Goal: Task Accomplishment & Management: Use online tool/utility

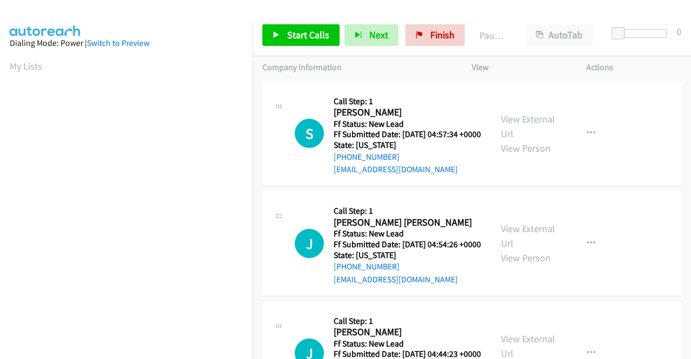
click at [553, 126] on div "View External Url View Person View External Url Email Schedule/Manage Callback …" at bounding box center [553, 133] width 124 height 85
click at [546, 126] on link "View External Url" at bounding box center [528, 126] width 54 height 27
click at [520, 246] on link "View External Url" at bounding box center [528, 235] width 54 height 27
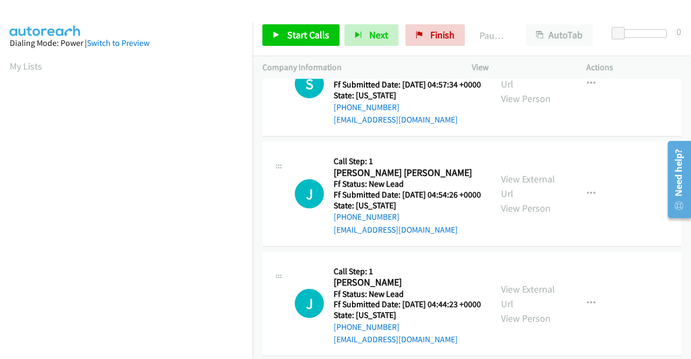
scroll to position [94, 0]
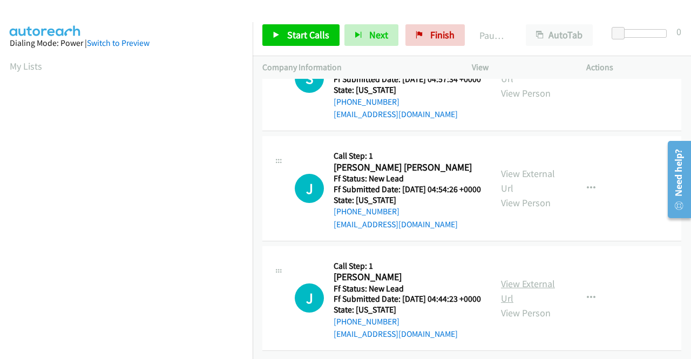
click at [519, 278] on link "View External Url" at bounding box center [528, 291] width 54 height 27
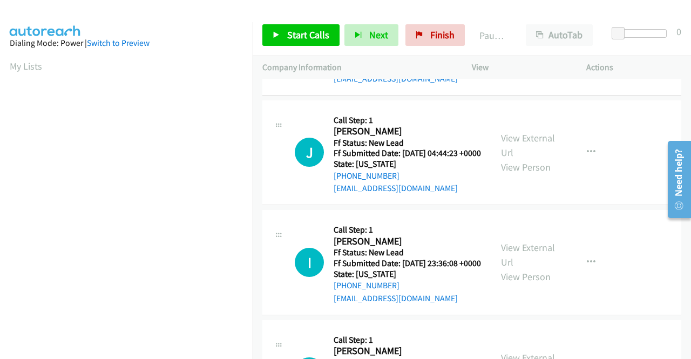
scroll to position [202, 0]
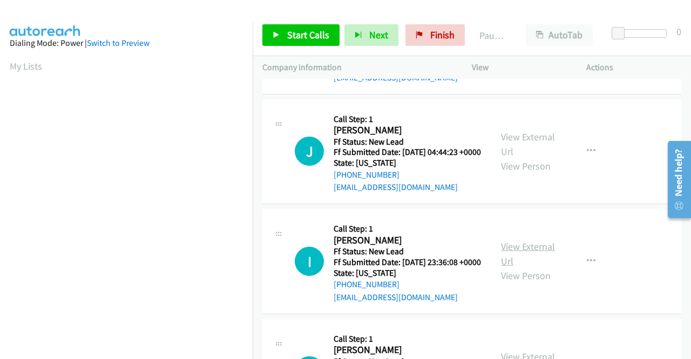
click at [515, 267] on link "View External Url" at bounding box center [528, 253] width 54 height 27
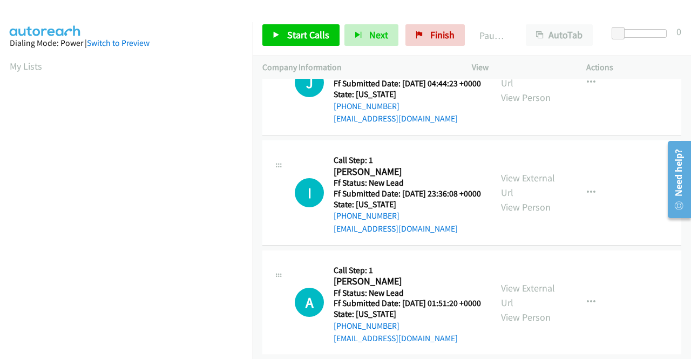
scroll to position [310, 0]
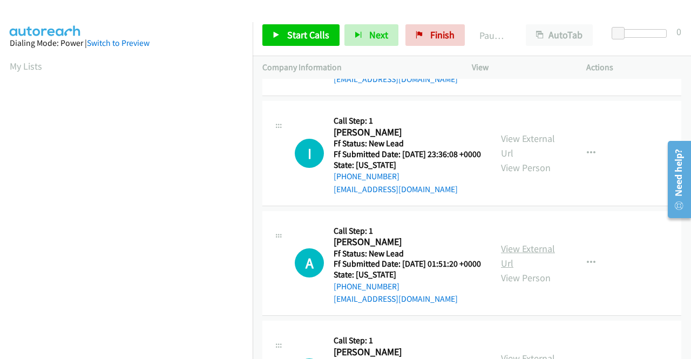
click at [535, 269] on link "View External Url" at bounding box center [528, 255] width 54 height 27
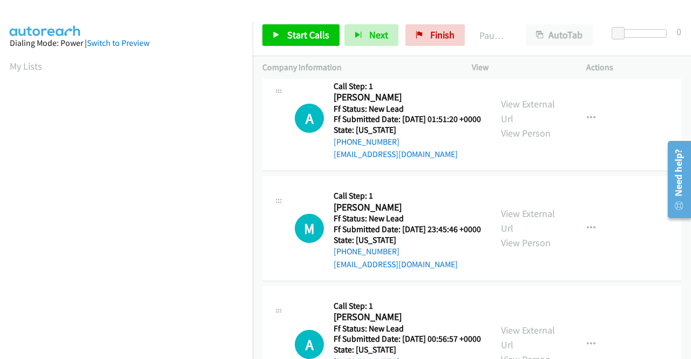
scroll to position [472, 0]
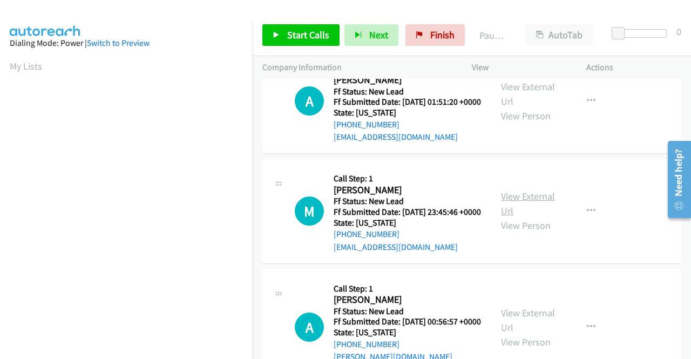
click at [526, 217] on link "View External Url" at bounding box center [528, 203] width 54 height 27
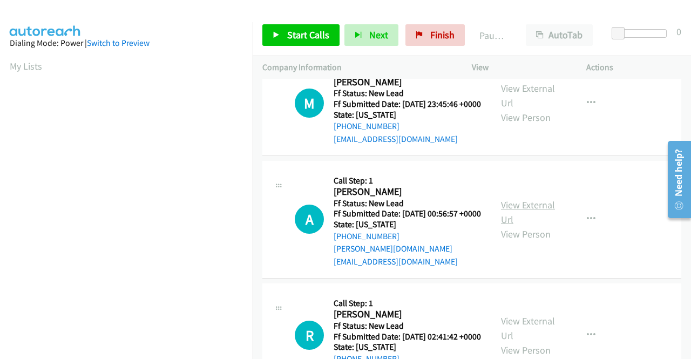
click at [513, 226] on link "View External Url" at bounding box center [528, 212] width 54 height 27
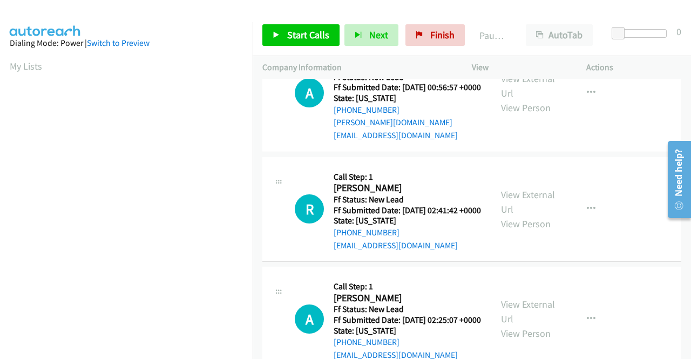
scroll to position [742, 0]
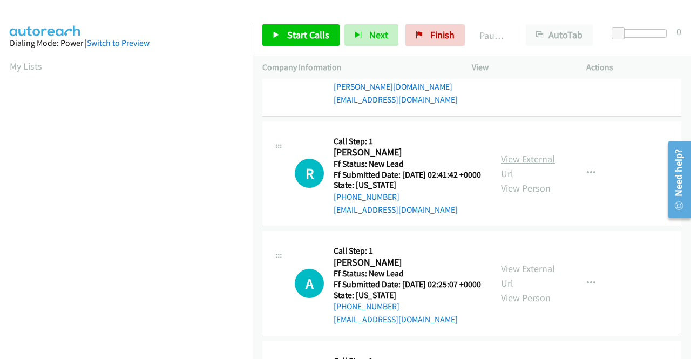
click at [527, 180] on link "View External Url" at bounding box center [528, 166] width 54 height 27
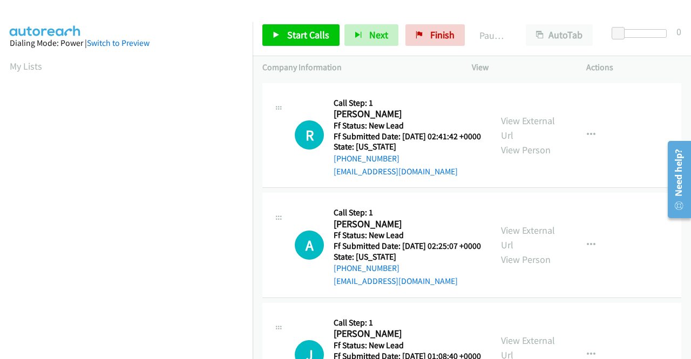
scroll to position [850, 0]
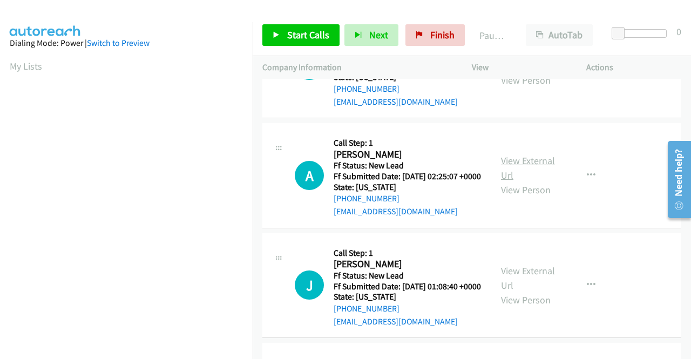
click at [520, 181] on link "View External Url" at bounding box center [528, 167] width 54 height 27
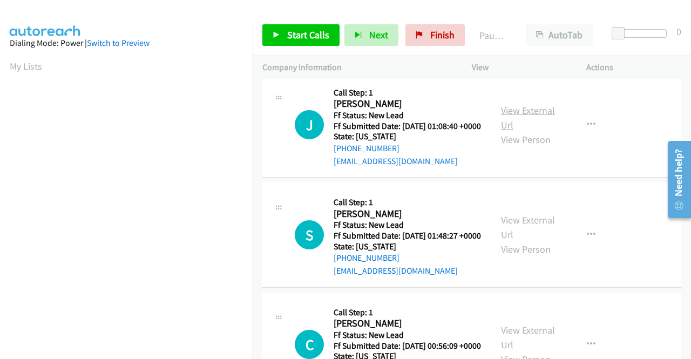
scroll to position [1012, 0]
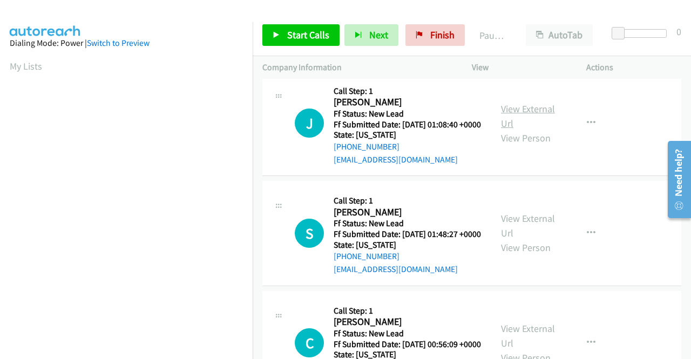
click at [518, 130] on link "View External Url" at bounding box center [528, 116] width 54 height 27
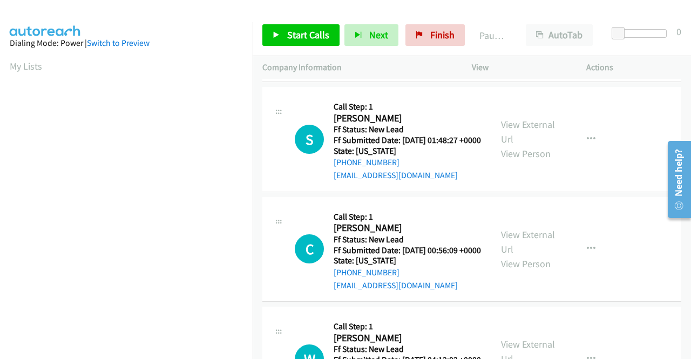
scroll to position [1120, 0]
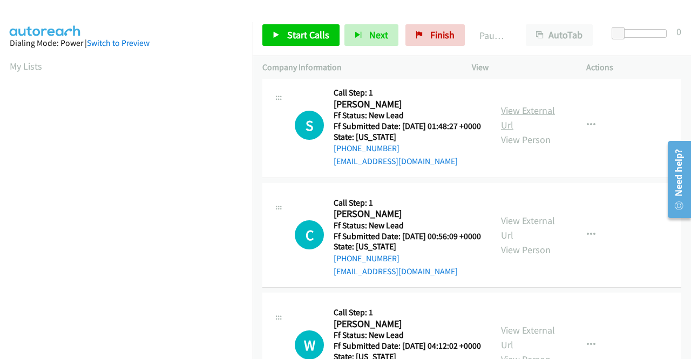
click at [546, 131] on link "View External Url" at bounding box center [528, 117] width 54 height 27
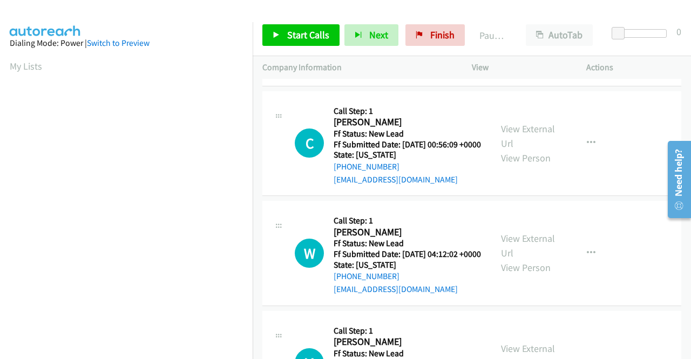
scroll to position [1228, 0]
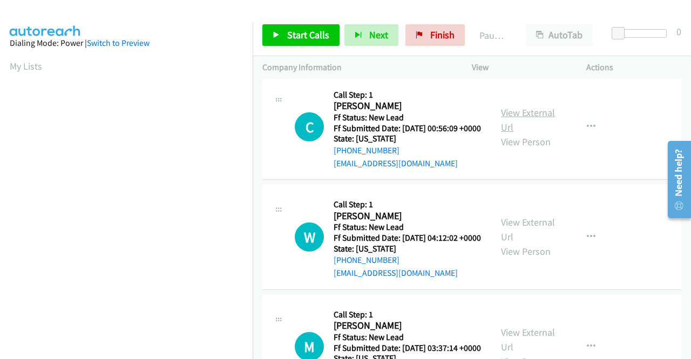
click at [503, 133] on link "View External Url" at bounding box center [528, 119] width 54 height 27
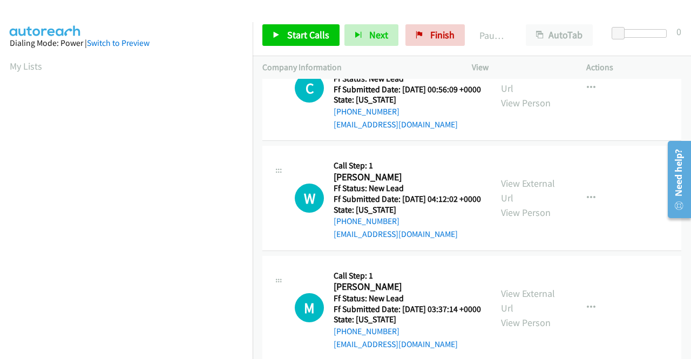
scroll to position [1336, 0]
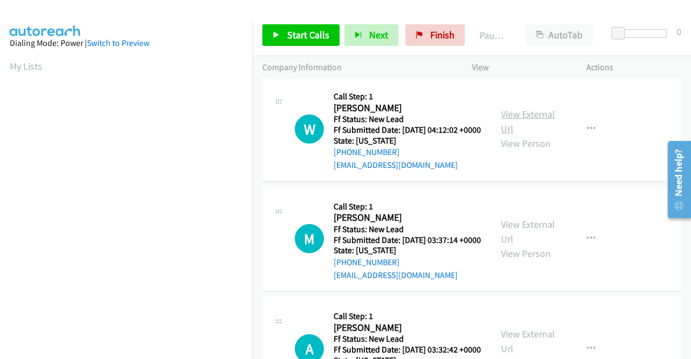
click at [545, 135] on link "View External Url" at bounding box center [528, 121] width 54 height 27
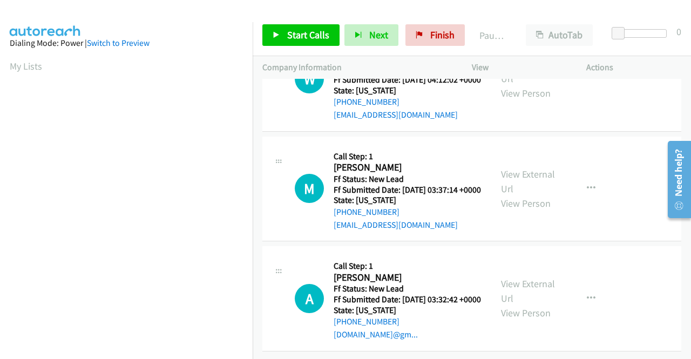
scroll to position [1444, 0]
click at [504, 195] on link "View External Url" at bounding box center [528, 181] width 54 height 27
click at [511, 278] on link "View External Url" at bounding box center [528, 291] width 54 height 27
click at [422, 38] on link "Finish" at bounding box center [434, 35] width 59 height 22
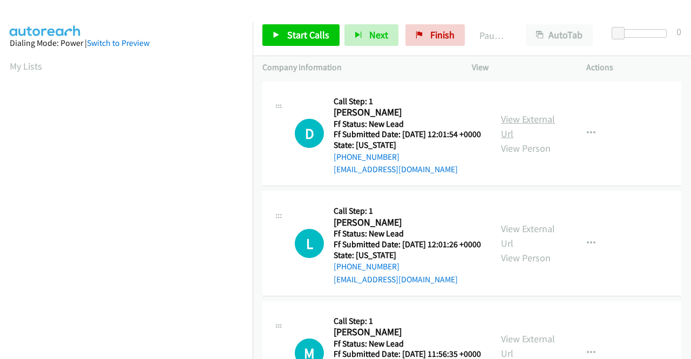
click at [524, 128] on link "View External Url" at bounding box center [528, 126] width 54 height 27
click at [510, 244] on link "View External Url" at bounding box center [528, 235] width 54 height 27
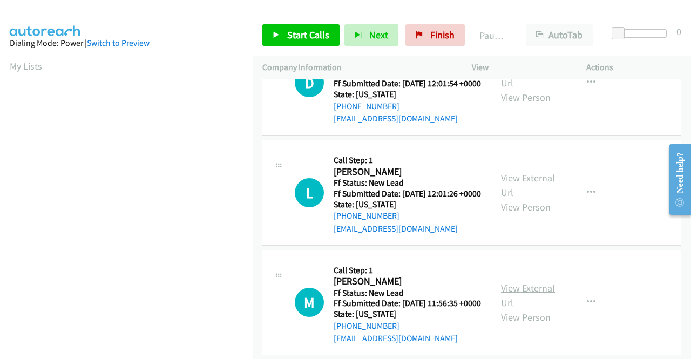
scroll to position [108, 0]
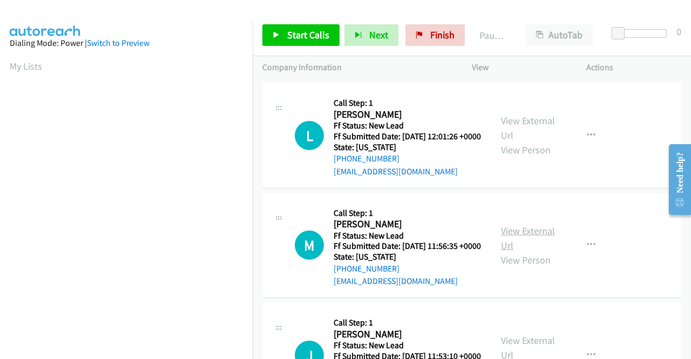
click at [537, 252] on link "View External Url" at bounding box center [528, 238] width 54 height 27
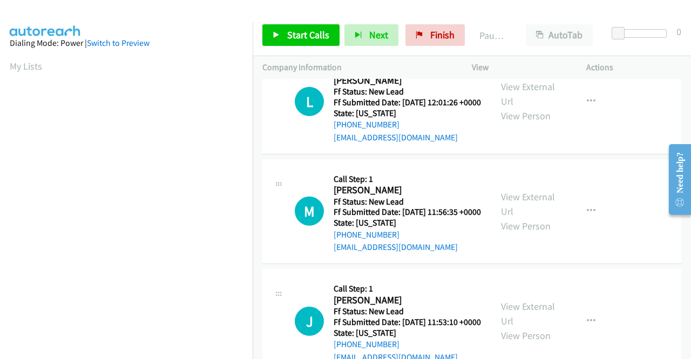
scroll to position [216, 0]
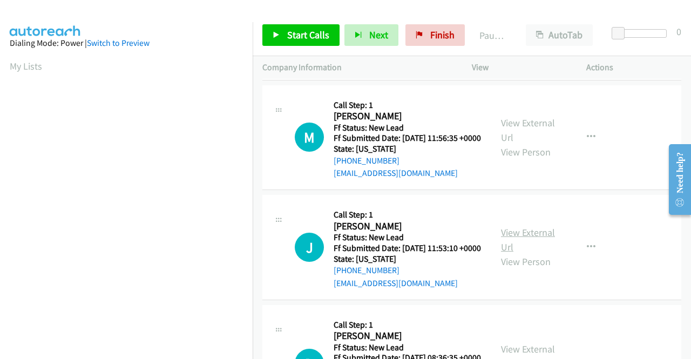
click at [514, 253] on link "View External Url" at bounding box center [528, 239] width 54 height 27
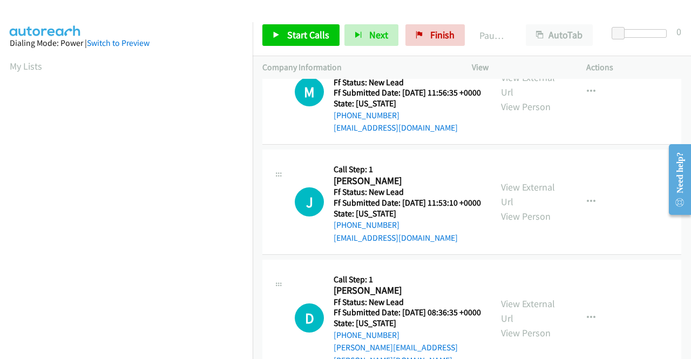
scroll to position [335, 0]
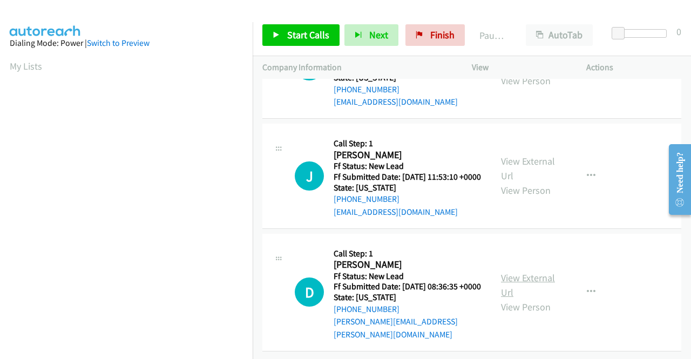
click at [529, 275] on link "View External Url" at bounding box center [528, 285] width 54 height 27
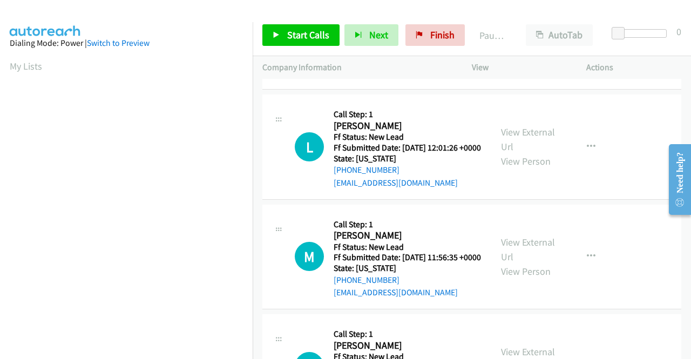
scroll to position [17, 0]
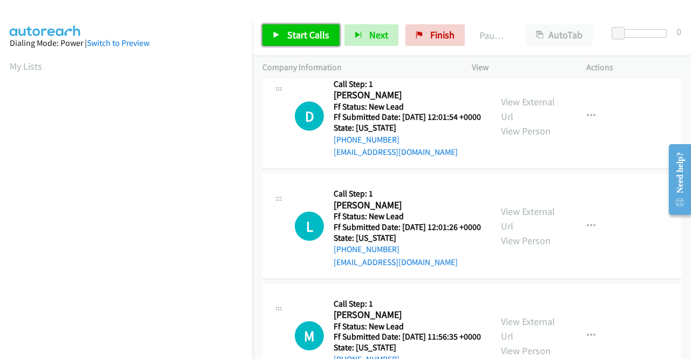
click at [301, 26] on link "Start Calls" at bounding box center [300, 35] width 77 height 22
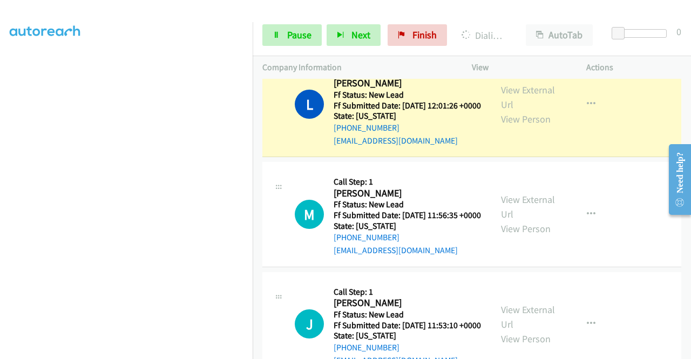
scroll to position [246, 0]
click at [279, 37] on icon at bounding box center [277, 36] width 8 height 8
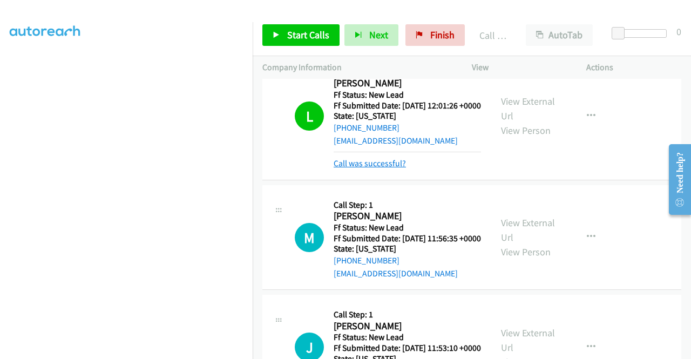
click at [389, 168] on link "Call was successful?" at bounding box center [370, 163] width 72 height 10
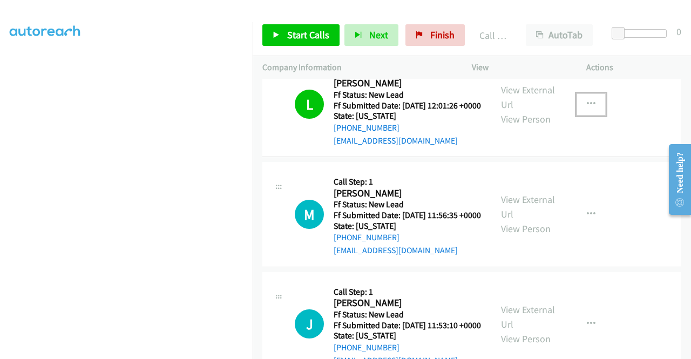
click at [580, 115] on button "button" at bounding box center [591, 104] width 29 height 22
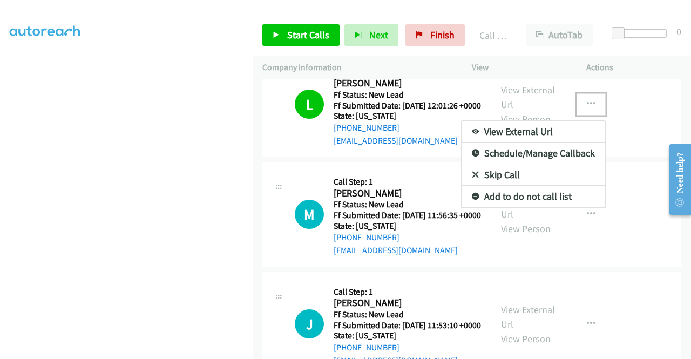
click at [522, 207] on link "Add to do not call list" at bounding box center [534, 197] width 144 height 22
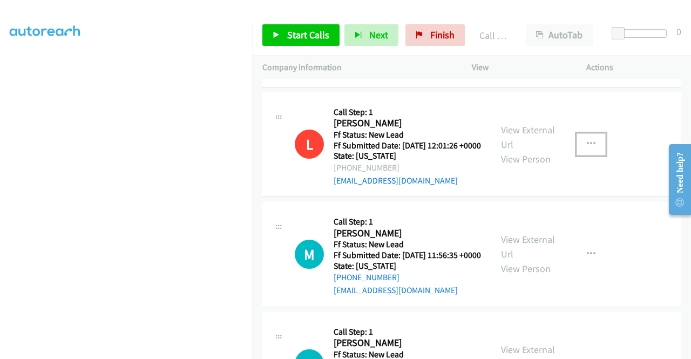
scroll to position [108, 0]
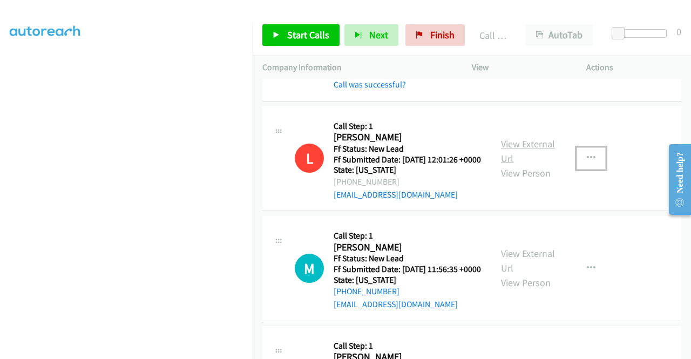
click at [522, 159] on link "View External Url" at bounding box center [528, 151] width 54 height 27
click at [312, 39] on span "Start Calls" at bounding box center [308, 35] width 42 height 12
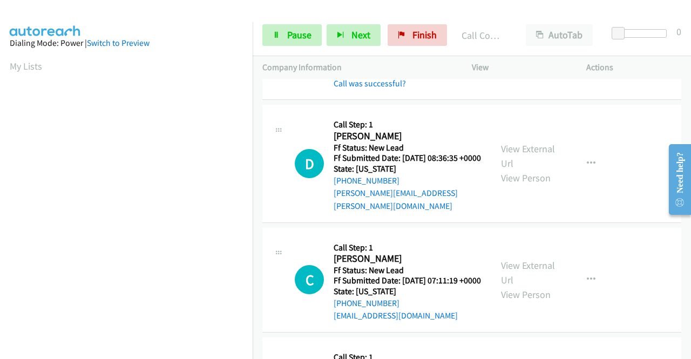
scroll to position [486, 0]
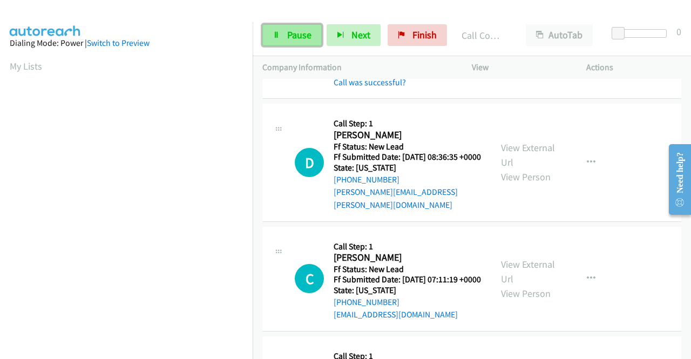
click at [297, 34] on span "Pause" at bounding box center [299, 35] width 24 height 12
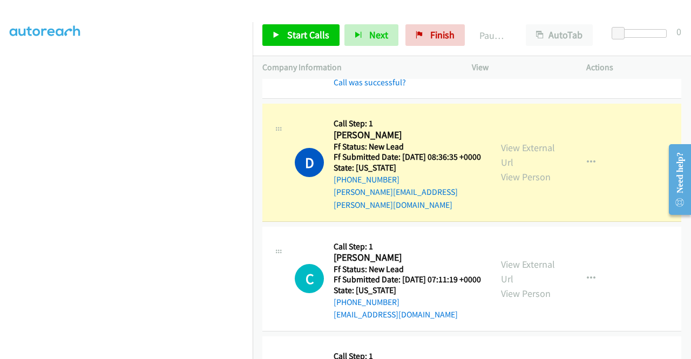
scroll to position [0, 0]
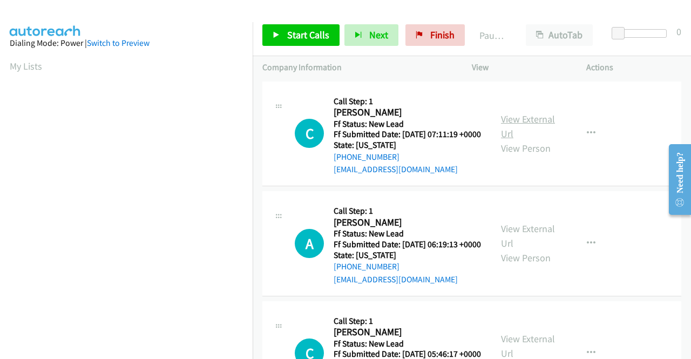
click at [520, 123] on link "View External Url" at bounding box center [528, 126] width 54 height 27
click at [510, 242] on link "View External Url" at bounding box center [528, 235] width 54 height 27
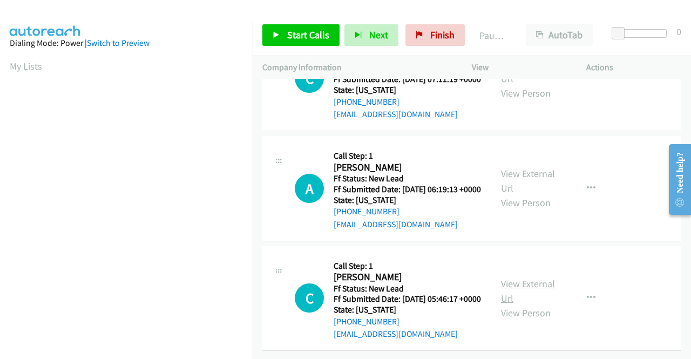
click at [519, 278] on link "View External Url" at bounding box center [528, 291] width 54 height 27
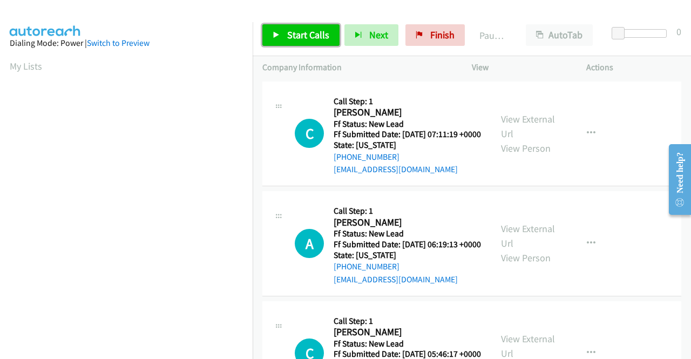
click at [295, 31] on span "Start Calls" at bounding box center [308, 35] width 42 height 12
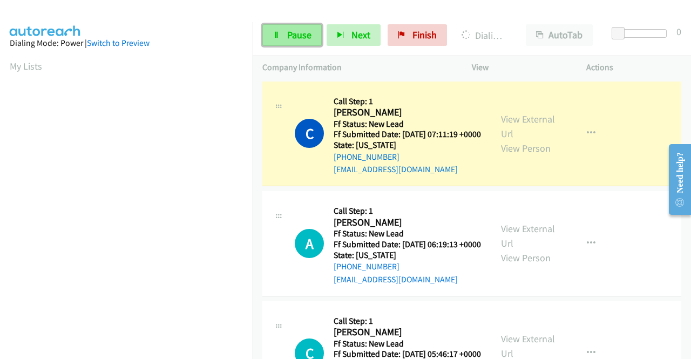
click at [298, 25] on link "Pause" at bounding box center [291, 35] width 59 height 22
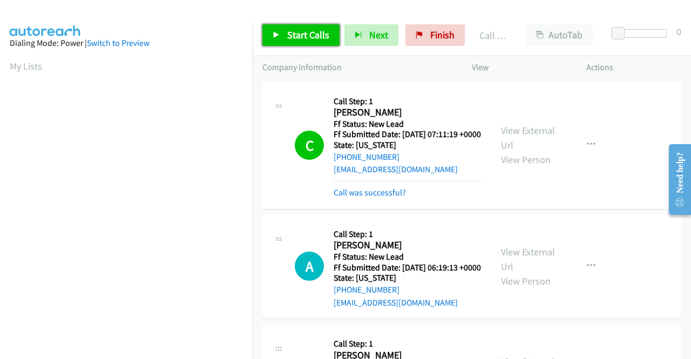
click at [323, 36] on span "Start Calls" at bounding box center [308, 35] width 42 height 12
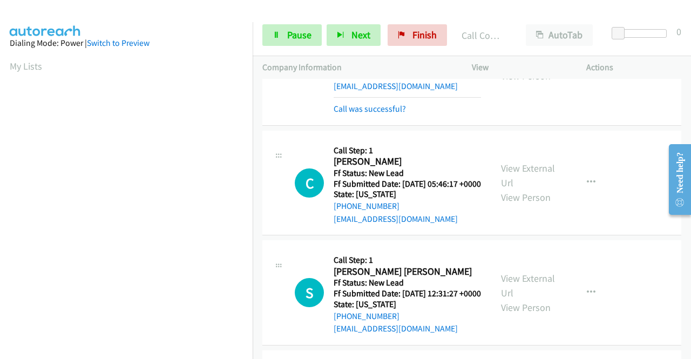
scroll to position [270, 0]
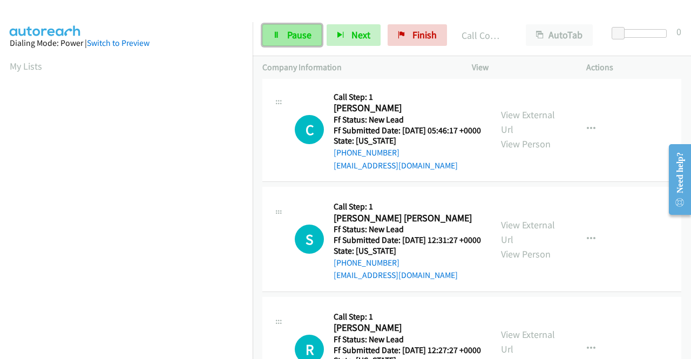
click at [305, 34] on span "Pause" at bounding box center [299, 35] width 24 height 12
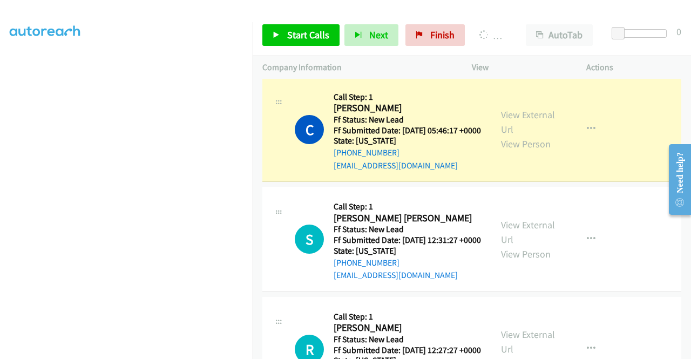
scroll to position [0, 0]
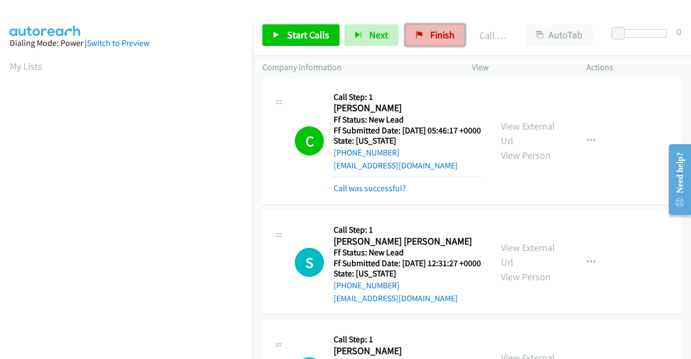
click at [434, 37] on span "Finish" at bounding box center [442, 35] width 24 height 12
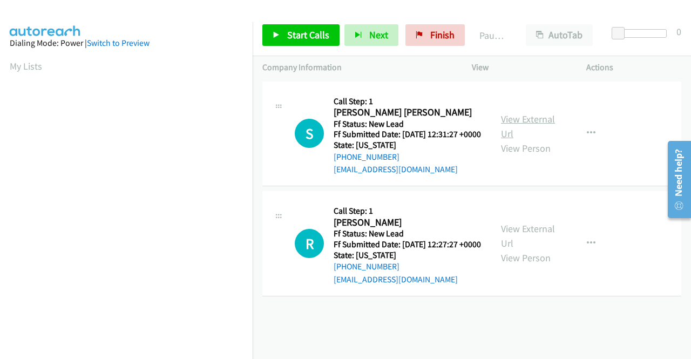
click at [548, 124] on link "View External Url" at bounding box center [528, 126] width 54 height 27
click at [512, 246] on link "View External Url" at bounding box center [528, 235] width 54 height 27
click at [310, 36] on span "Start Calls" at bounding box center [308, 35] width 42 height 12
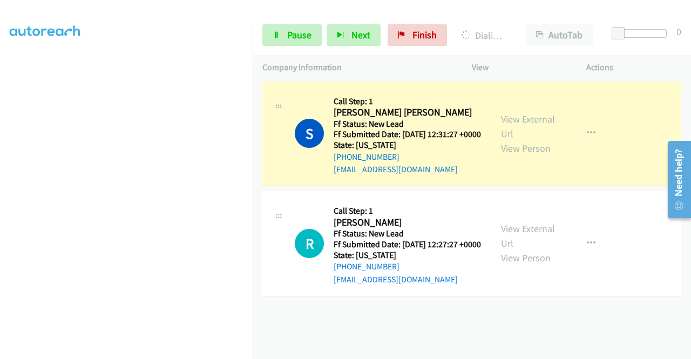
scroll to position [246, 0]
click at [205, 350] on section at bounding box center [126, 103] width 233 height 517
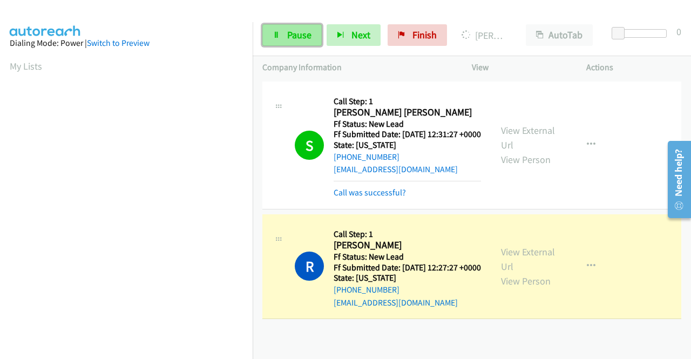
drag, startPoint x: 308, startPoint y: 36, endPoint x: 307, endPoint y: 42, distance: 5.5
click at [308, 36] on span "Pause" at bounding box center [299, 35] width 24 height 12
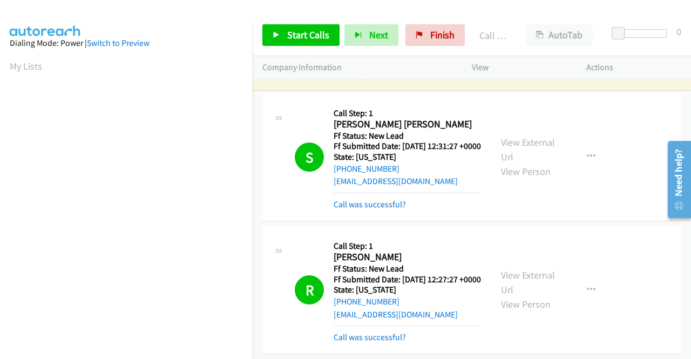
scroll to position [54, 0]
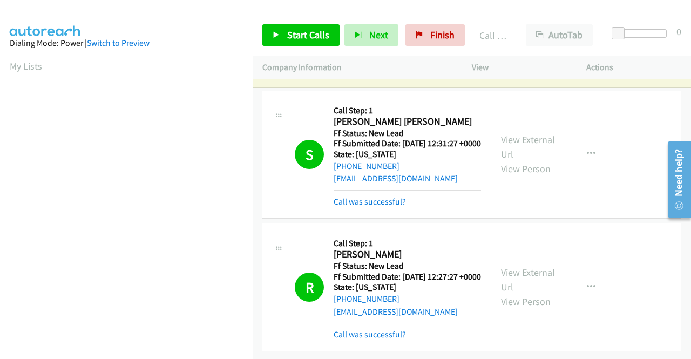
click at [420, 48] on div "Start Calls Pause Next Finish Call Completed AutoTab AutoTab 0" at bounding box center [472, 36] width 438 height 42
click at [423, 30] on link "Finish" at bounding box center [434, 35] width 59 height 22
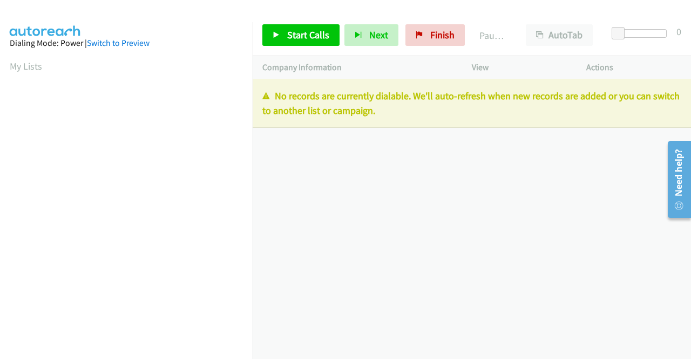
drag, startPoint x: 407, startPoint y: 116, endPoint x: 249, endPoint y: 99, distance: 158.0
click at [249, 51] on main "Start Calls Pause Next Finish Paused AutoTab AutoTab 0 Company Information Info…" at bounding box center [345, 25] width 691 height 51
click at [381, 100] on p "No records are currently dialable. We'll auto-refresh when new records are adde…" at bounding box center [471, 103] width 419 height 29
drag, startPoint x: 403, startPoint y: 115, endPoint x: 266, endPoint y: 99, distance: 138.0
click at [266, 99] on p "No records are currently dialable. We'll auto-refresh when new records are adde…" at bounding box center [471, 103] width 419 height 29
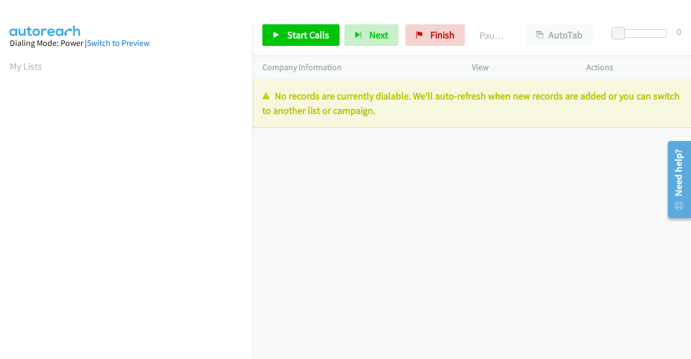
copy p "No records are currently dialable. We'll auto-refresh when new records are adde…"
click at [424, 112] on p "No records are currently dialable. We'll auto-refresh when new records are adde…" at bounding box center [471, 103] width 419 height 29
drag, startPoint x: 423, startPoint y: 114, endPoint x: 253, endPoint y: 102, distance: 170.5
click at [253, 102] on div "No records are currently dialable. We'll auto-refresh when new records are adde…" at bounding box center [472, 103] width 438 height 49
copy p "No records are currently dialable. We'll auto-refresh when new records are adde…"
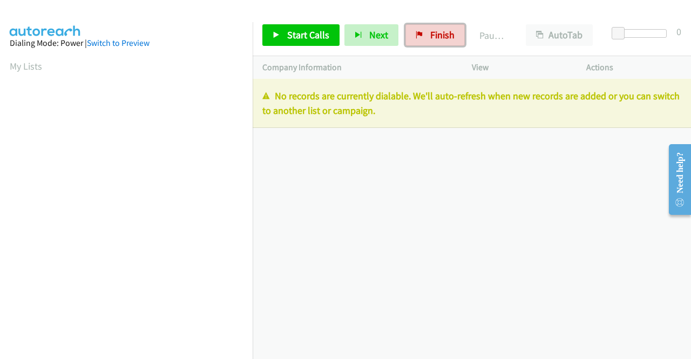
drag, startPoint x: 410, startPoint y: 33, endPoint x: 369, endPoint y: 65, distance: 51.9
click at [410, 33] on link "Finish" at bounding box center [434, 35] width 59 height 22
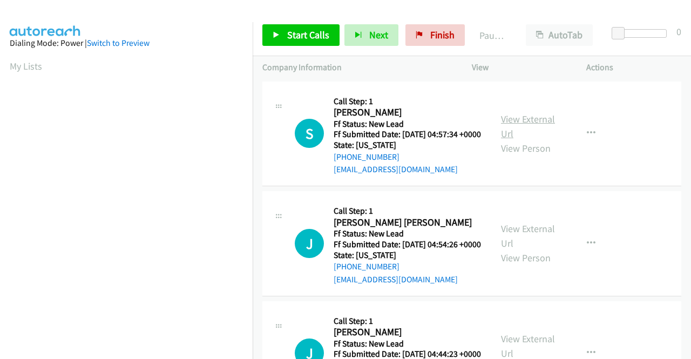
click at [503, 126] on link "View External Url" at bounding box center [528, 126] width 54 height 27
click at [535, 249] on link "View External Url" at bounding box center [528, 235] width 54 height 27
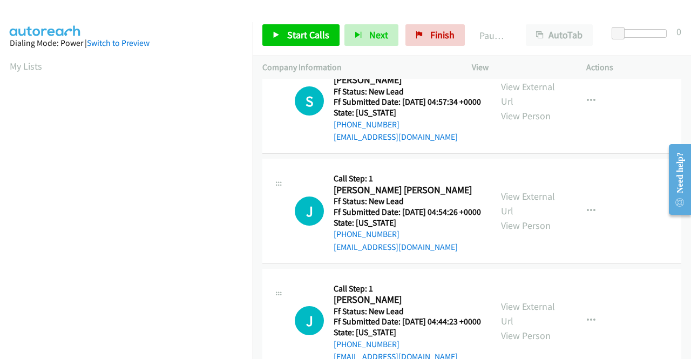
scroll to position [108, 0]
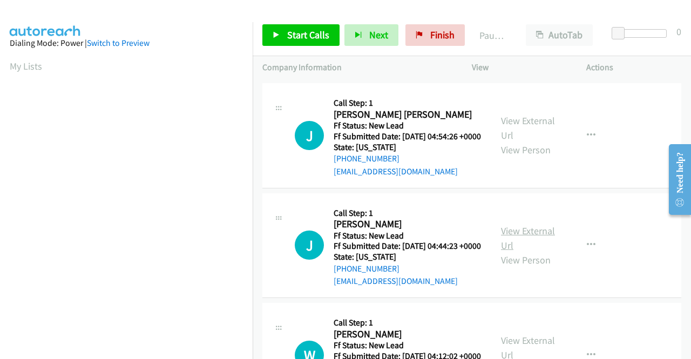
click at [526, 252] on link "View External Url" at bounding box center [528, 238] width 54 height 27
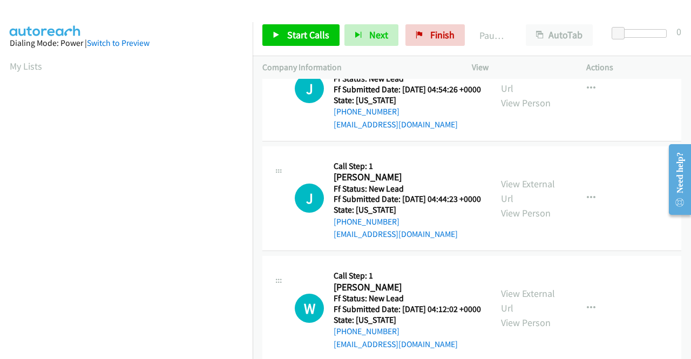
scroll to position [216, 0]
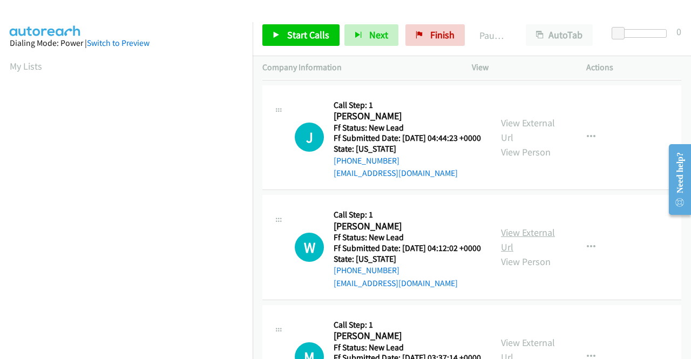
click at [524, 253] on link "View External Url" at bounding box center [528, 239] width 54 height 27
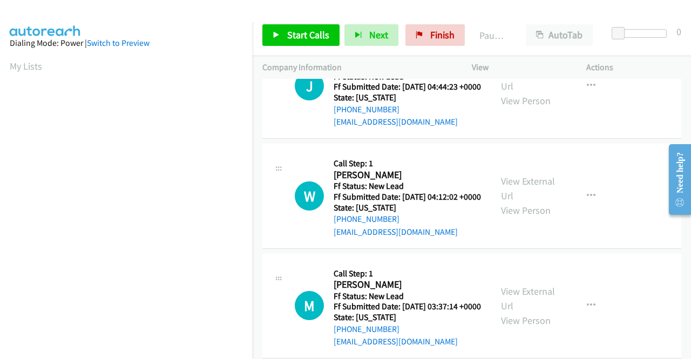
scroll to position [324, 0]
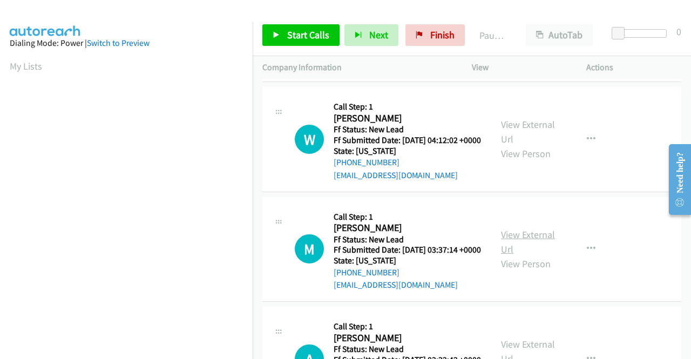
click at [527, 255] on link "View External Url" at bounding box center [528, 241] width 54 height 27
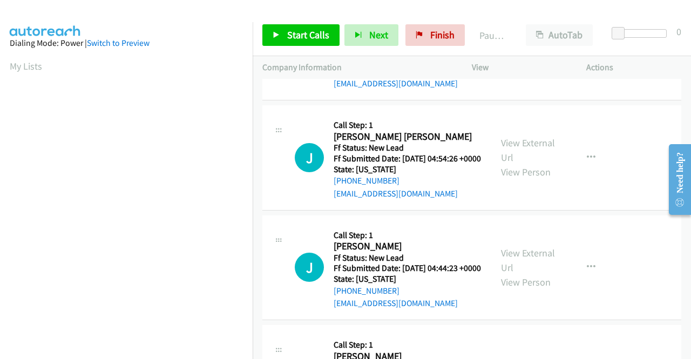
scroll to position [0, 0]
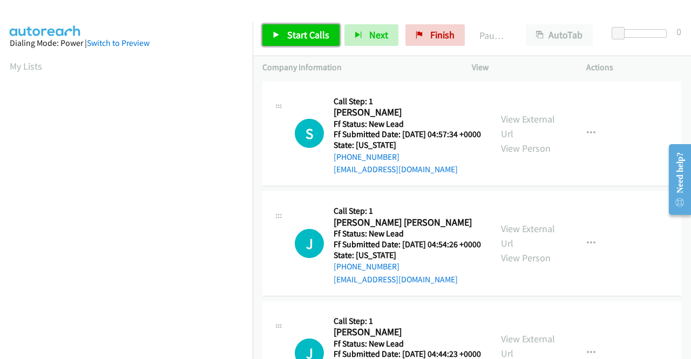
click at [282, 40] on link "Start Calls" at bounding box center [300, 35] width 77 height 22
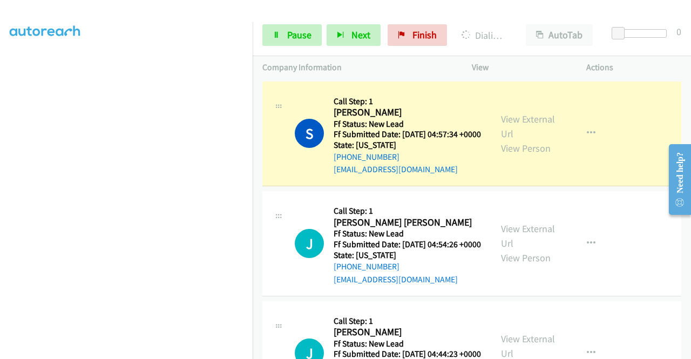
scroll to position [246, 0]
click at [306, 38] on span "Pause" at bounding box center [299, 35] width 24 height 12
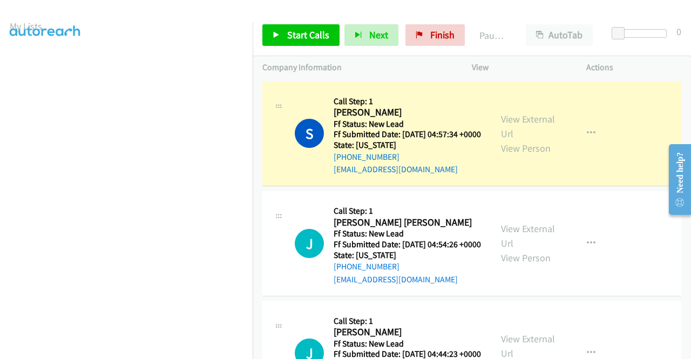
scroll to position [30, 0]
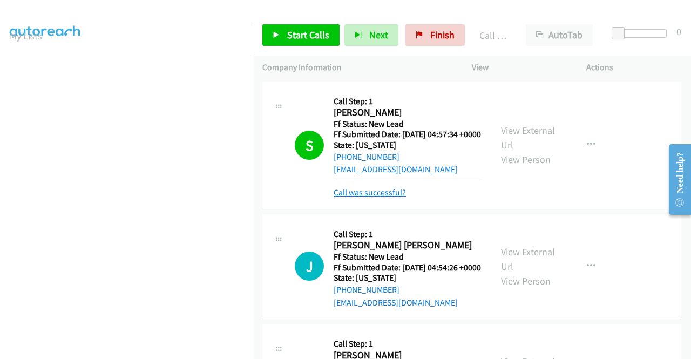
click at [355, 198] on link "Call was successful?" at bounding box center [370, 192] width 72 height 10
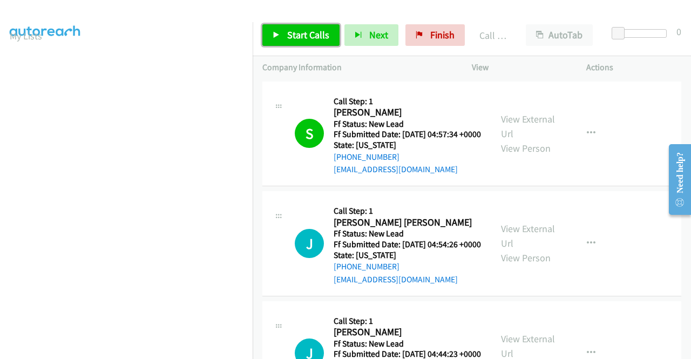
click at [323, 33] on span "Start Calls" at bounding box center [308, 35] width 42 height 12
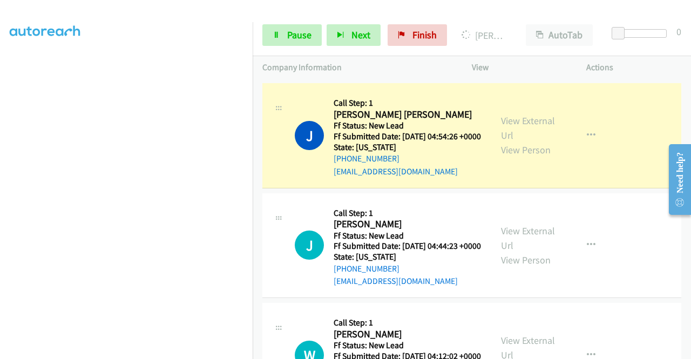
scroll to position [0, 0]
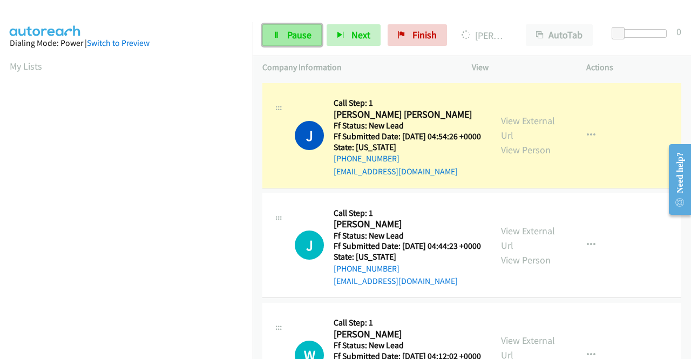
drag, startPoint x: 293, startPoint y: 37, endPoint x: 286, endPoint y: 40, distance: 7.5
click at [293, 37] on span "Pause" at bounding box center [299, 35] width 24 height 12
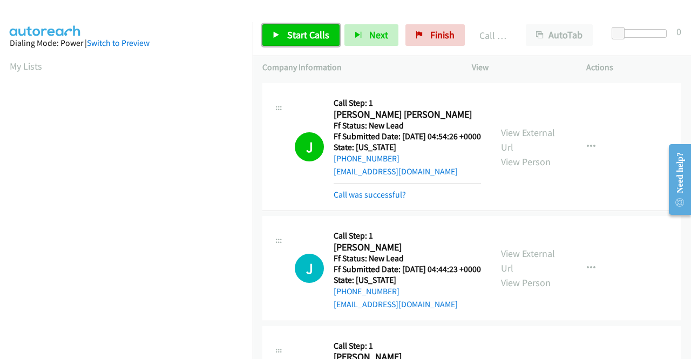
click at [291, 32] on span "Start Calls" at bounding box center [308, 35] width 42 height 12
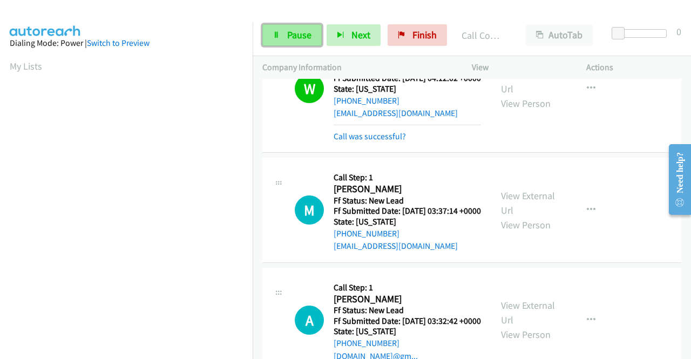
click at [292, 32] on span "Pause" at bounding box center [299, 35] width 24 height 12
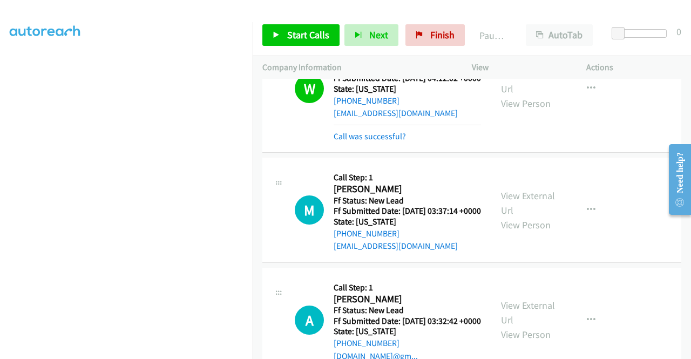
scroll to position [246, 0]
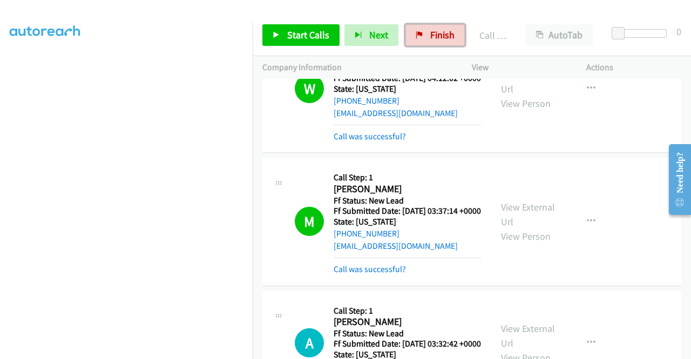
drag, startPoint x: 430, startPoint y: 30, endPoint x: 378, endPoint y: 46, distance: 54.3
click at [430, 30] on span "Finish" at bounding box center [442, 35] width 24 height 12
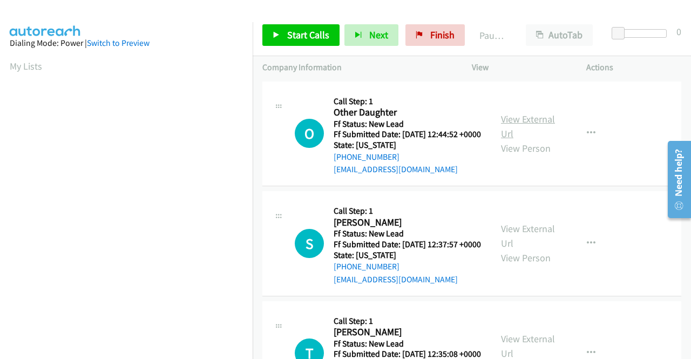
click at [522, 125] on link "View External Url" at bounding box center [528, 126] width 54 height 27
click at [529, 248] on link "View External Url" at bounding box center [528, 235] width 54 height 27
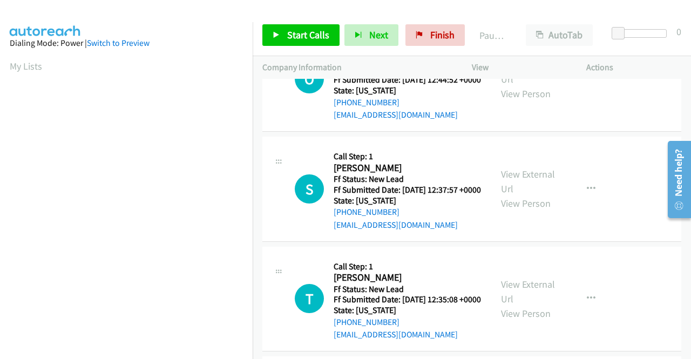
scroll to position [108, 0]
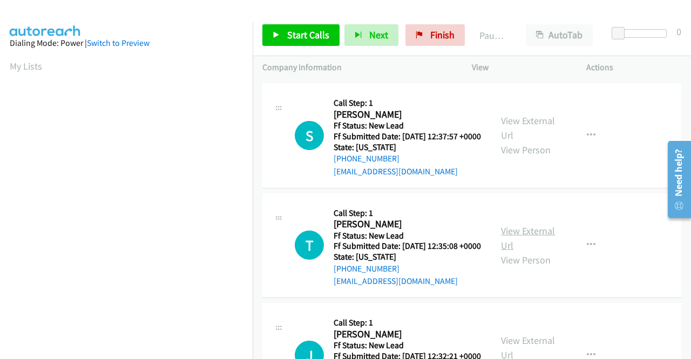
click at [518, 252] on link "View External Url" at bounding box center [528, 238] width 54 height 27
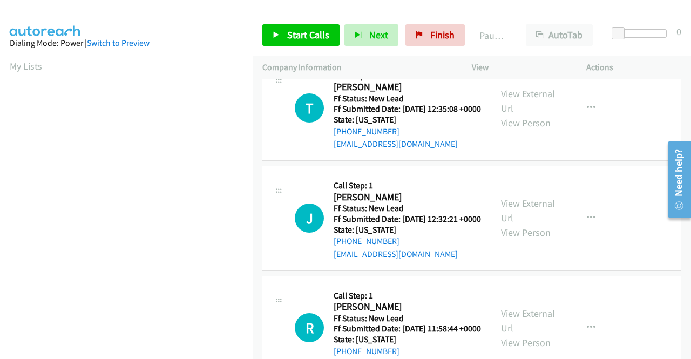
scroll to position [270, 0]
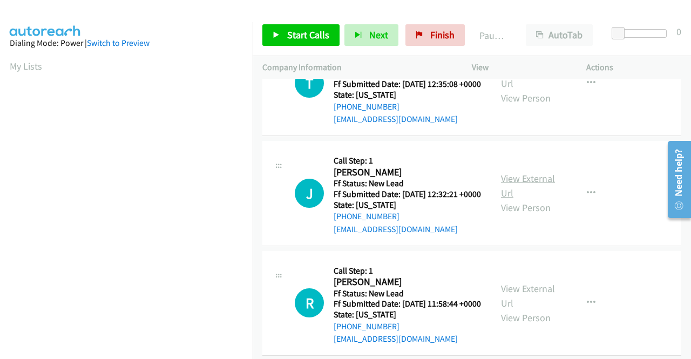
click at [540, 199] on link "View External Url" at bounding box center [528, 185] width 54 height 27
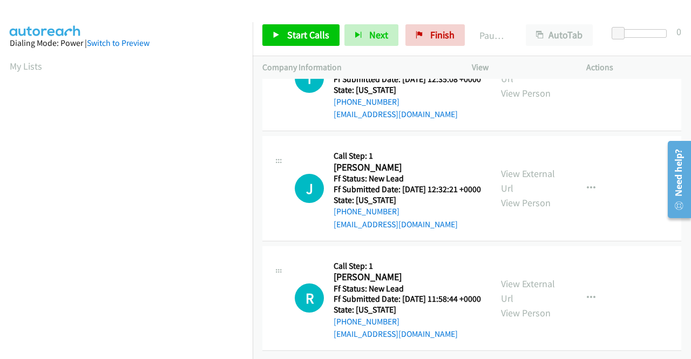
scroll to position [324, 0]
click at [518, 278] on link "View External Url" at bounding box center [528, 291] width 54 height 27
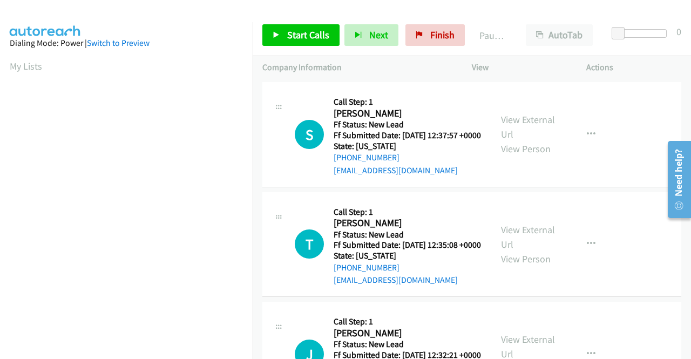
scroll to position [0, 0]
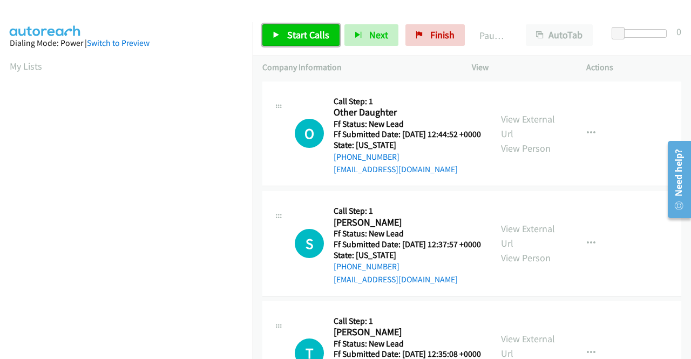
click at [295, 45] on link "Start Calls" at bounding box center [300, 35] width 77 height 22
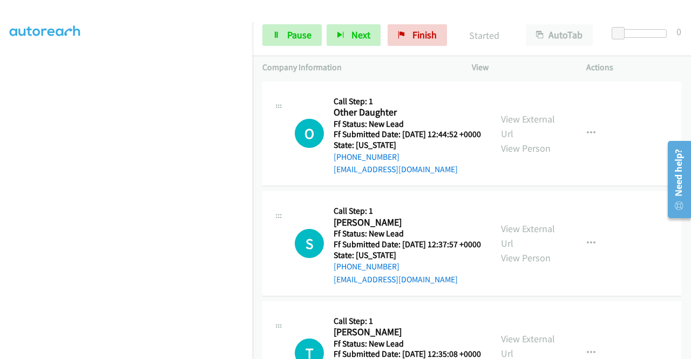
scroll to position [246, 0]
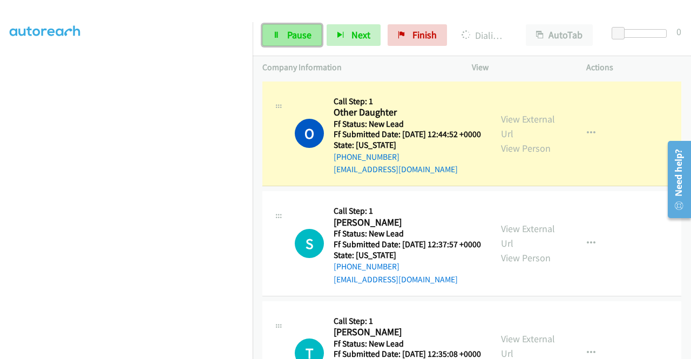
click at [290, 39] on span "Pause" at bounding box center [299, 35] width 24 height 12
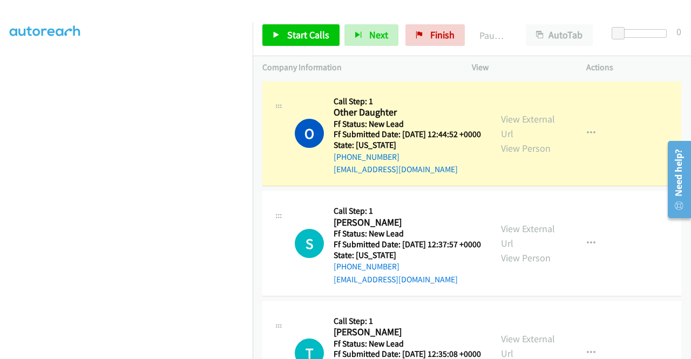
scroll to position [0, 0]
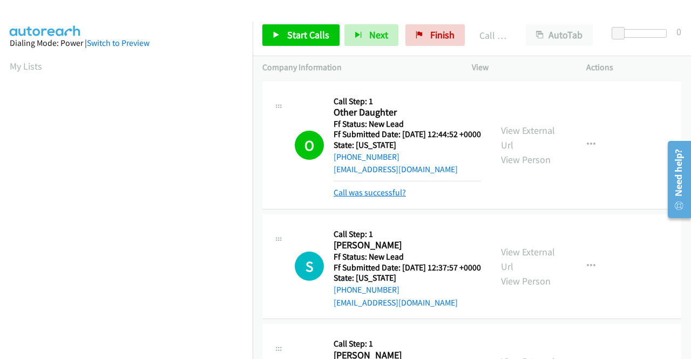
click at [375, 198] on link "Call was successful?" at bounding box center [370, 192] width 72 height 10
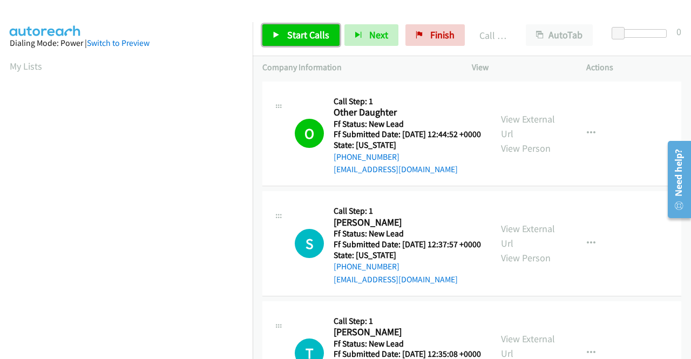
click at [319, 35] on span "Start Calls" at bounding box center [308, 35] width 42 height 12
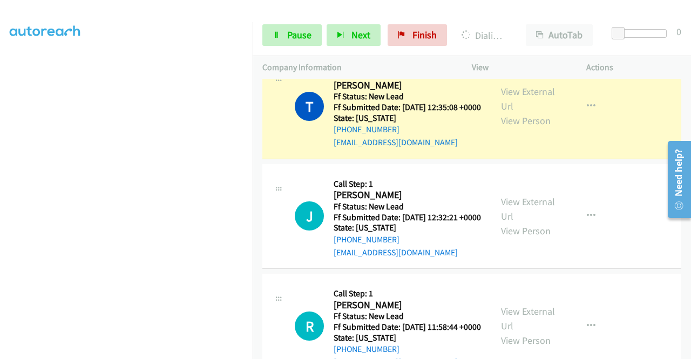
scroll to position [246, 0]
click at [290, 37] on span "Pause" at bounding box center [299, 35] width 24 height 12
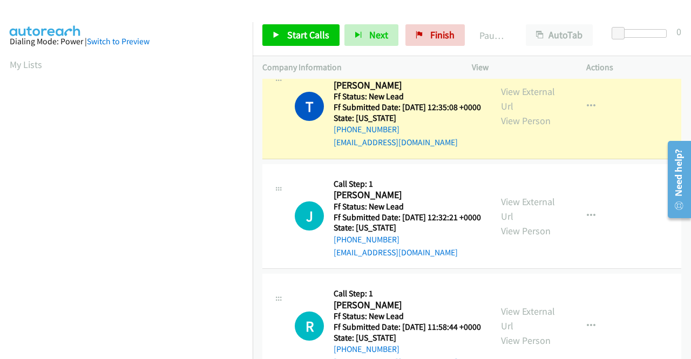
scroll to position [0, 0]
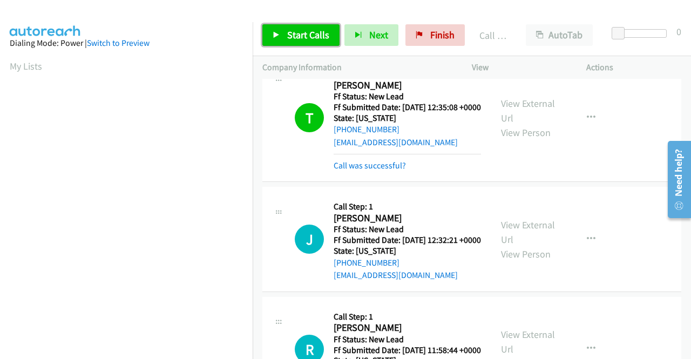
click at [316, 39] on span "Start Calls" at bounding box center [308, 35] width 42 height 12
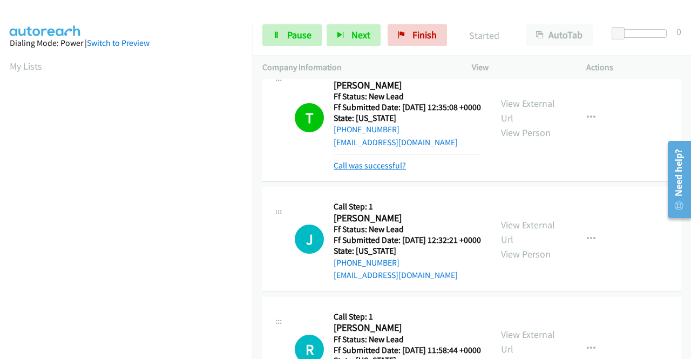
click at [382, 171] on link "Call was successful?" at bounding box center [370, 165] width 72 height 10
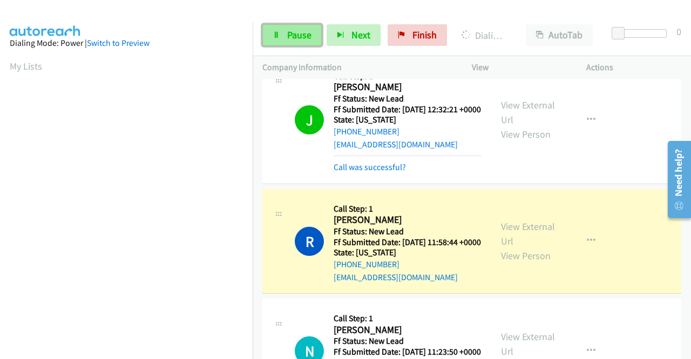
click at [298, 35] on span "Pause" at bounding box center [299, 35] width 24 height 12
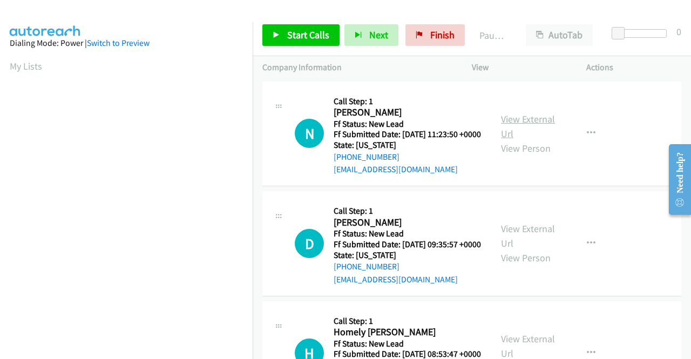
click at [527, 126] on link "View External Url" at bounding box center [528, 126] width 54 height 27
click at [534, 246] on link "View External Url" at bounding box center [528, 235] width 54 height 27
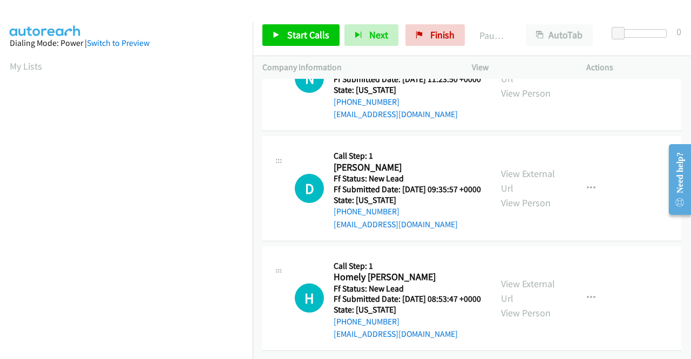
scroll to position [94, 0]
click at [536, 278] on link "View External Url" at bounding box center [528, 291] width 54 height 27
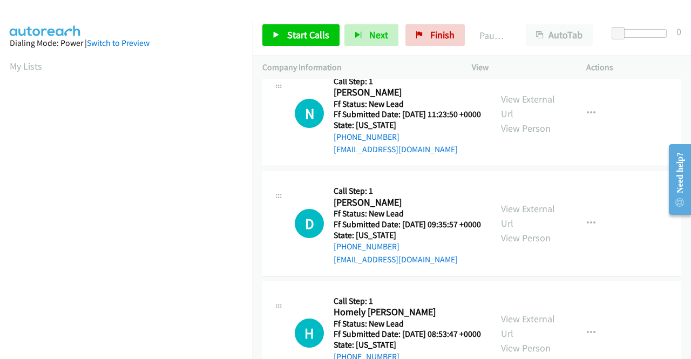
scroll to position [0, 0]
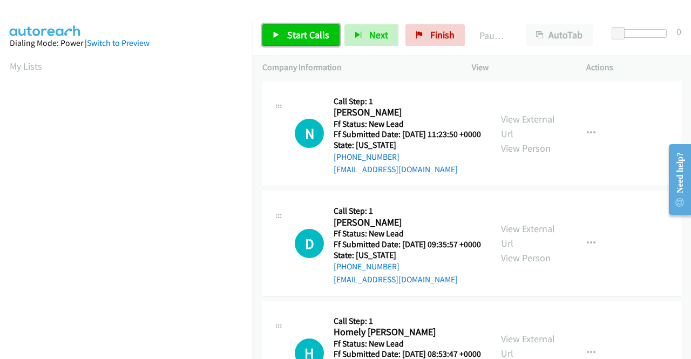
click at [296, 41] on link "Start Calls" at bounding box center [300, 35] width 77 height 22
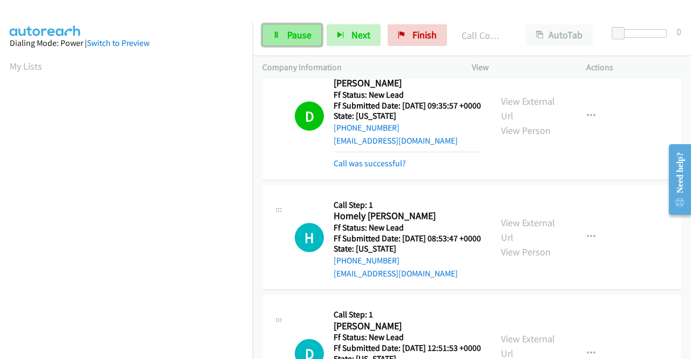
click at [297, 42] on link "Pause" at bounding box center [291, 35] width 59 height 22
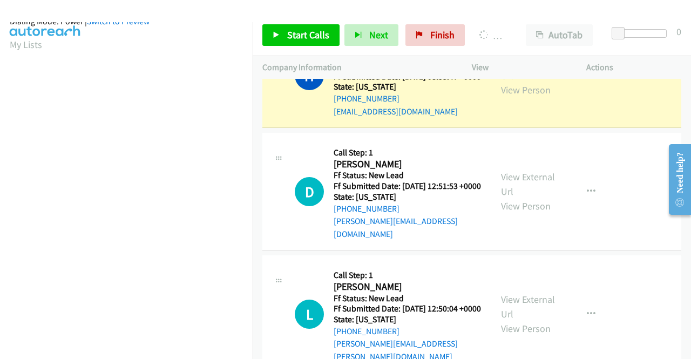
scroll to position [246, 0]
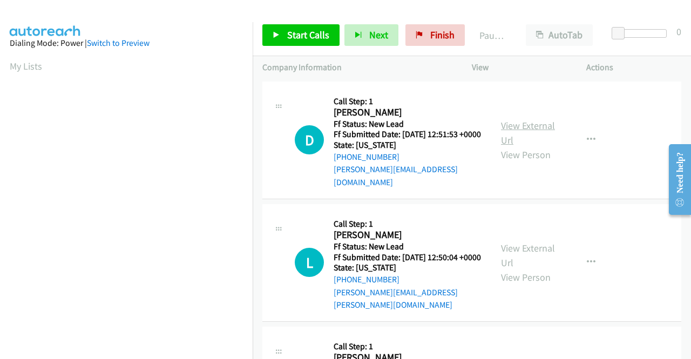
click at [515, 129] on link "View External Url" at bounding box center [528, 132] width 54 height 27
click at [520, 247] on link "View External Url" at bounding box center [528, 255] width 54 height 27
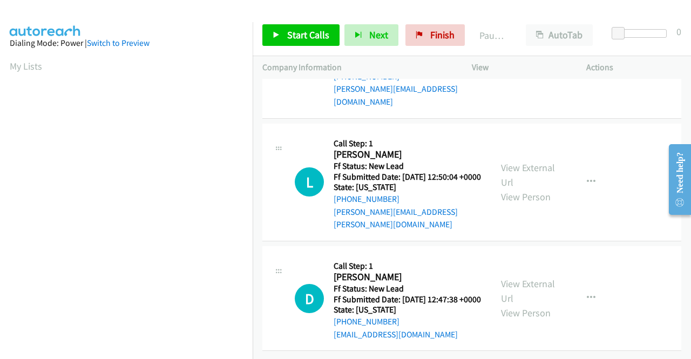
scroll to position [94, 0]
click at [515, 278] on link "View External Url" at bounding box center [528, 291] width 54 height 27
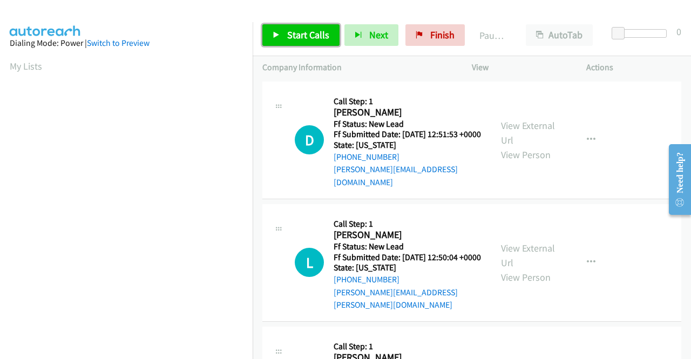
click at [307, 35] on span "Start Calls" at bounding box center [308, 35] width 42 height 12
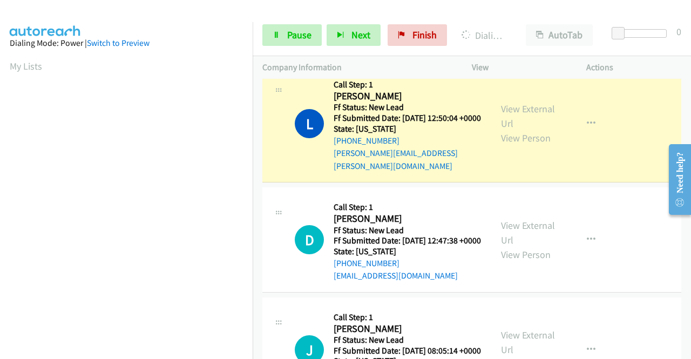
scroll to position [246, 0]
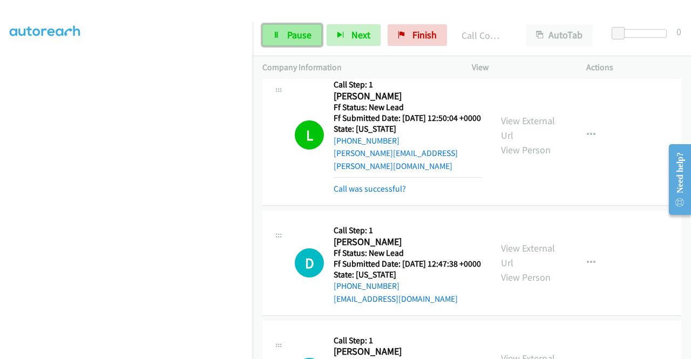
click at [301, 37] on span "Pause" at bounding box center [299, 35] width 24 height 12
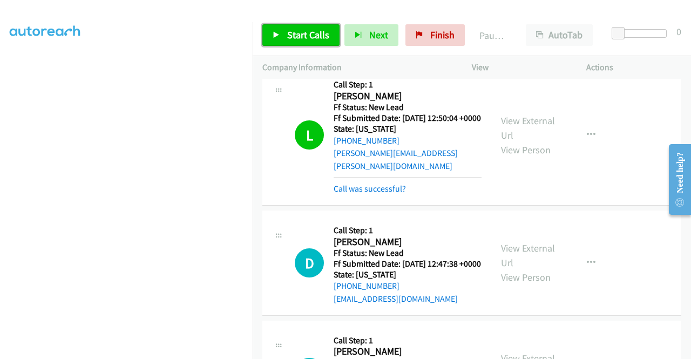
click at [301, 37] on span "Start Calls" at bounding box center [308, 35] width 42 height 12
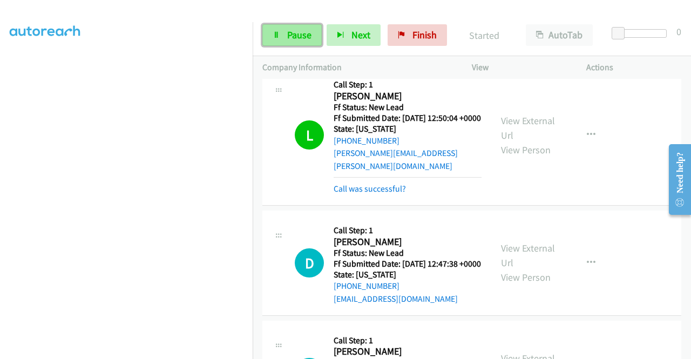
click at [301, 37] on span "Pause" at bounding box center [299, 35] width 24 height 12
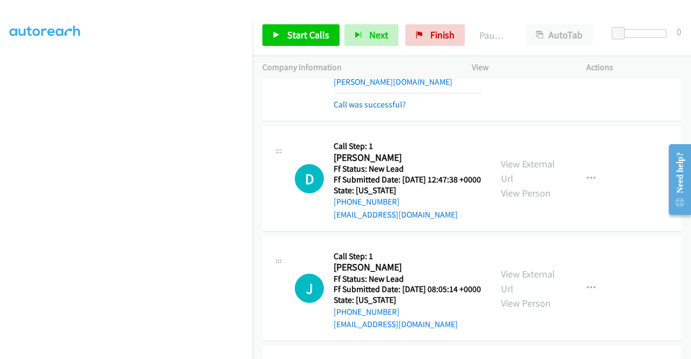
scroll to position [270, 0]
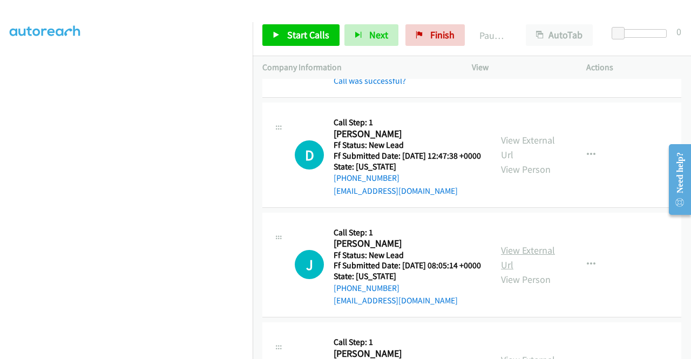
click at [518, 261] on link "View External Url" at bounding box center [528, 257] width 54 height 27
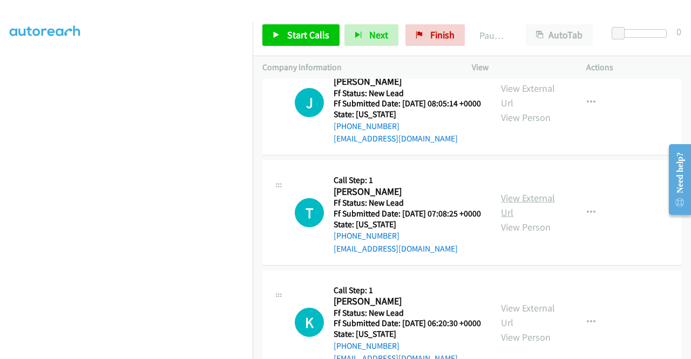
scroll to position [432, 0]
click at [518, 219] on link "View External Url" at bounding box center [528, 205] width 54 height 27
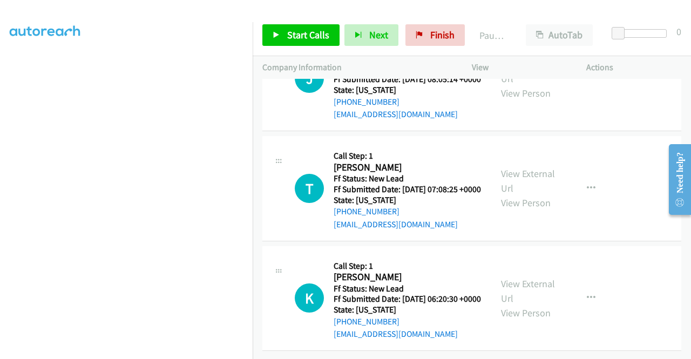
scroll to position [501, 0]
click at [518, 278] on link "View External Url" at bounding box center [528, 291] width 54 height 27
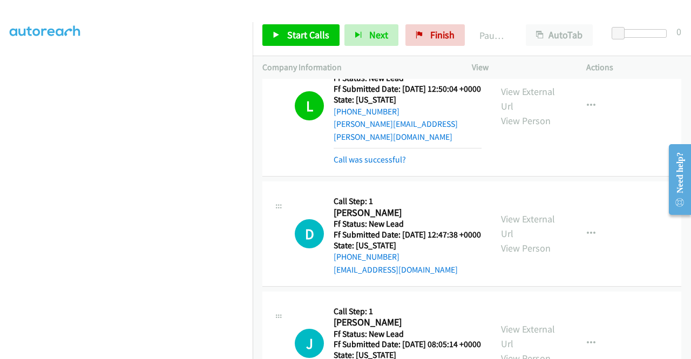
scroll to position [182, 0]
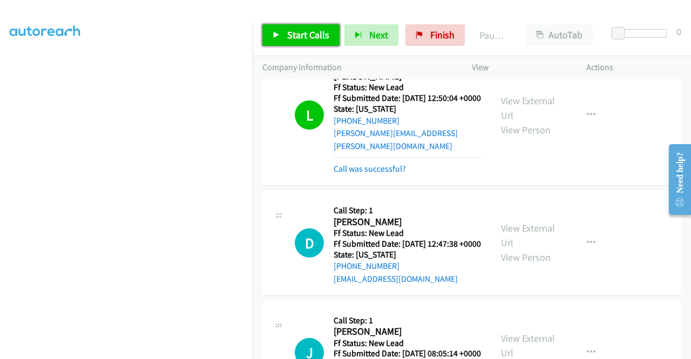
click at [308, 43] on link "Start Calls" at bounding box center [300, 35] width 77 height 22
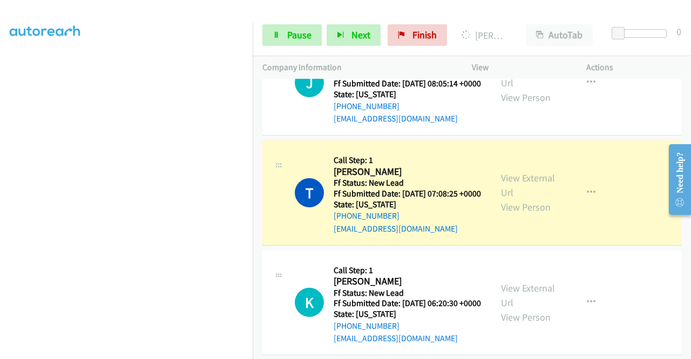
scroll to position [246, 0]
click at [310, 42] on link "Pause" at bounding box center [291, 35] width 59 height 22
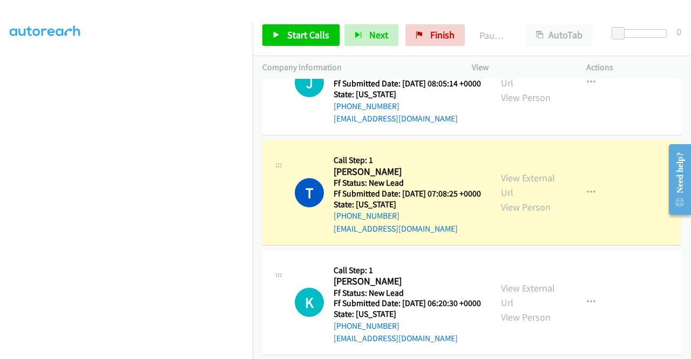
scroll to position [84, 0]
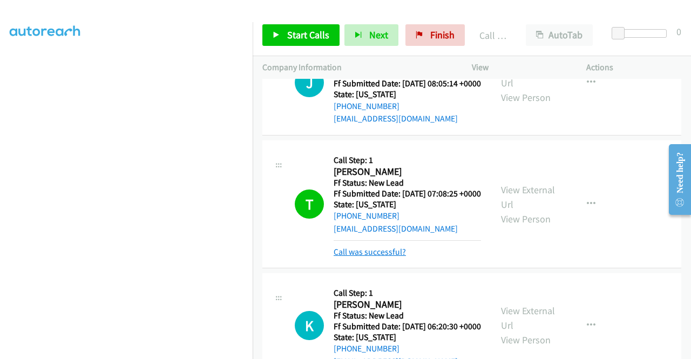
click at [389, 257] on link "Call was successful?" at bounding box center [370, 252] width 72 height 10
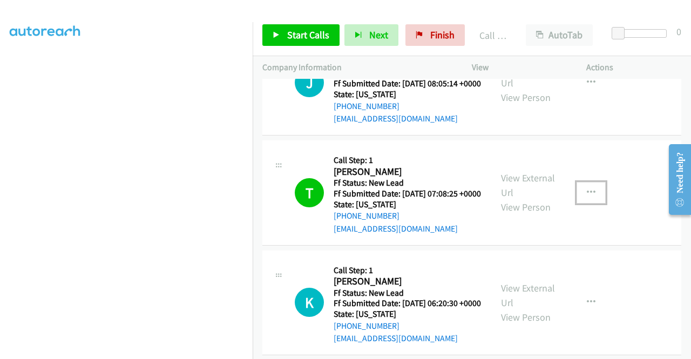
click at [587, 197] on icon "button" at bounding box center [591, 192] width 9 height 9
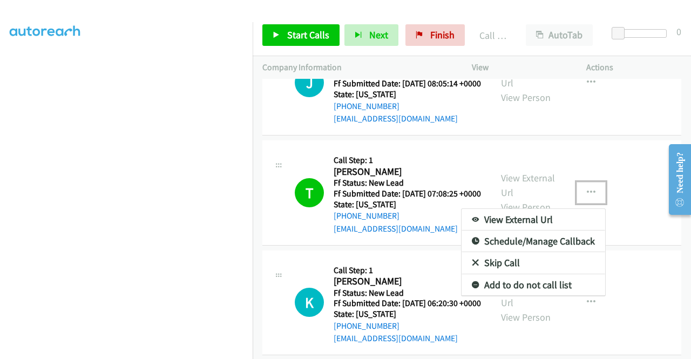
click at [511, 296] on link "Add to do not call list" at bounding box center [534, 285] width 144 height 22
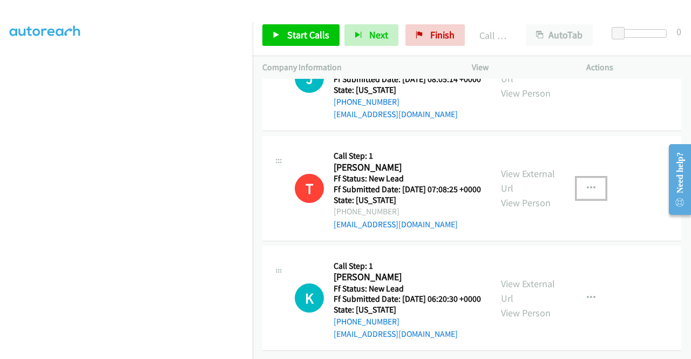
scroll to position [501, 0]
click at [303, 24] on div "Start Calls Pause Next Finish Call Completed AutoTab AutoTab 0" at bounding box center [472, 36] width 438 height 42
click at [302, 35] on span "Start Calls" at bounding box center [308, 35] width 42 height 12
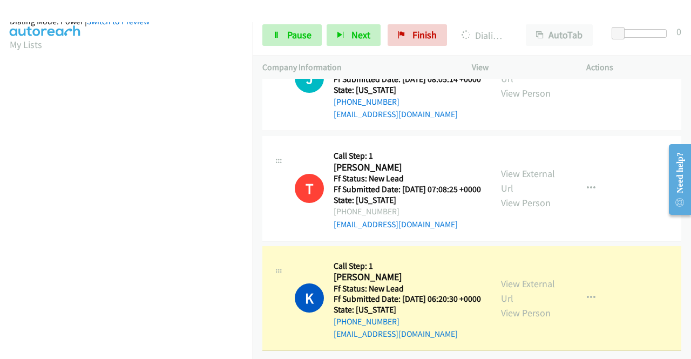
scroll to position [238, 0]
click at [300, 43] on link "Pause" at bounding box center [291, 35] width 59 height 22
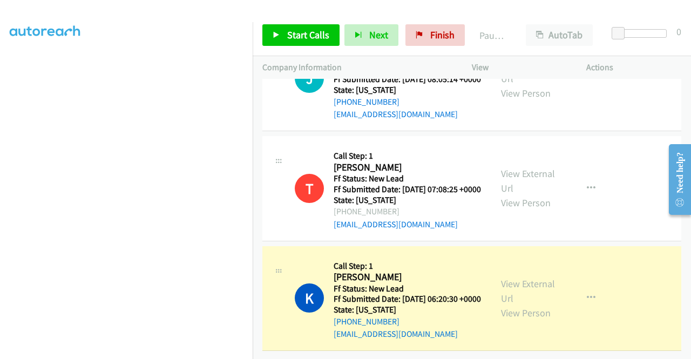
scroll to position [0, 0]
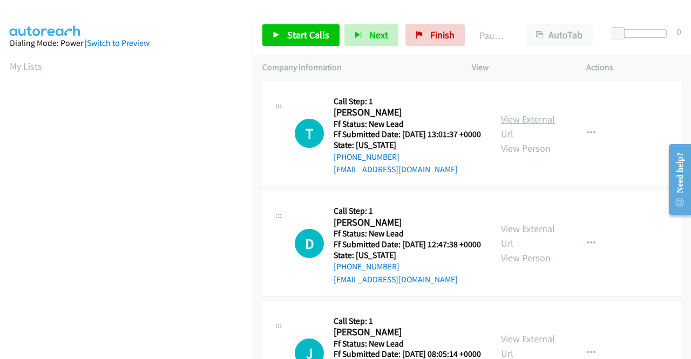
click at [530, 120] on link "View External Url" at bounding box center [528, 126] width 54 height 27
click at [520, 236] on div "View External Url View Person View External Url Email Schedule/Manage Callback …" at bounding box center [553, 243] width 124 height 85
click at [517, 241] on link "View External Url" at bounding box center [528, 235] width 54 height 27
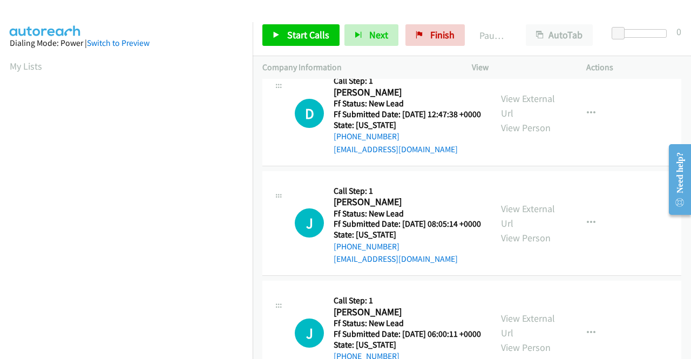
scroll to position [162, 0]
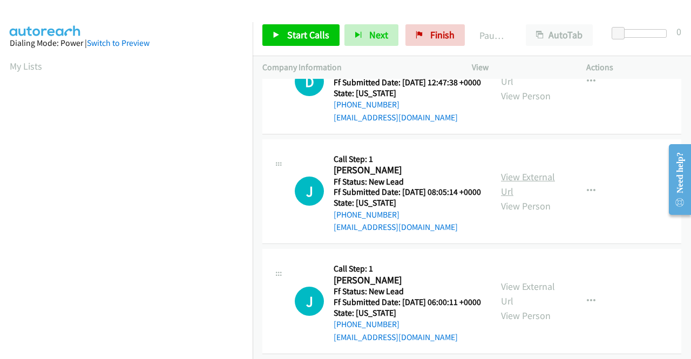
click at [528, 198] on link "View External Url" at bounding box center [528, 184] width 54 height 27
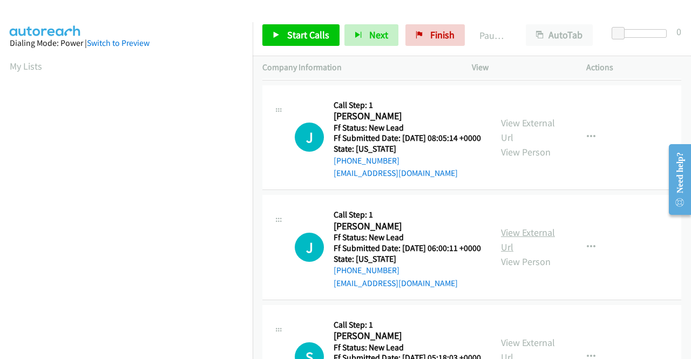
click at [511, 253] on link "View External Url" at bounding box center [528, 239] width 54 height 27
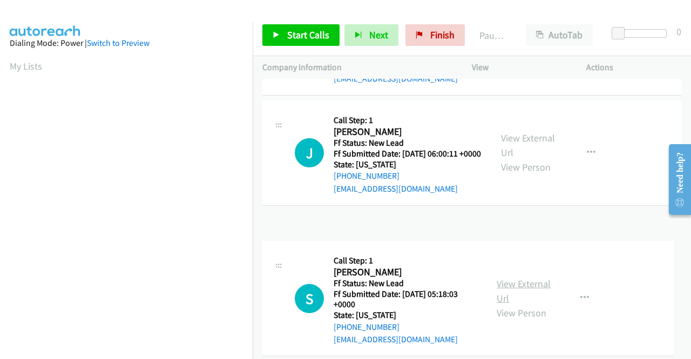
scroll to position [335, 0]
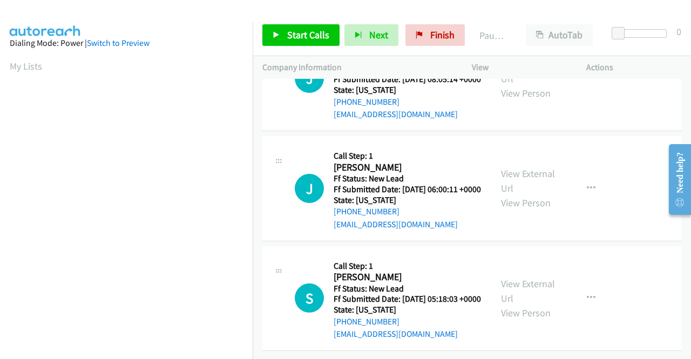
click at [519, 276] on div "View External Url View Person" at bounding box center [529, 298] width 56 height 44
click at [514, 278] on link "View External Url" at bounding box center [528, 291] width 54 height 27
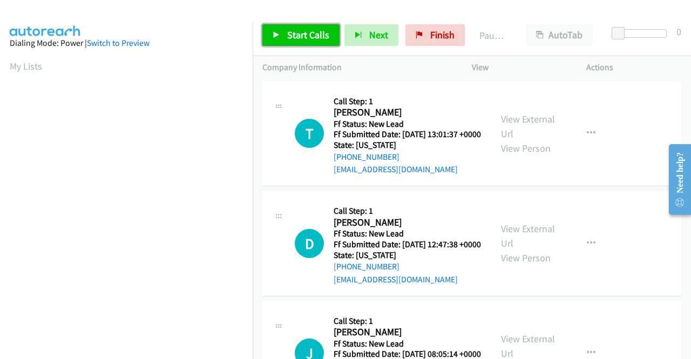
click at [314, 31] on span "Start Calls" at bounding box center [308, 35] width 42 height 12
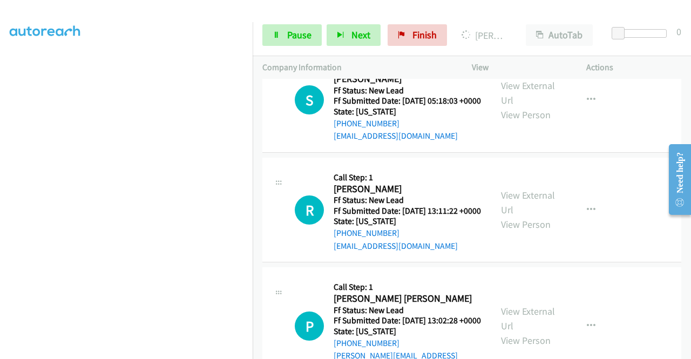
scroll to position [246, 0]
drag, startPoint x: 292, startPoint y: 32, endPoint x: 300, endPoint y: 32, distance: 8.1
click at [292, 32] on span "Pause" at bounding box center [299, 35] width 24 height 12
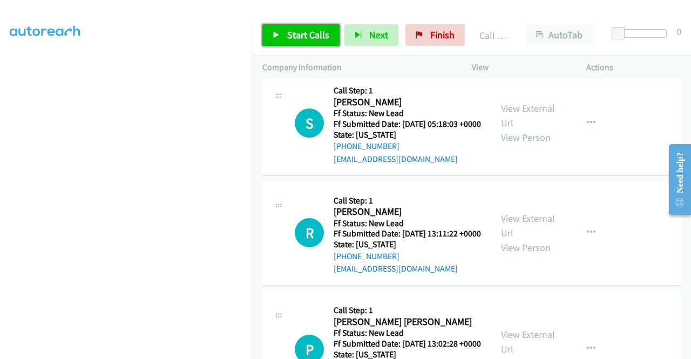
click at [290, 40] on span "Start Calls" at bounding box center [308, 35] width 42 height 12
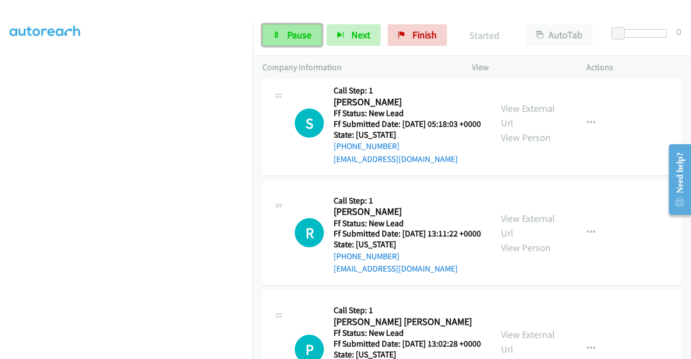
click at [287, 34] on span "Pause" at bounding box center [299, 35] width 24 height 12
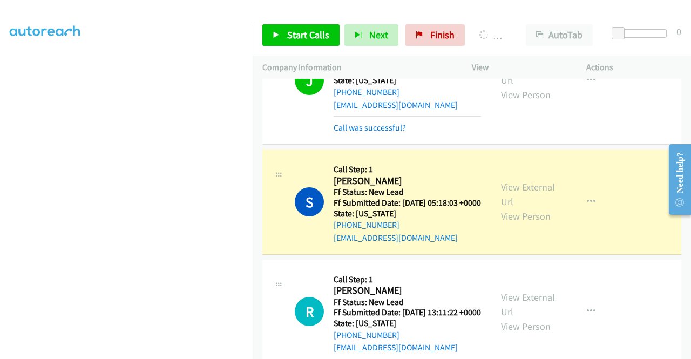
scroll to position [0, 0]
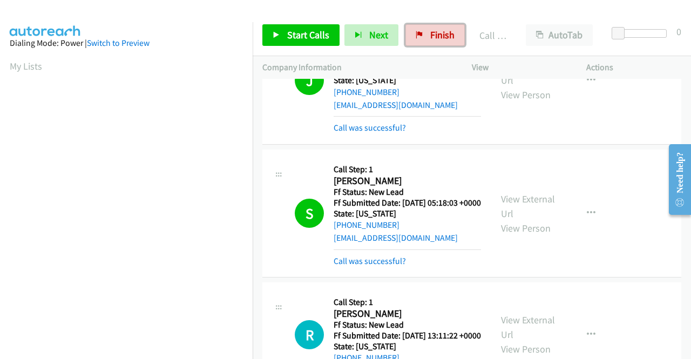
drag, startPoint x: 407, startPoint y: 45, endPoint x: 371, endPoint y: 56, distance: 37.1
click at [407, 45] on link "Finish" at bounding box center [434, 35] width 59 height 22
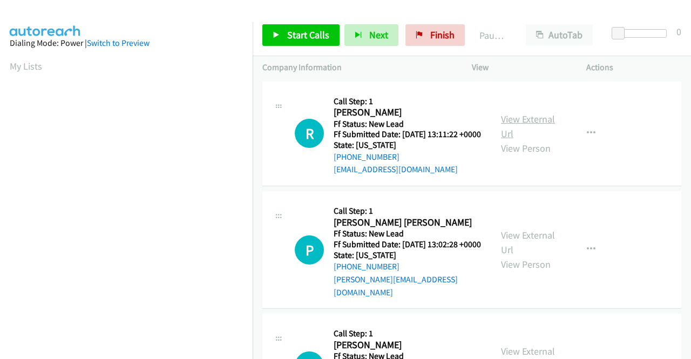
click at [523, 124] on link "View External Url" at bounding box center [528, 126] width 54 height 27
click at [510, 241] on link "View External Url" at bounding box center [528, 242] width 54 height 27
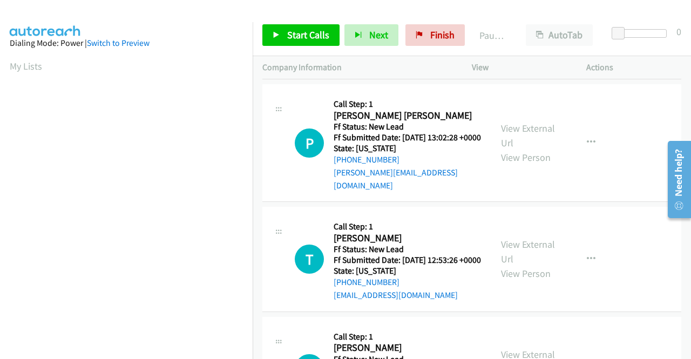
scroll to position [108, 0]
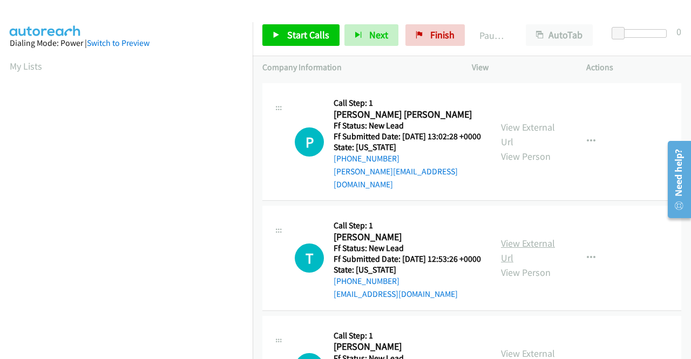
click at [524, 260] on link "View External Url" at bounding box center [528, 250] width 54 height 27
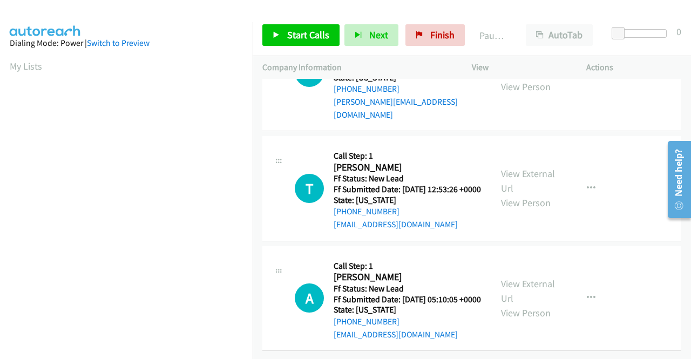
scroll to position [214, 0]
click at [530, 278] on link "View External Url" at bounding box center [528, 291] width 54 height 27
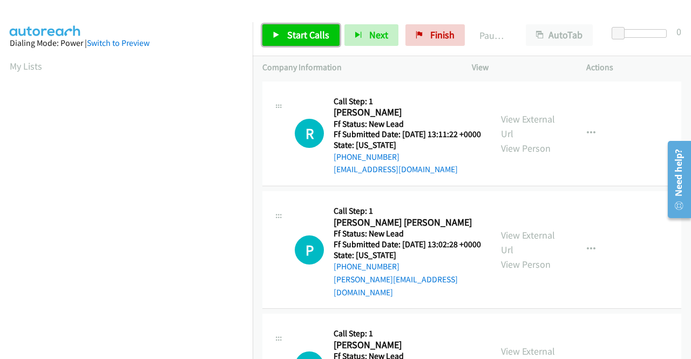
click at [320, 28] on link "Start Calls" at bounding box center [300, 35] width 77 height 22
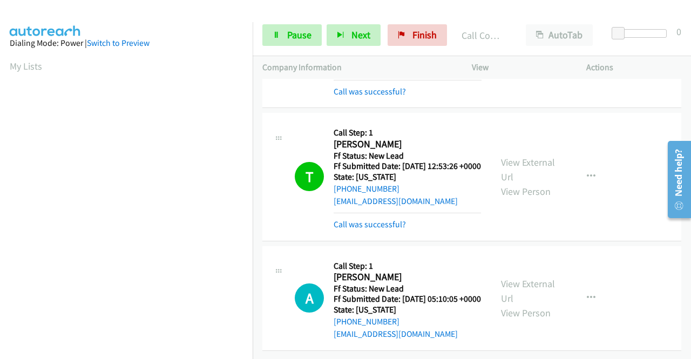
scroll to position [283, 0]
click at [296, 38] on span "Pause" at bounding box center [299, 35] width 24 height 12
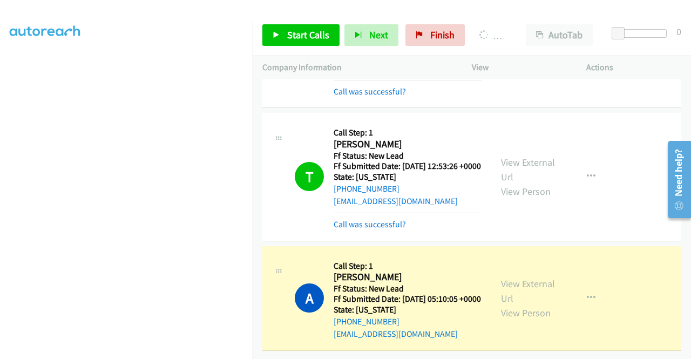
scroll to position [76, 0]
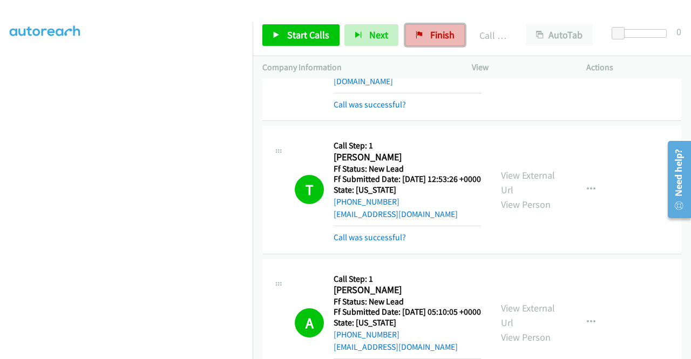
click at [414, 39] on link "Finish" at bounding box center [434, 35] width 59 height 22
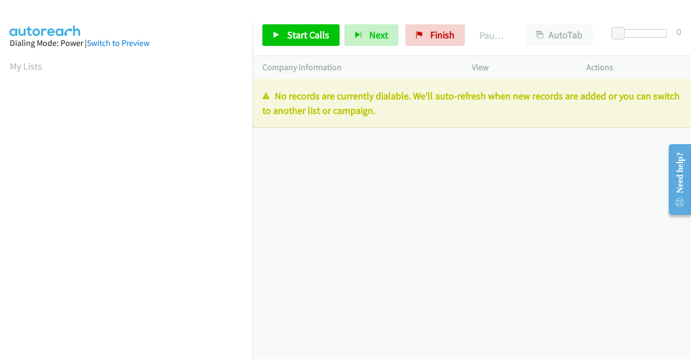
drag, startPoint x: 409, startPoint y: 121, endPoint x: 258, endPoint y: 92, distance: 154.0
click at [258, 92] on div "No records are currently dialable. We'll auto-refresh when new records are adde…" at bounding box center [472, 103] width 438 height 49
copy p "No records are currently dialable. We'll auto-refresh when new records are adde…"
click at [424, 34] on link "Finish" at bounding box center [434, 35] width 59 height 22
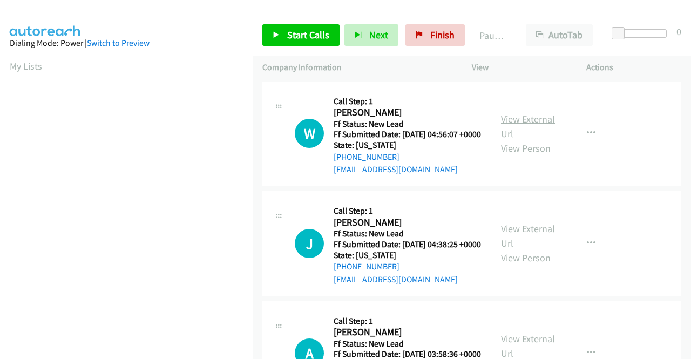
click at [528, 126] on link "View External Url" at bounding box center [528, 126] width 54 height 27
click at [513, 242] on link "View External Url" at bounding box center [528, 235] width 54 height 27
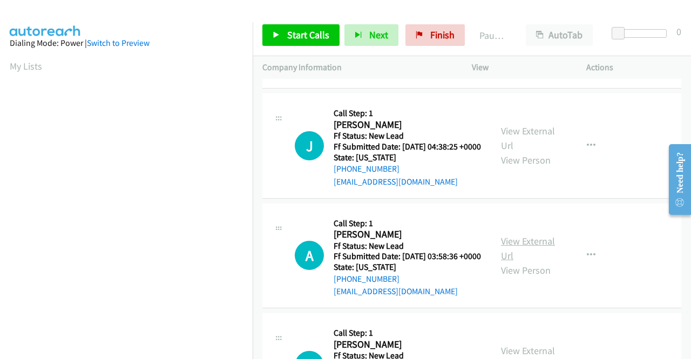
scroll to position [108, 0]
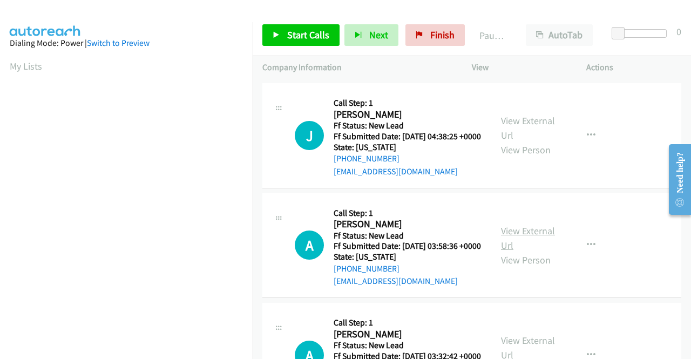
click at [538, 252] on link "View External Url" at bounding box center [528, 238] width 54 height 27
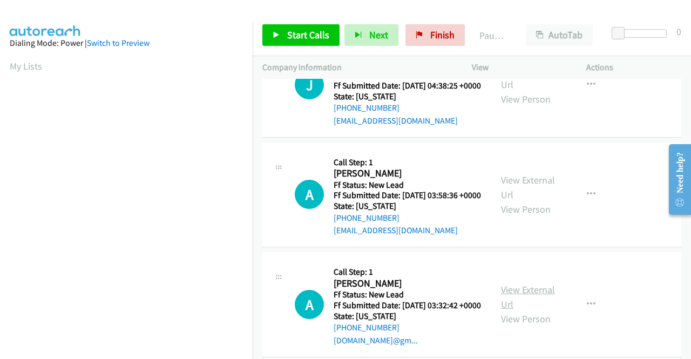
scroll to position [216, 0]
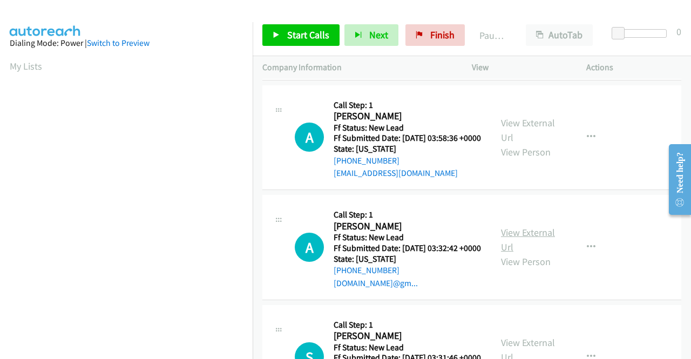
click at [508, 253] on link "View External Url" at bounding box center [528, 239] width 54 height 27
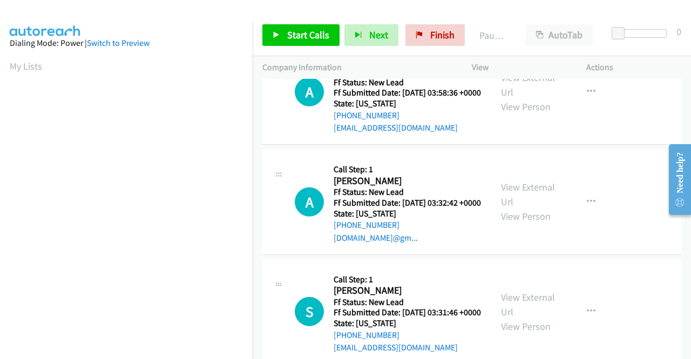
scroll to position [324, 0]
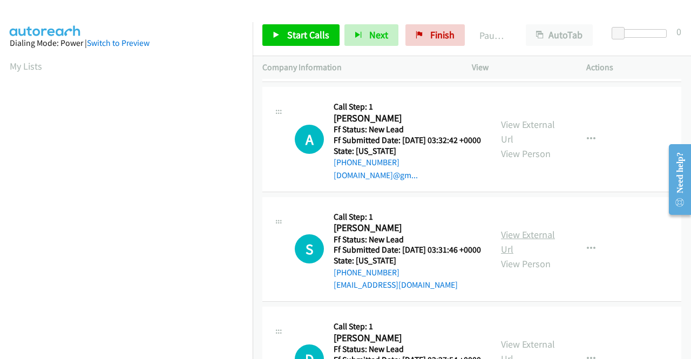
click at [511, 255] on link "View External Url" at bounding box center [528, 241] width 54 height 27
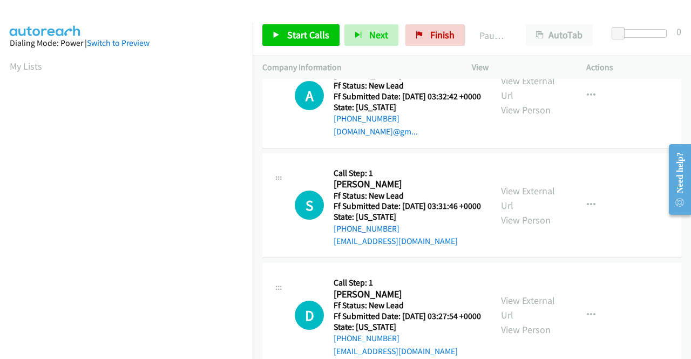
scroll to position [432, 0]
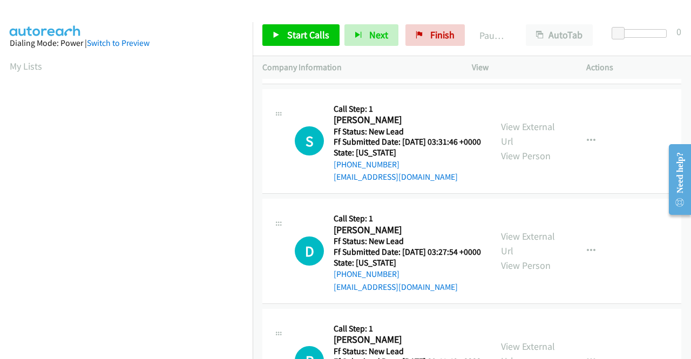
click at [518, 273] on div "View External Url View Person" at bounding box center [529, 251] width 56 height 44
click at [518, 257] on link "View External Url" at bounding box center [528, 243] width 54 height 27
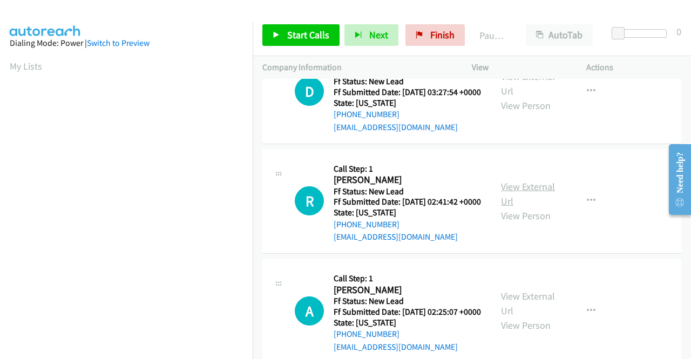
scroll to position [594, 0]
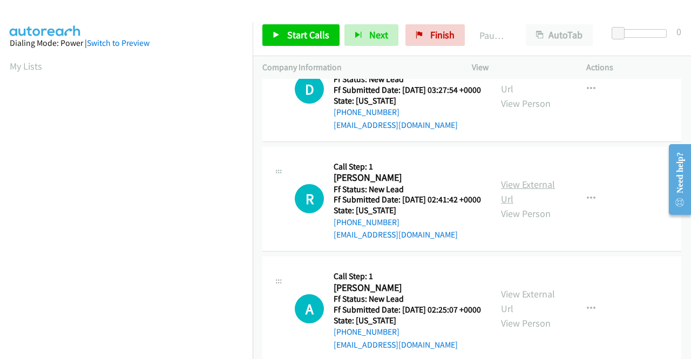
click at [515, 205] on link "View External Url" at bounding box center [528, 191] width 54 height 27
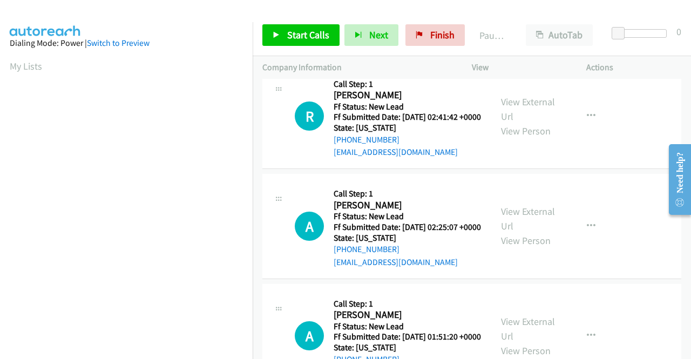
scroll to position [702, 0]
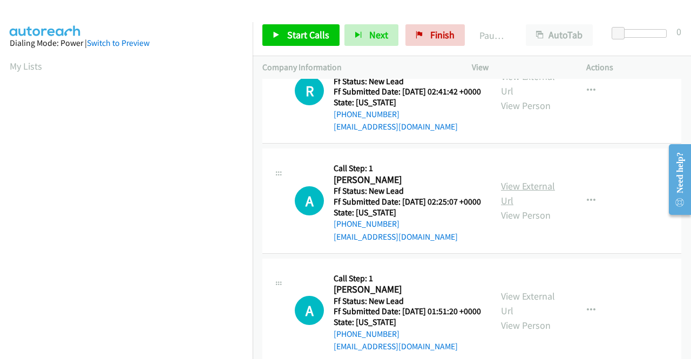
click at [528, 207] on link "View External Url" at bounding box center [528, 193] width 54 height 27
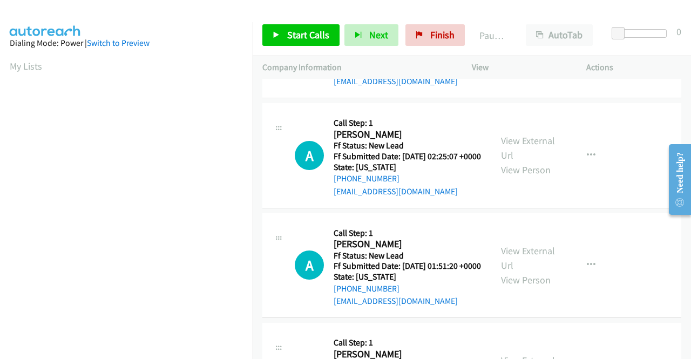
scroll to position [810, 0]
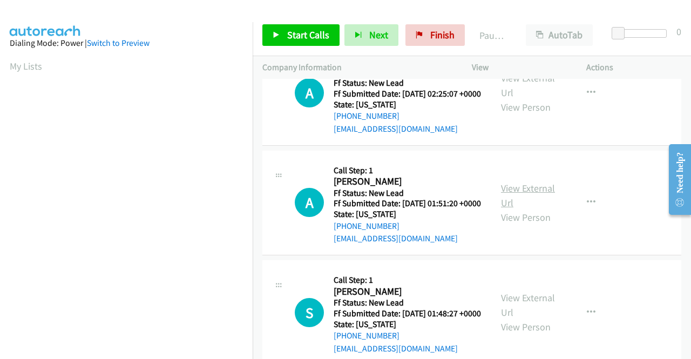
click at [522, 209] on link "View External Url" at bounding box center [528, 195] width 54 height 27
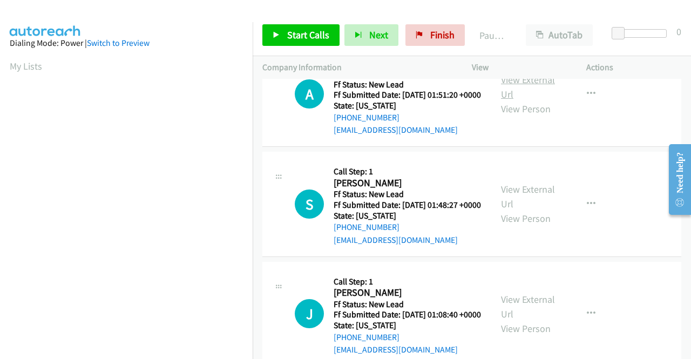
scroll to position [972, 0]
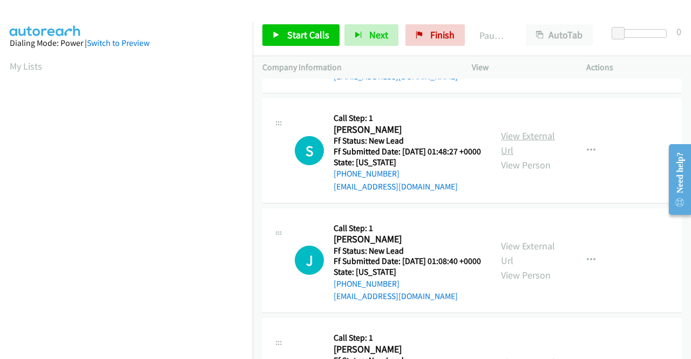
click at [525, 157] on link "View External Url" at bounding box center [528, 143] width 54 height 27
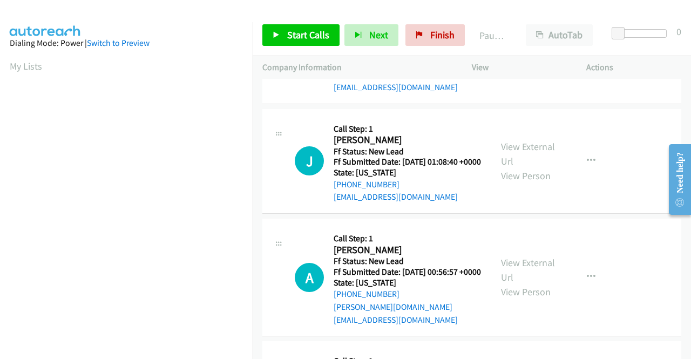
scroll to position [1080, 0]
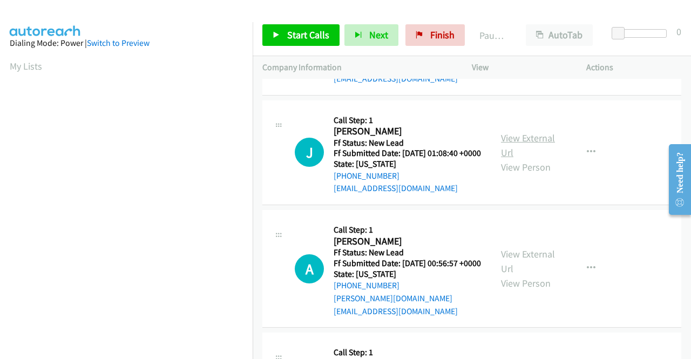
click at [543, 159] on link "View External Url" at bounding box center [528, 145] width 54 height 27
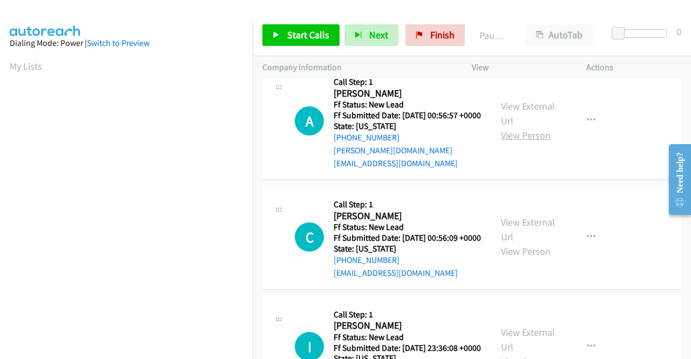
scroll to position [1242, 0]
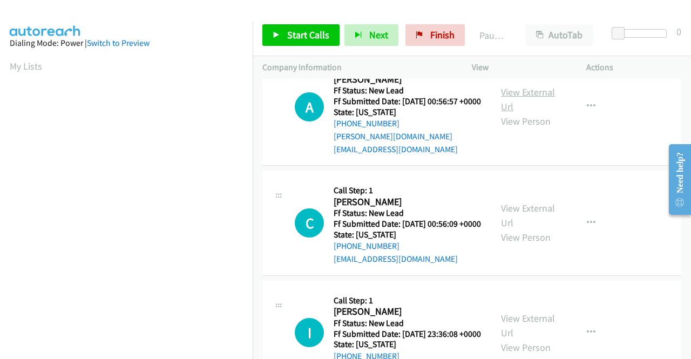
click at [531, 113] on link "View External Url" at bounding box center [528, 99] width 54 height 27
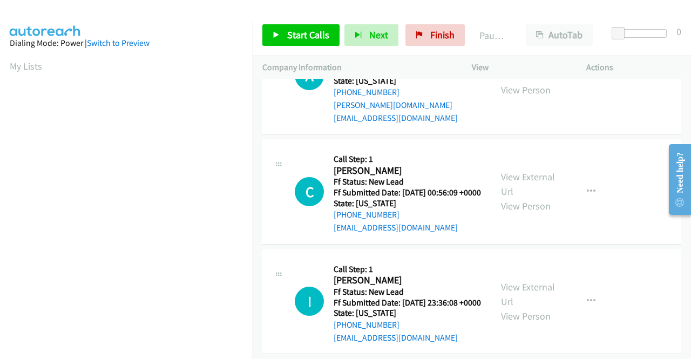
scroll to position [1296, 0]
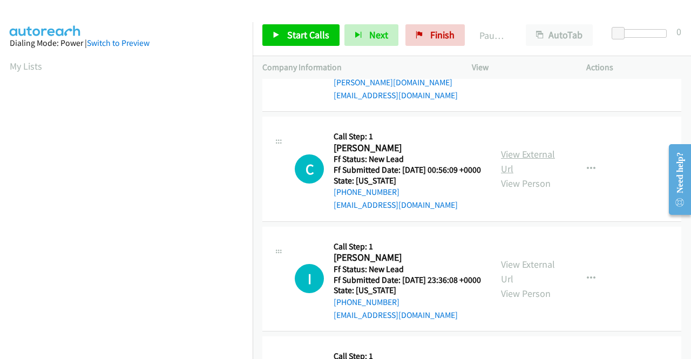
click at [511, 175] on link "View External Url" at bounding box center [528, 161] width 54 height 27
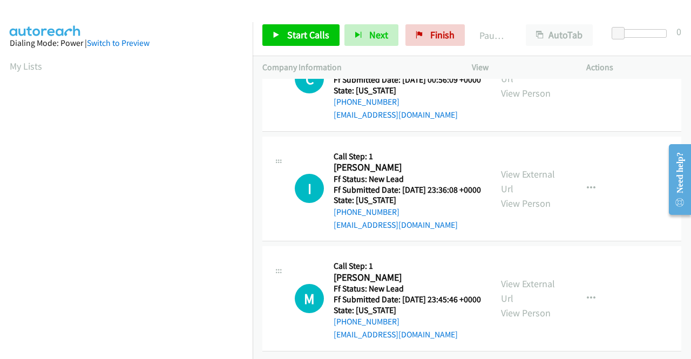
scroll to position [1404, 0]
click at [524, 195] on link "View External Url" at bounding box center [528, 181] width 54 height 27
click at [536, 278] on link "View External Url" at bounding box center [528, 291] width 54 height 27
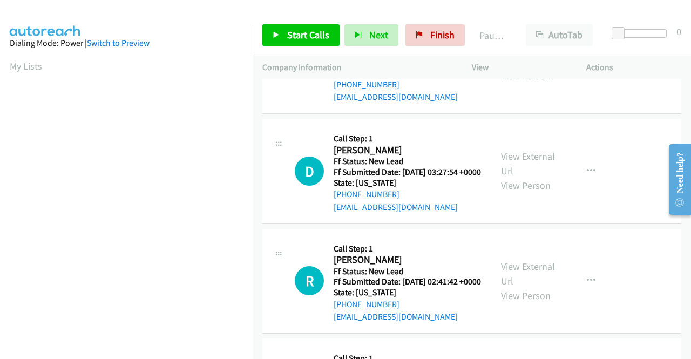
scroll to position [0, 0]
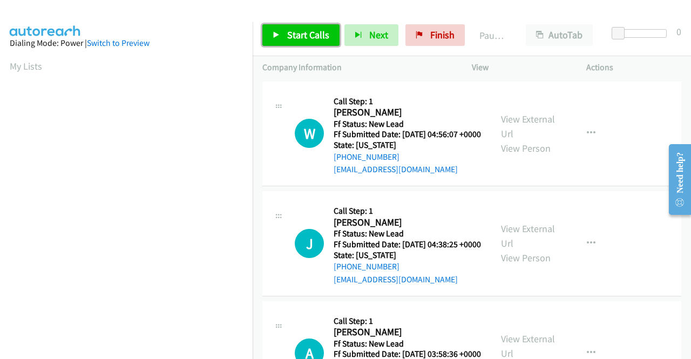
click at [300, 33] on span "Start Calls" at bounding box center [308, 35] width 42 height 12
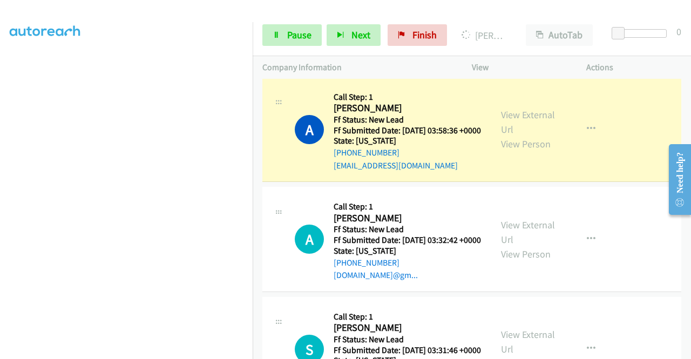
scroll to position [246, 0]
click at [274, 39] on link "Pause" at bounding box center [291, 35] width 59 height 22
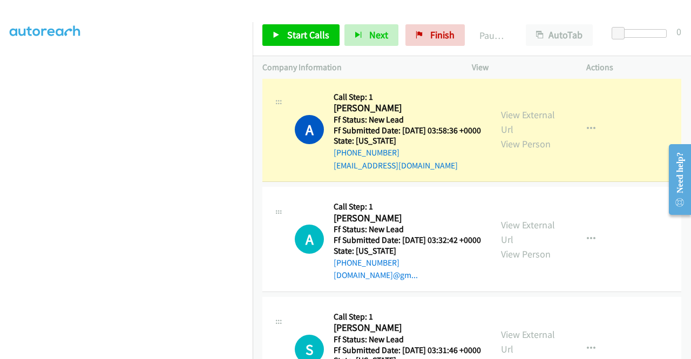
scroll to position [30, 0]
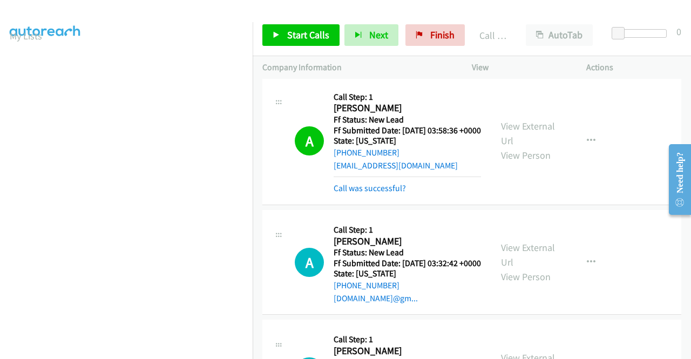
drag, startPoint x: 296, startPoint y: 16, endPoint x: 295, endPoint y: 29, distance: 12.5
click at [296, 17] on div "Start Calls Pause Next Finish Call Completed AutoTab AutoTab 0" at bounding box center [472, 36] width 438 height 42
click at [295, 29] on span "Start Calls" at bounding box center [308, 35] width 42 height 12
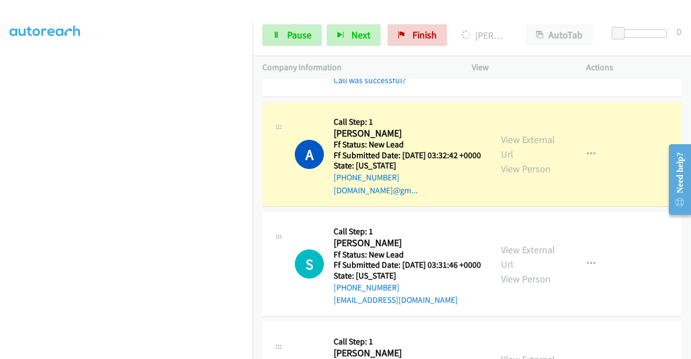
scroll to position [246, 0]
click at [307, 36] on span "Pause" at bounding box center [299, 35] width 24 height 12
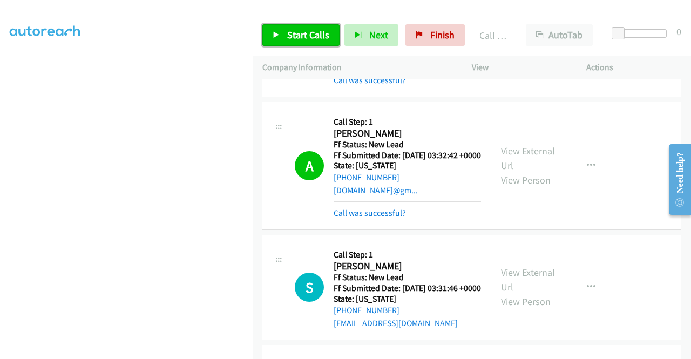
click at [305, 33] on span "Start Calls" at bounding box center [308, 35] width 42 height 12
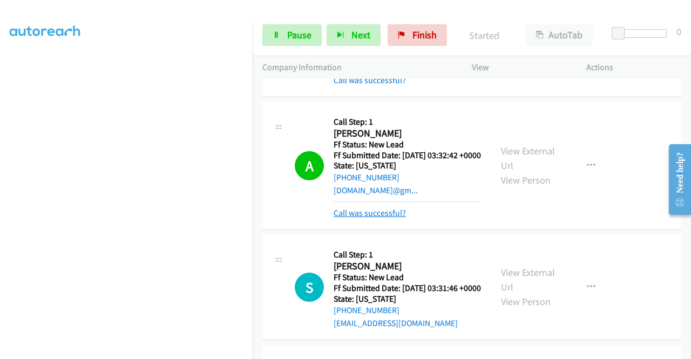
click at [363, 218] on link "Call was successful?" at bounding box center [370, 213] width 72 height 10
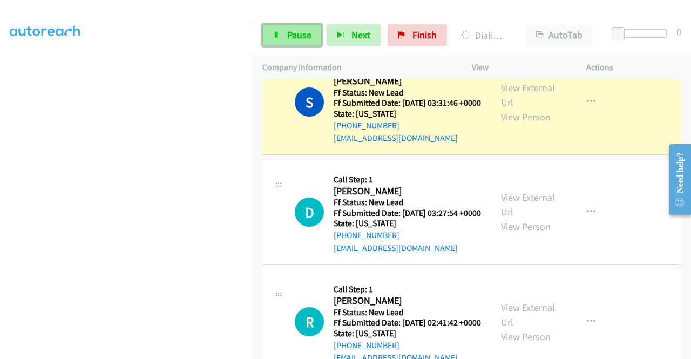
click at [295, 39] on span "Pause" at bounding box center [299, 35] width 24 height 12
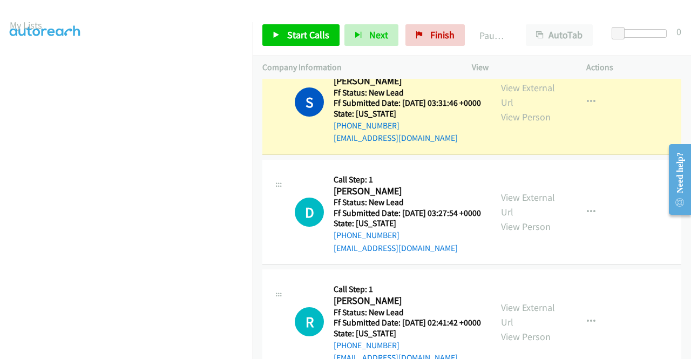
scroll to position [0, 0]
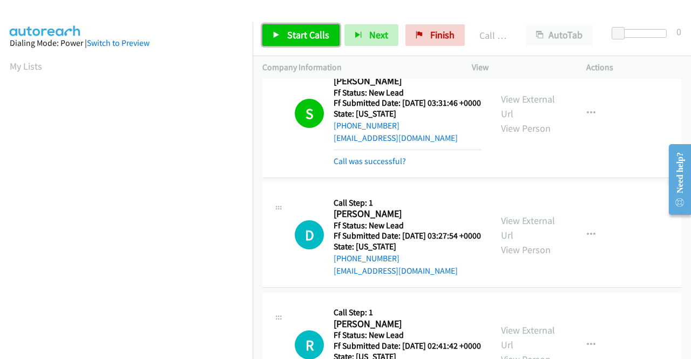
click at [319, 30] on span "Start Calls" at bounding box center [308, 35] width 42 height 12
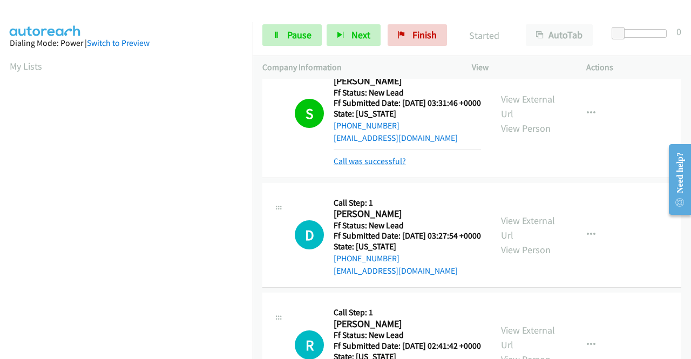
click at [348, 166] on link "Call was successful?" at bounding box center [370, 161] width 72 height 10
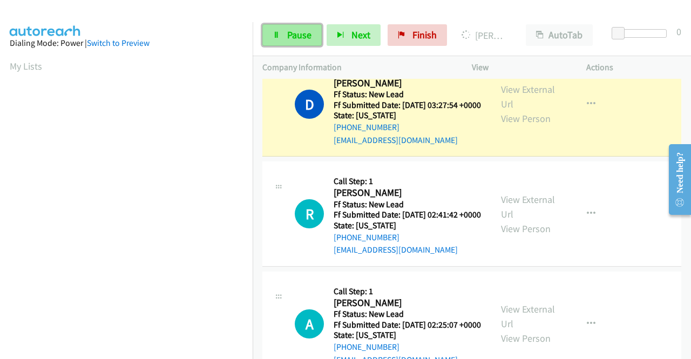
click at [289, 38] on span "Pause" at bounding box center [299, 35] width 24 height 12
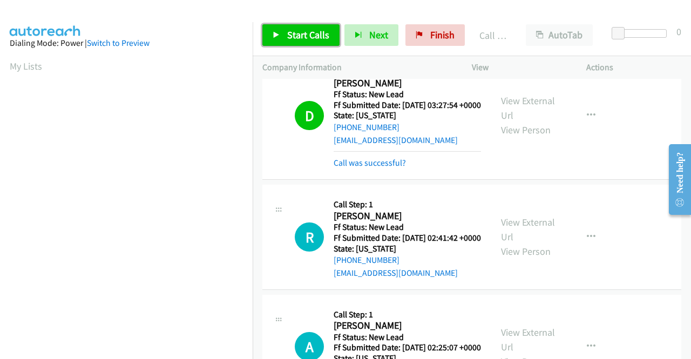
click at [281, 32] on link "Start Calls" at bounding box center [300, 35] width 77 height 22
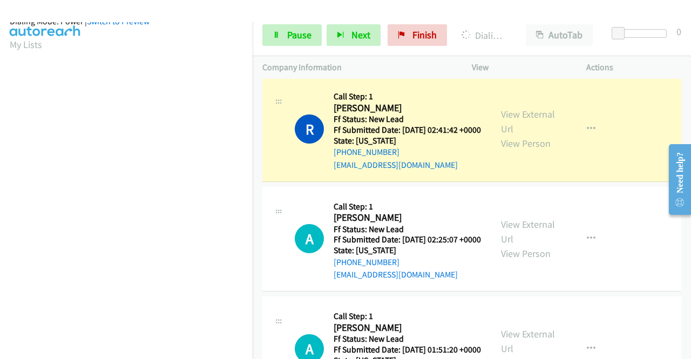
scroll to position [246, 0]
click at [313, 40] on link "Pause" at bounding box center [291, 35] width 59 height 22
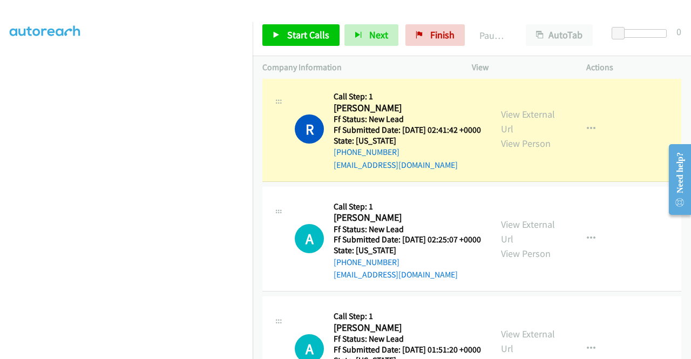
scroll to position [0, 0]
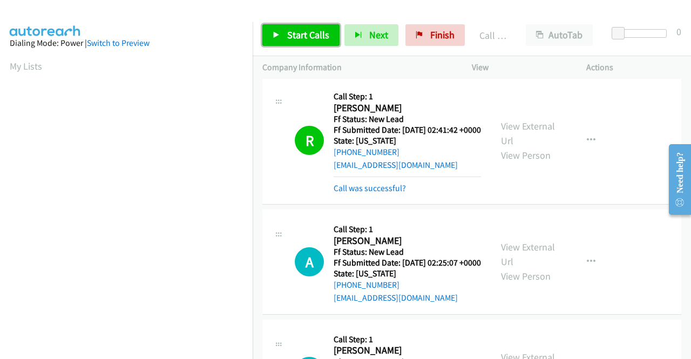
click at [306, 31] on span "Start Calls" at bounding box center [308, 35] width 42 height 12
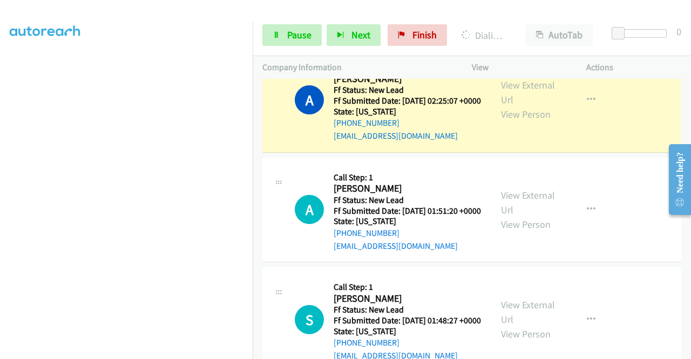
scroll to position [246, 0]
click at [284, 32] on link "Pause" at bounding box center [291, 35] width 59 height 22
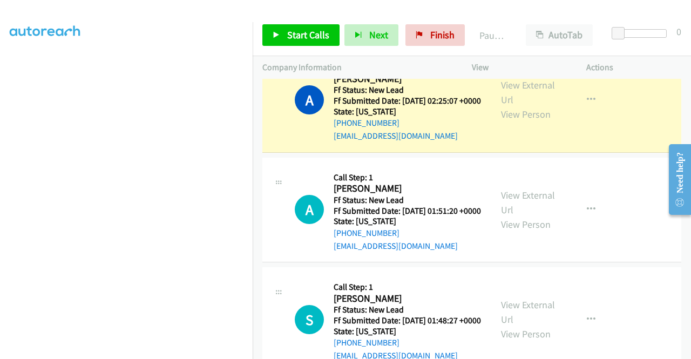
scroll to position [30, 0]
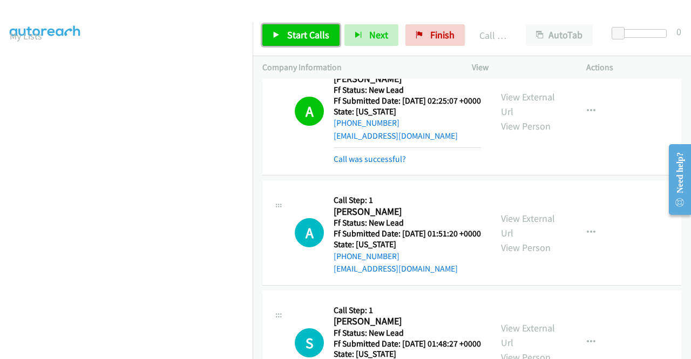
click at [279, 28] on link "Start Calls" at bounding box center [300, 35] width 77 height 22
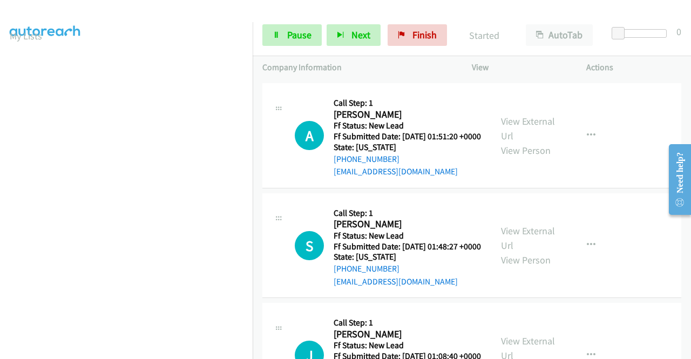
scroll to position [1026, 0]
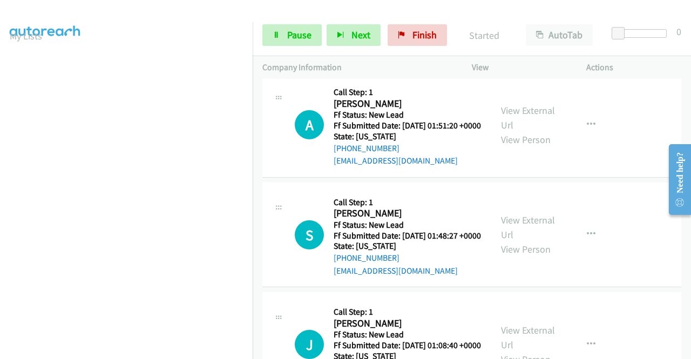
click at [396, 58] on div "Call was successful?" at bounding box center [407, 51] width 147 height 13
click at [395, 56] on link "Call was successful?" at bounding box center [370, 51] width 72 height 10
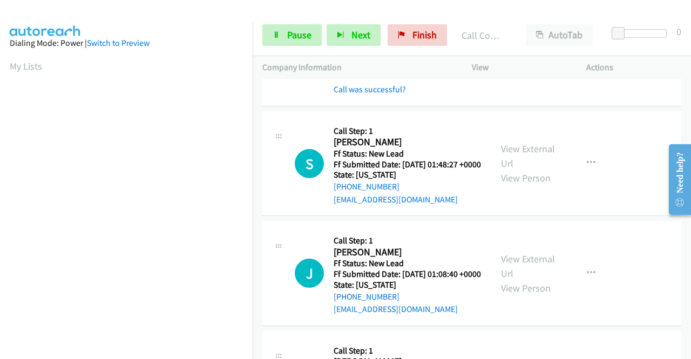
scroll to position [1176, 0]
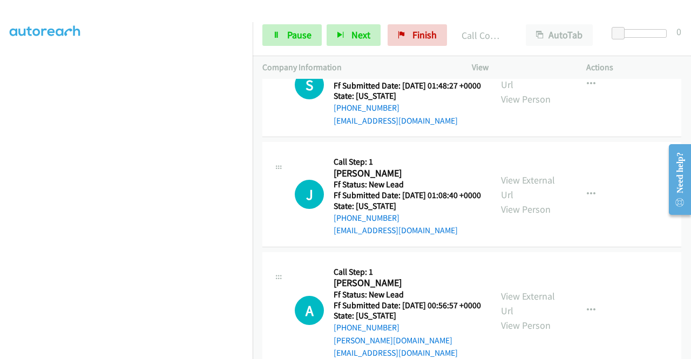
click at [164, 351] on section at bounding box center [126, 103] width 233 height 517
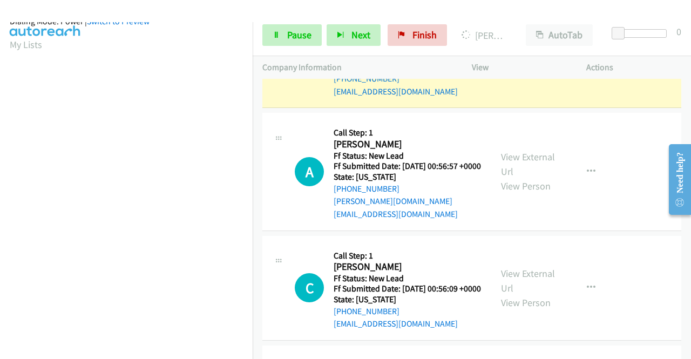
scroll to position [246, 0]
click at [303, 37] on span "Pause" at bounding box center [299, 35] width 24 height 12
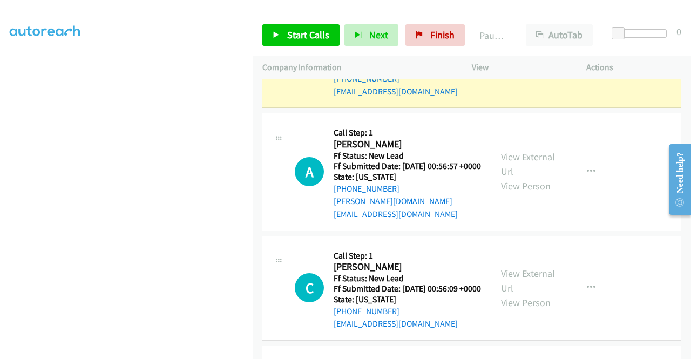
scroll to position [30, 0]
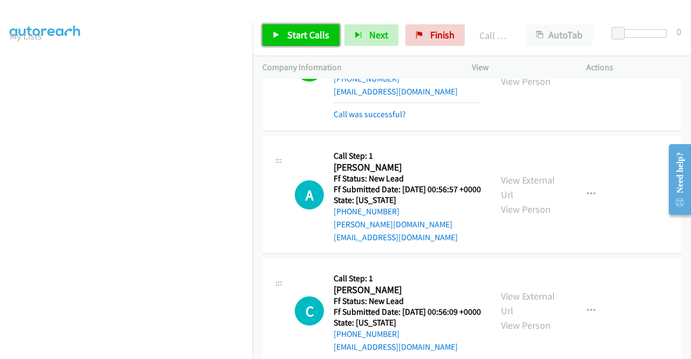
click at [301, 38] on span "Start Calls" at bounding box center [308, 35] width 42 height 12
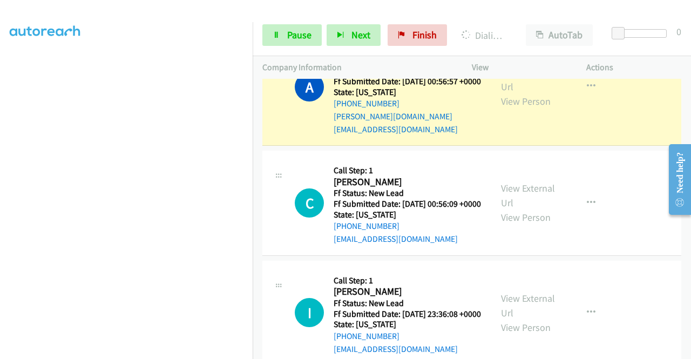
scroll to position [1392, 0]
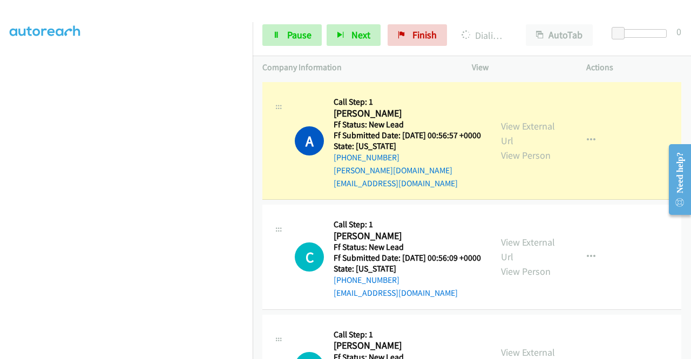
click at [369, 65] on link "Call was successful?" at bounding box center [370, 60] width 72 height 10
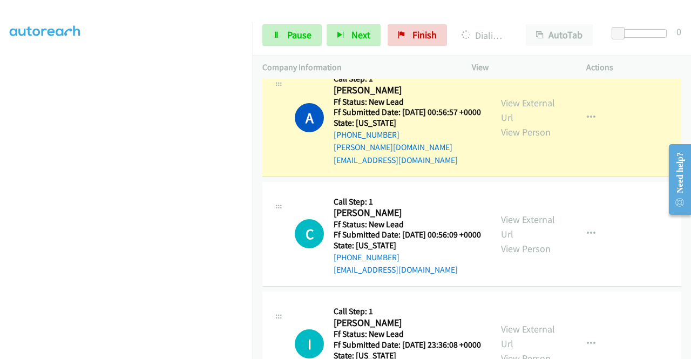
click at [577, 12] on button "button" at bounding box center [591, 2] width 29 height 22
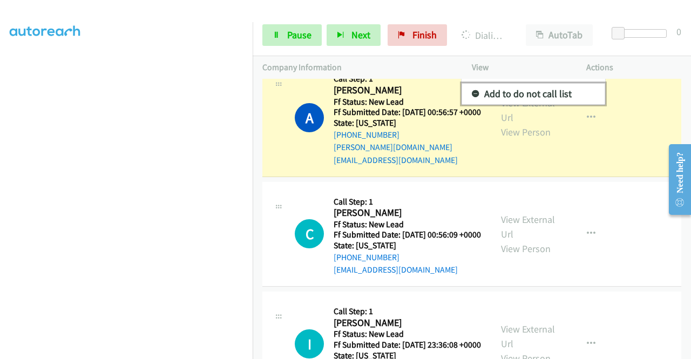
drag, startPoint x: 533, startPoint y: 200, endPoint x: 517, endPoint y: 206, distance: 17.1
click at [533, 105] on link "Add to do not call list" at bounding box center [534, 94] width 144 height 22
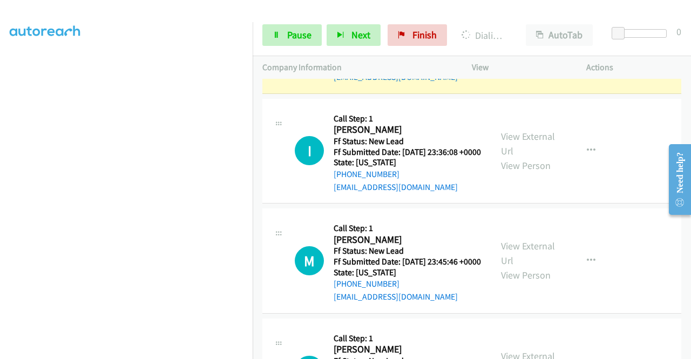
scroll to position [1662, 0]
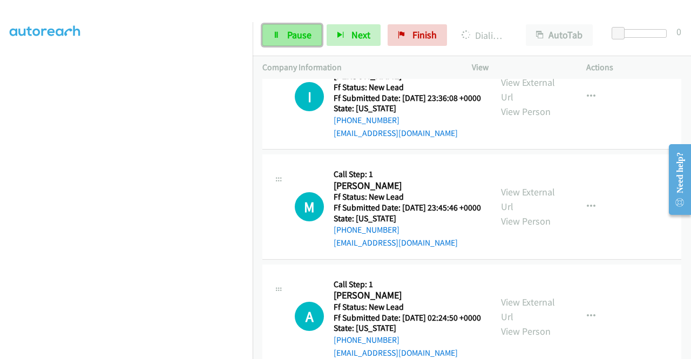
click at [298, 24] on link "Pause" at bounding box center [291, 35] width 59 height 22
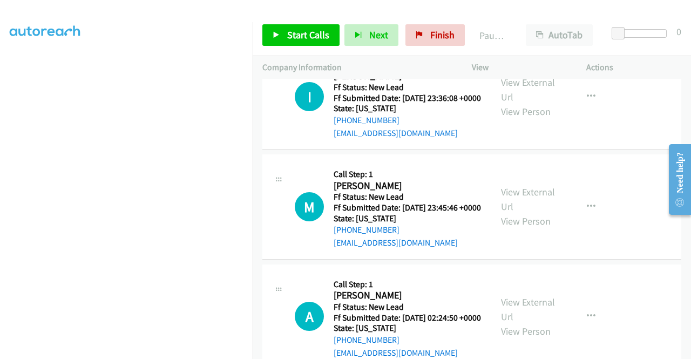
scroll to position [84, 0]
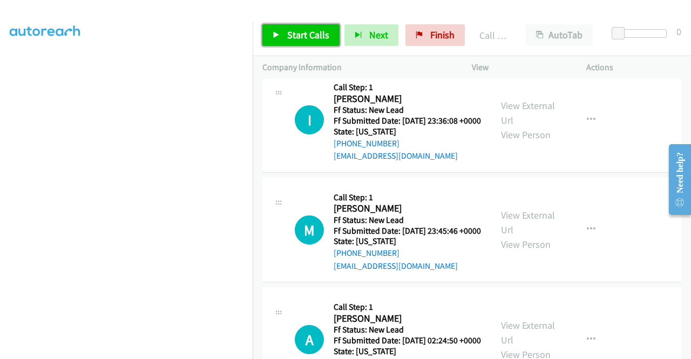
click at [315, 33] on span "Start Calls" at bounding box center [308, 35] width 42 height 12
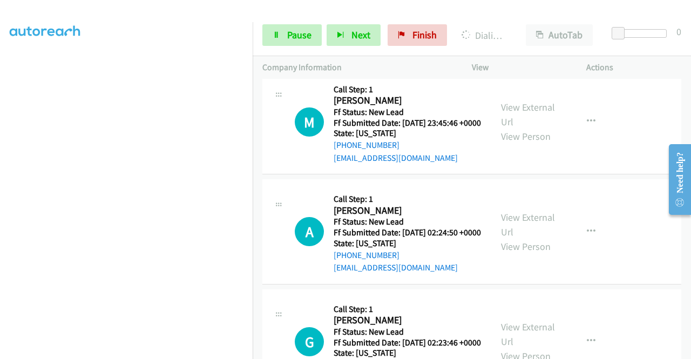
scroll to position [0, 0]
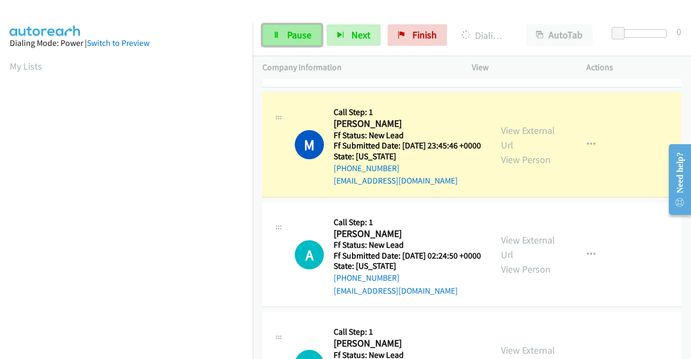
click at [300, 35] on span "Pause" at bounding box center [299, 35] width 24 height 12
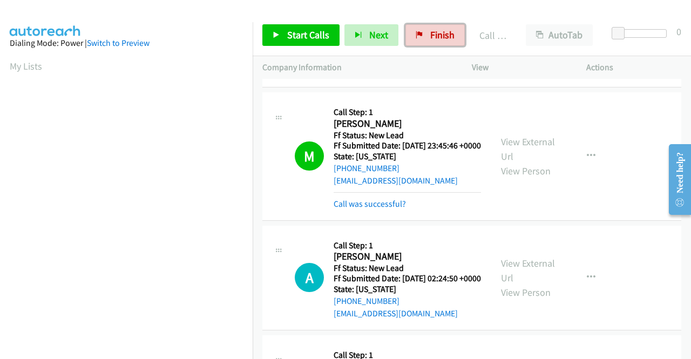
drag, startPoint x: 430, startPoint y: 35, endPoint x: 386, endPoint y: 58, distance: 49.3
click at [430, 35] on span "Finish" at bounding box center [442, 35] width 24 height 12
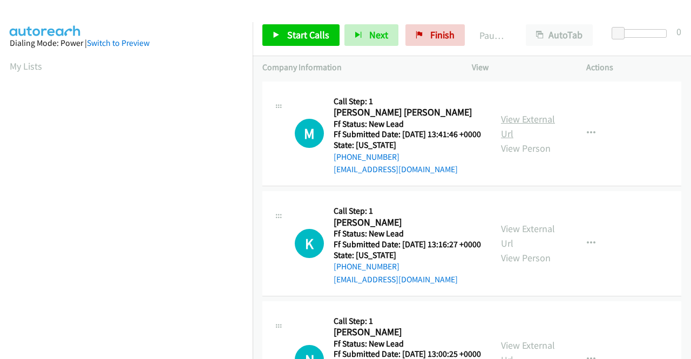
click at [525, 124] on link "View External Url" at bounding box center [528, 126] width 54 height 27
click at [537, 248] on link "View External Url" at bounding box center [528, 235] width 54 height 27
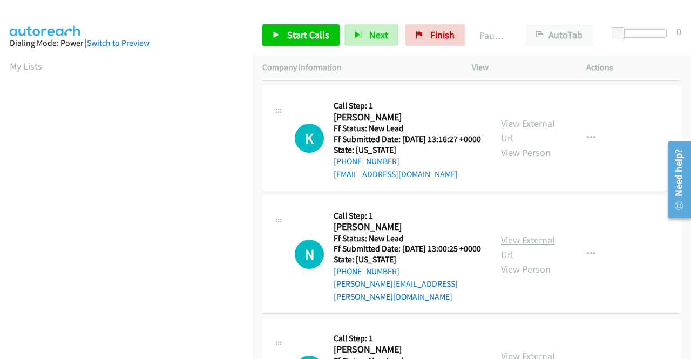
scroll to position [108, 0]
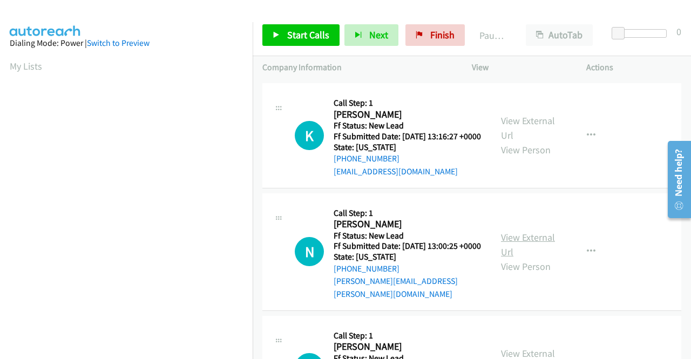
click at [528, 258] on link "View External Url" at bounding box center [528, 244] width 54 height 27
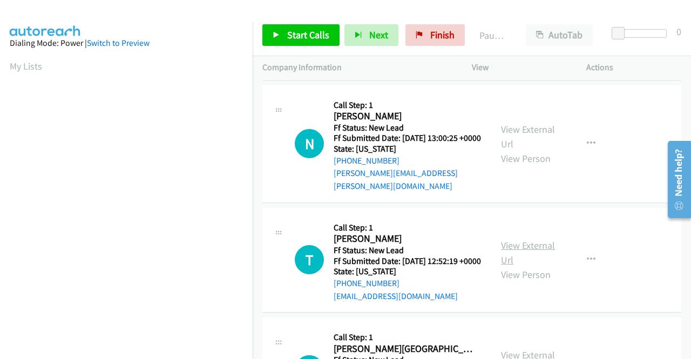
click at [522, 266] on link "View External Url" at bounding box center [528, 252] width 54 height 27
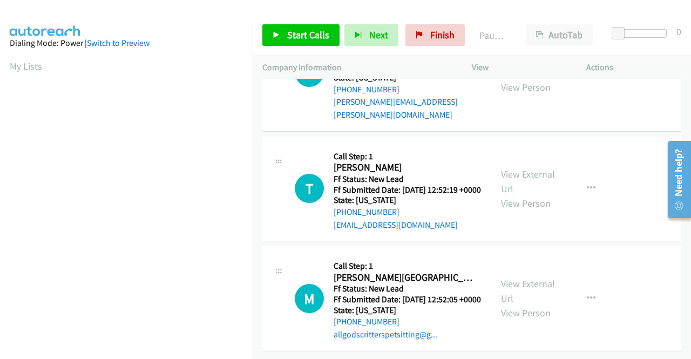
scroll to position [335, 0]
click at [530, 278] on link "View External Url" at bounding box center [528, 291] width 54 height 27
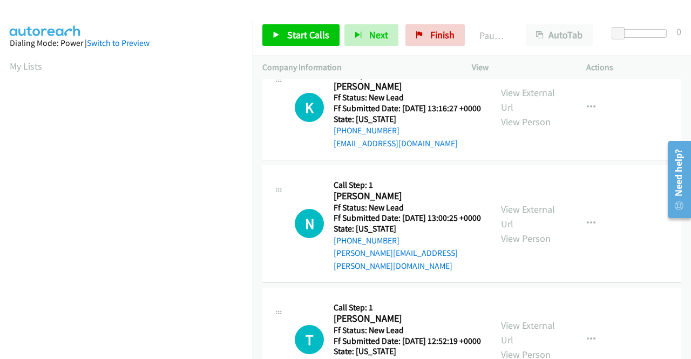
scroll to position [0, 0]
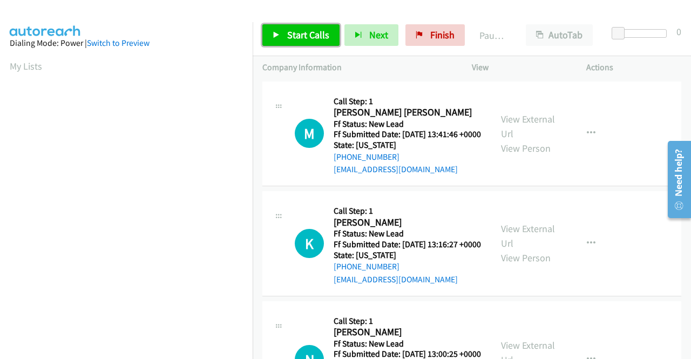
click at [307, 33] on span "Start Calls" at bounding box center [308, 35] width 42 height 12
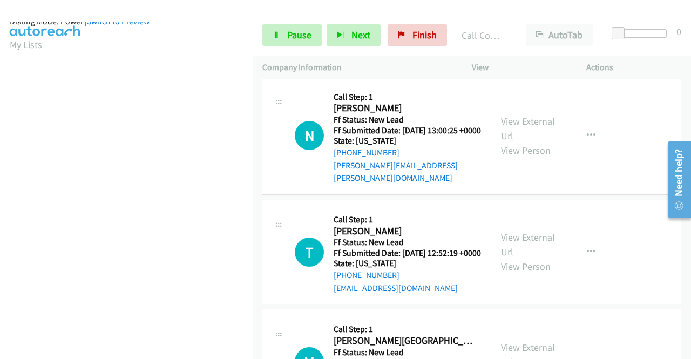
scroll to position [246, 0]
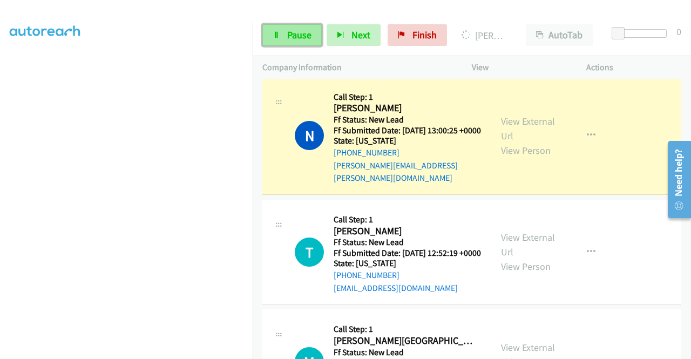
click at [299, 35] on span "Pause" at bounding box center [299, 35] width 24 height 12
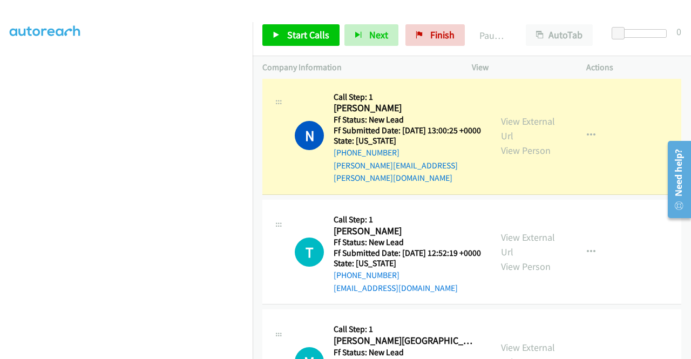
scroll to position [0, 0]
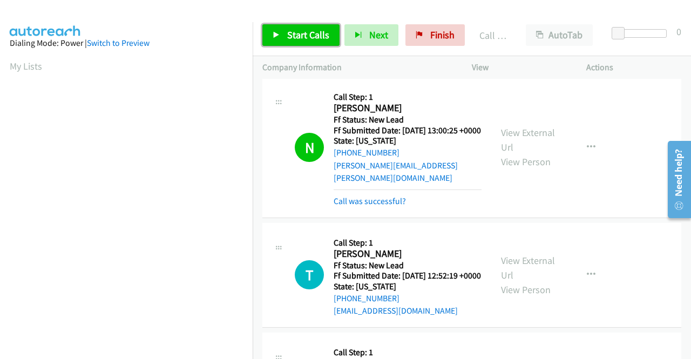
click at [310, 38] on span "Start Calls" at bounding box center [308, 35] width 42 height 12
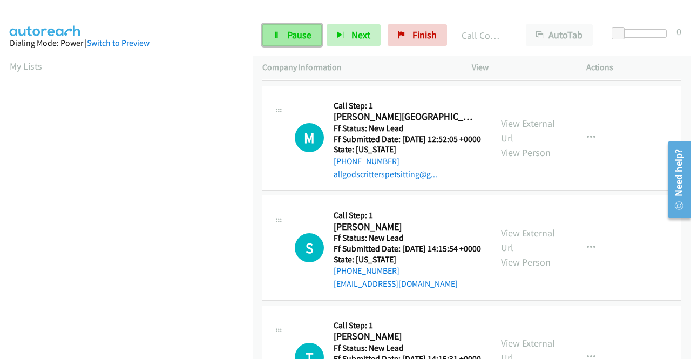
click at [307, 36] on span "Pause" at bounding box center [299, 35] width 24 height 12
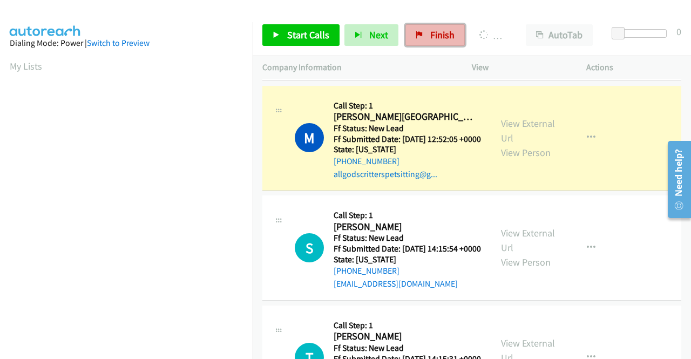
click at [417, 33] on icon at bounding box center [420, 36] width 8 height 8
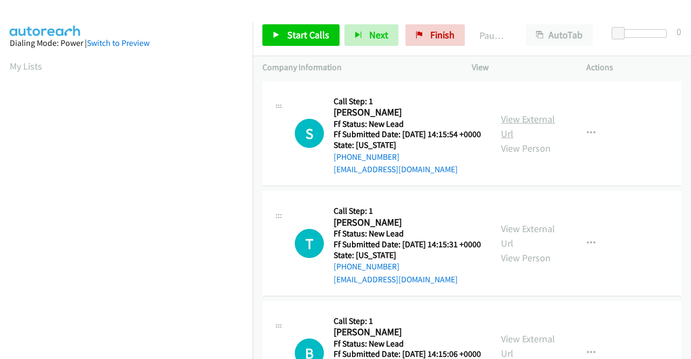
click at [522, 127] on link "View External Url" at bounding box center [528, 126] width 54 height 27
click at [526, 246] on link "View External Url" at bounding box center [528, 235] width 54 height 27
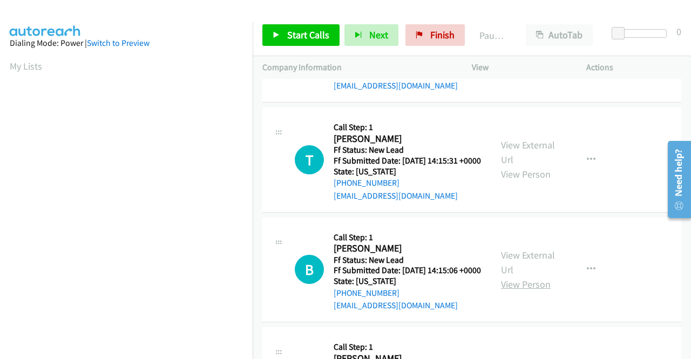
scroll to position [108, 0]
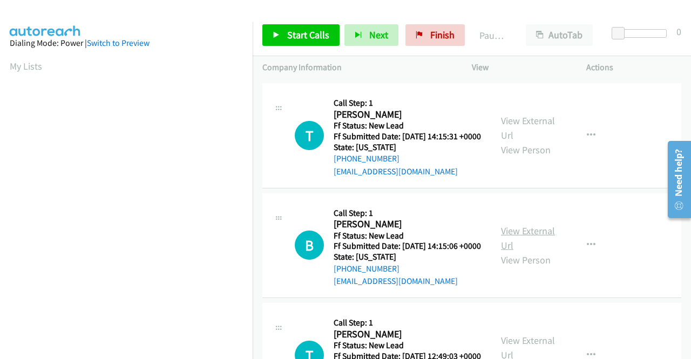
click at [548, 252] on link "View External Url" at bounding box center [528, 238] width 54 height 27
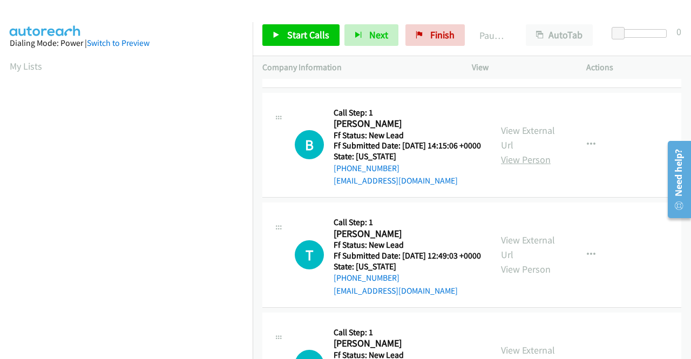
scroll to position [216, 0]
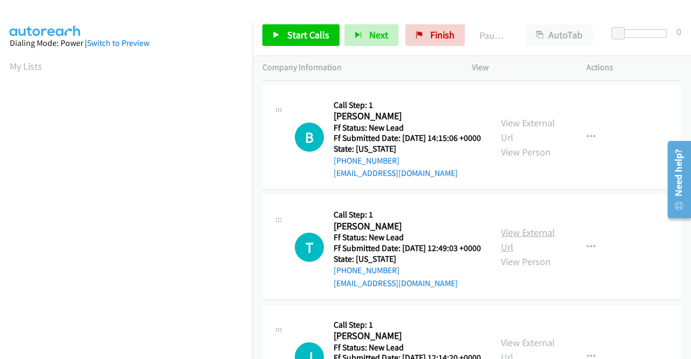
click at [512, 253] on link "View External Url" at bounding box center [528, 239] width 54 height 27
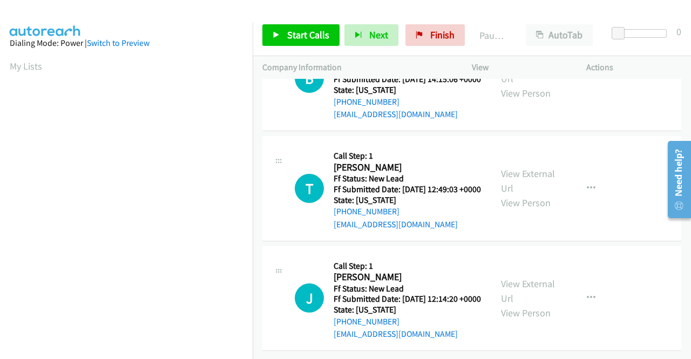
scroll to position [335, 0]
click at [535, 278] on link "View External Url" at bounding box center [528, 291] width 54 height 27
click at [283, 34] on link "Start Calls" at bounding box center [300, 35] width 77 height 22
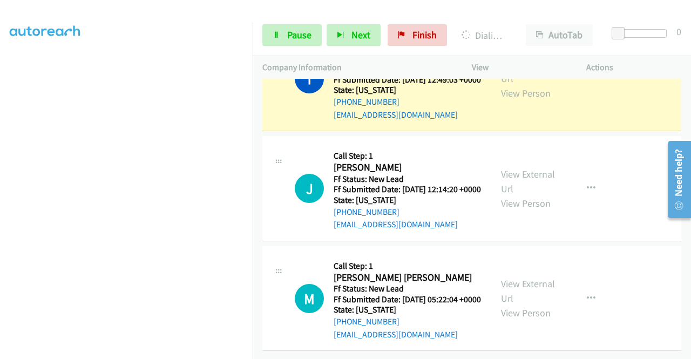
scroll to position [497, 0]
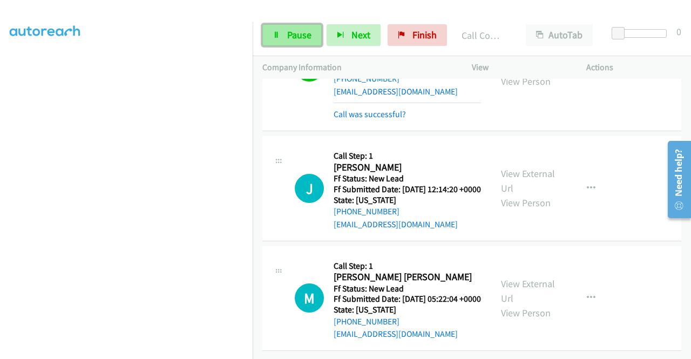
click at [294, 26] on link "Pause" at bounding box center [291, 35] width 59 height 22
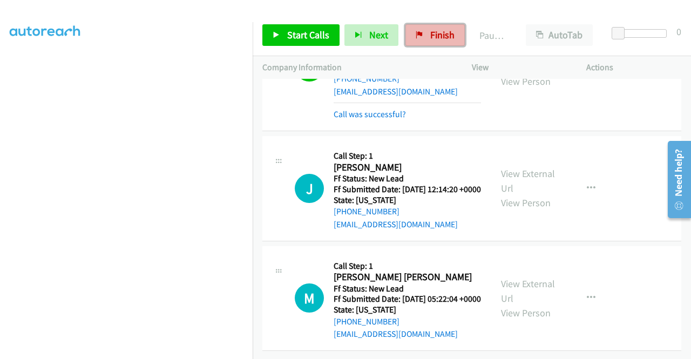
click at [422, 45] on link "Finish" at bounding box center [434, 35] width 59 height 22
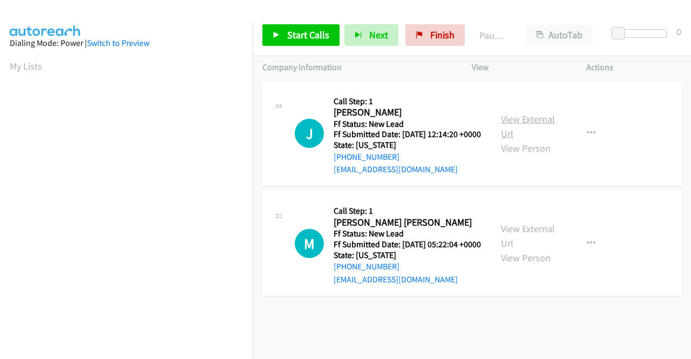
click at [517, 124] on link "View External Url" at bounding box center [528, 126] width 54 height 27
click at [532, 242] on link "View External Url" at bounding box center [528, 235] width 54 height 27
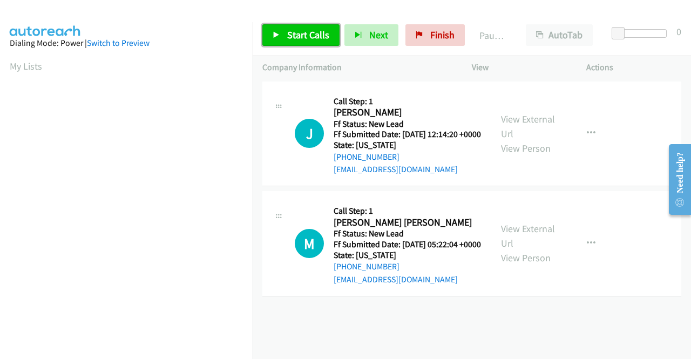
click at [311, 34] on span "Start Calls" at bounding box center [308, 35] width 42 height 12
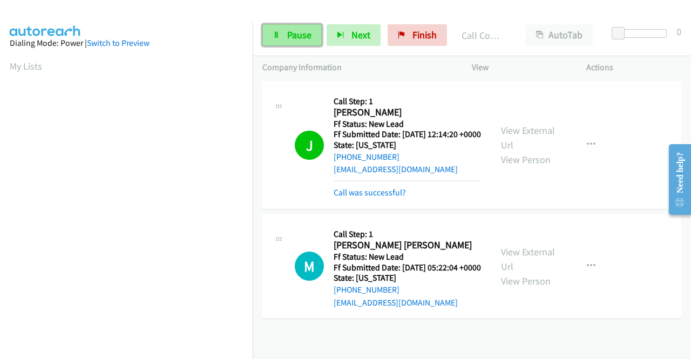
click at [298, 32] on span "Pause" at bounding box center [299, 35] width 24 height 12
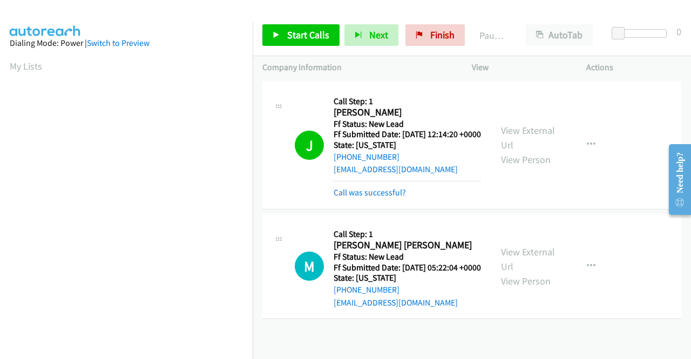
scroll to position [246, 0]
drag, startPoint x: 146, startPoint y: 358, endPoint x: 151, endPoint y: 349, distance: 10.1
click at [146, 358] on aside "Dialing Mode: Power | Switch to Preview My Lists" at bounding box center [126, 82] width 253 height 598
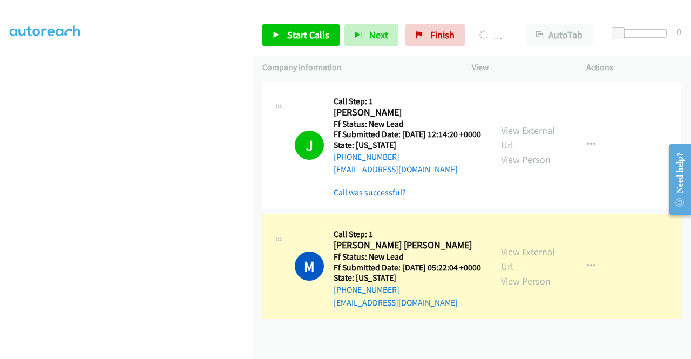
scroll to position [0, 0]
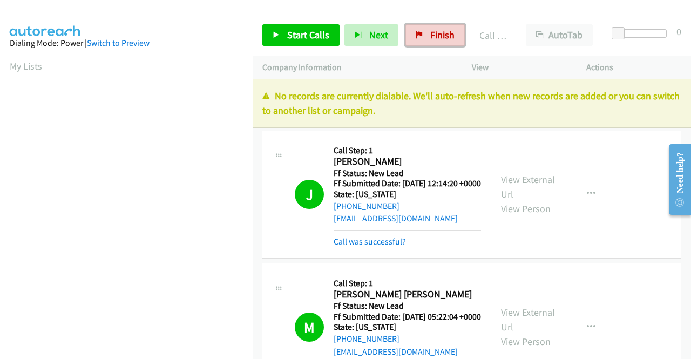
drag, startPoint x: 438, startPoint y: 39, endPoint x: 391, endPoint y: 58, distance: 50.4
click at [438, 39] on span "Finish" at bounding box center [442, 35] width 24 height 12
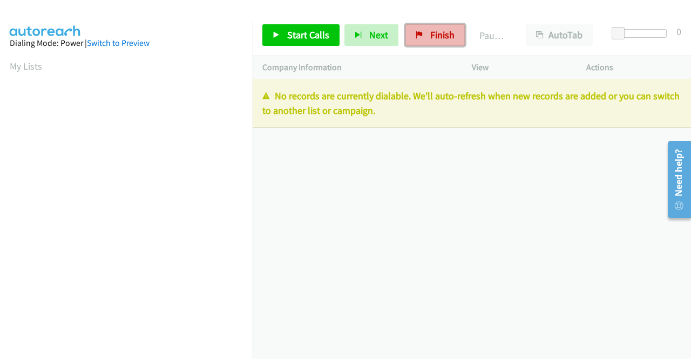
click at [431, 31] on span "Finish" at bounding box center [442, 35] width 24 height 12
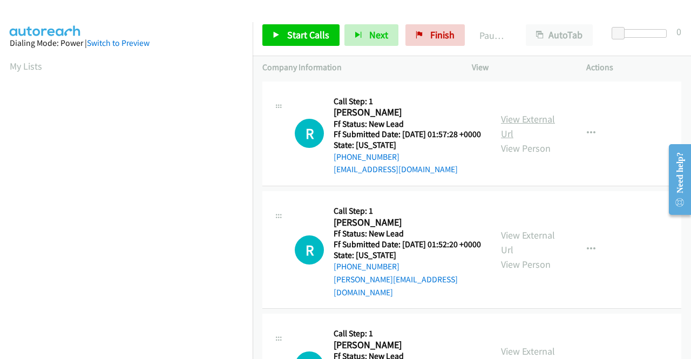
click at [534, 125] on link "View External Url" at bounding box center [528, 126] width 54 height 27
click at [519, 250] on link "View External Url" at bounding box center [528, 242] width 54 height 27
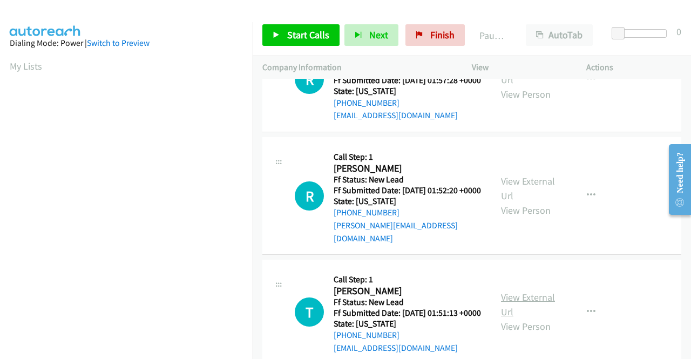
click at [530, 312] on link "View External Url" at bounding box center [528, 304] width 54 height 27
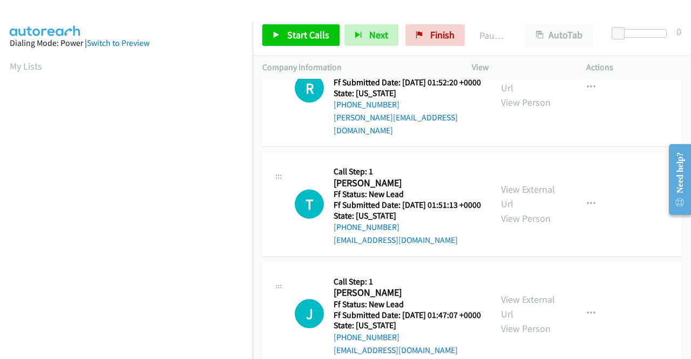
scroll to position [216, 0]
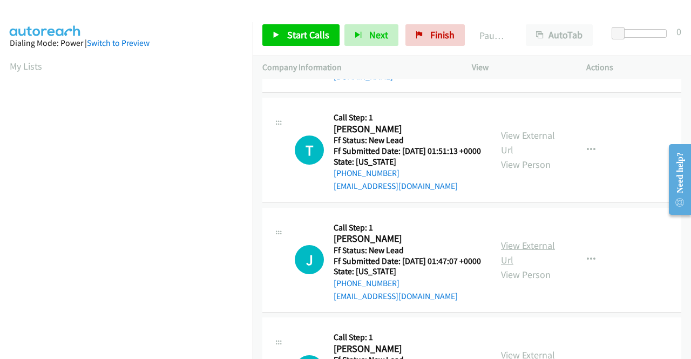
click at [517, 266] on link "View External Url" at bounding box center [528, 252] width 54 height 27
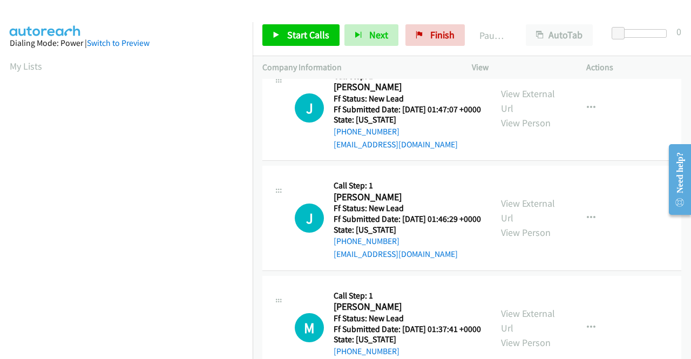
scroll to position [378, 0]
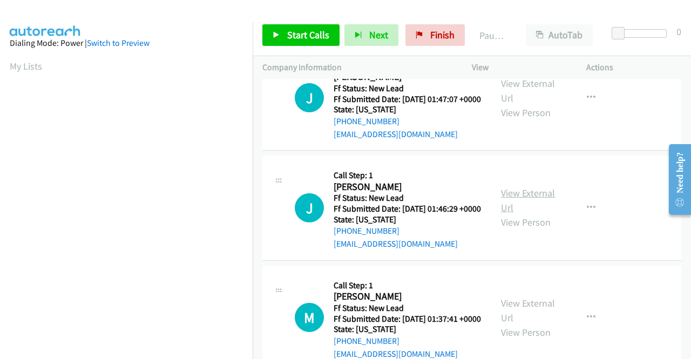
click at [525, 214] on link "View External Url" at bounding box center [528, 200] width 54 height 27
click at [293, 38] on span "Start Calls" at bounding box center [308, 35] width 42 height 12
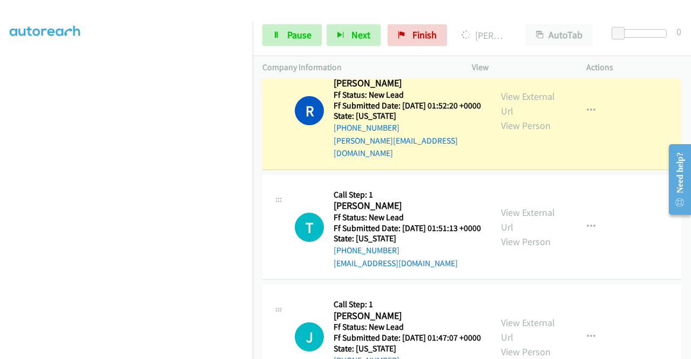
scroll to position [0, 0]
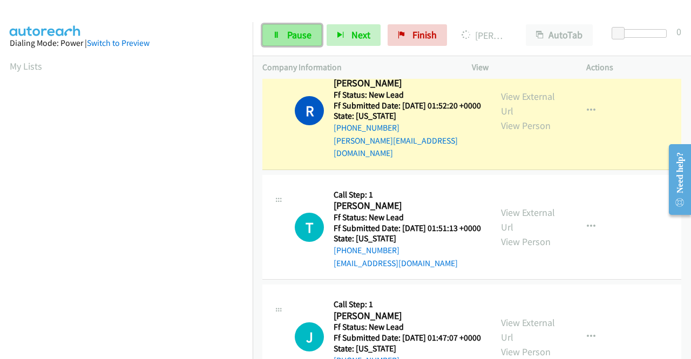
click at [277, 40] on link "Pause" at bounding box center [291, 35] width 59 height 22
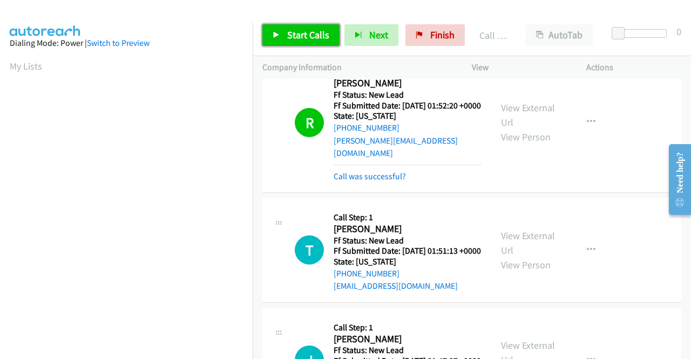
click at [324, 37] on span "Start Calls" at bounding box center [308, 35] width 42 height 12
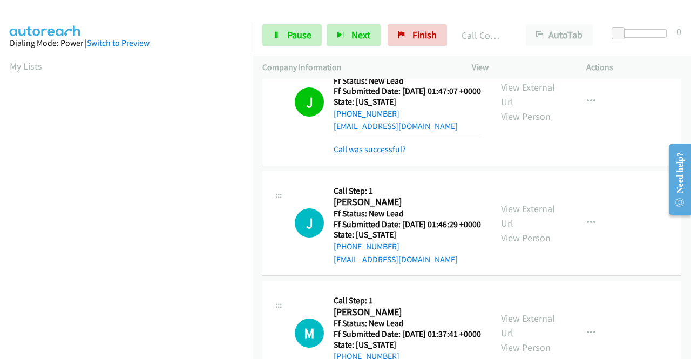
scroll to position [486, 0]
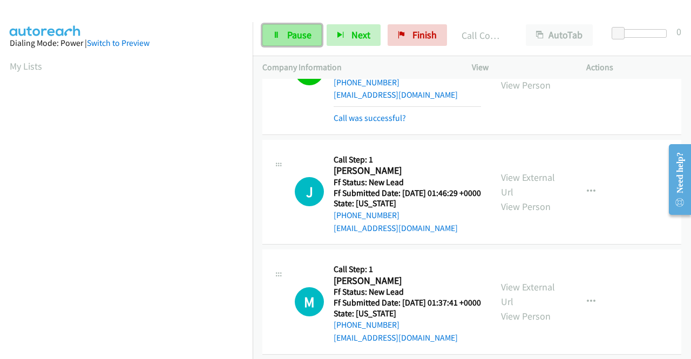
click at [301, 30] on span "Pause" at bounding box center [299, 35] width 24 height 12
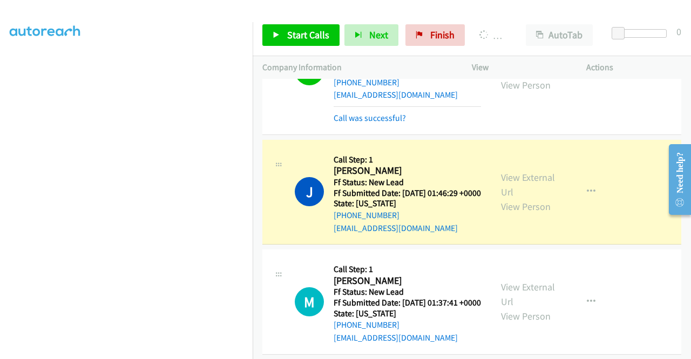
scroll to position [0, 0]
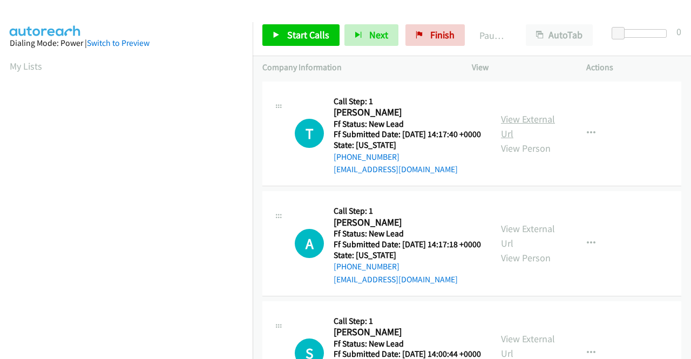
click at [511, 129] on link "View External Url" at bounding box center [528, 126] width 54 height 27
click at [522, 245] on link "View External Url" at bounding box center [528, 235] width 54 height 27
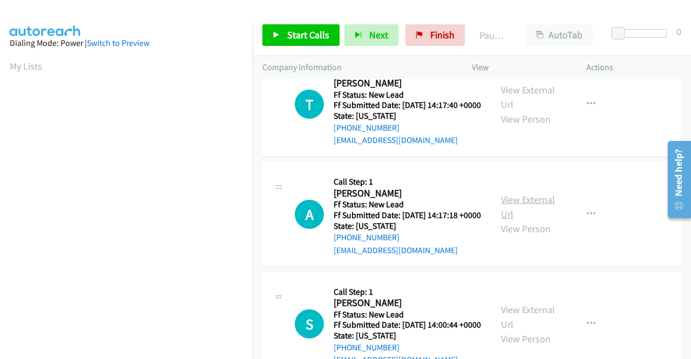
scroll to position [108, 0]
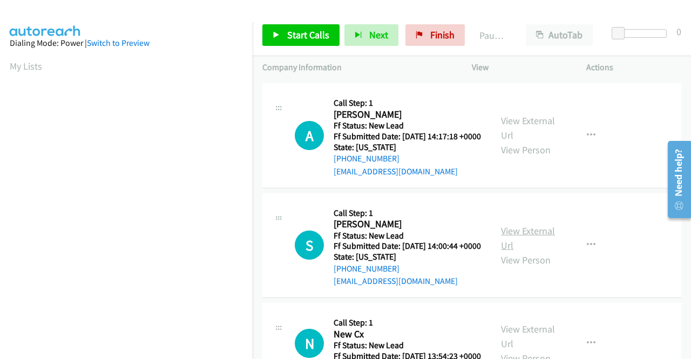
click at [513, 252] on link "View External Url" at bounding box center [528, 238] width 54 height 27
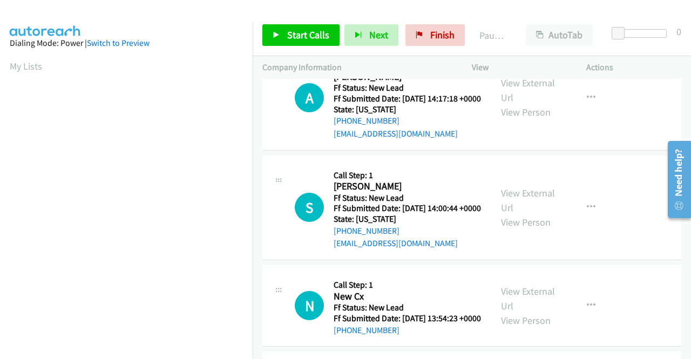
scroll to position [216, 0]
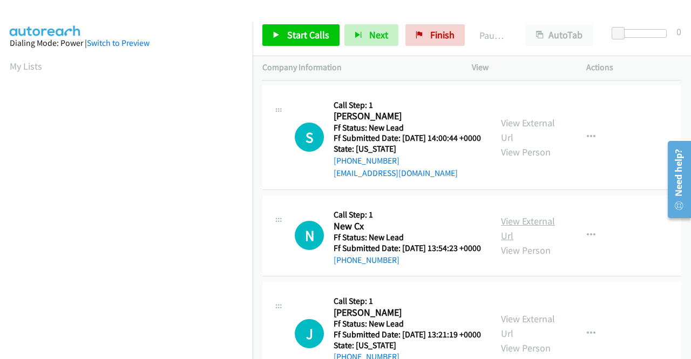
click at [528, 242] on link "View External Url" at bounding box center [528, 228] width 54 height 27
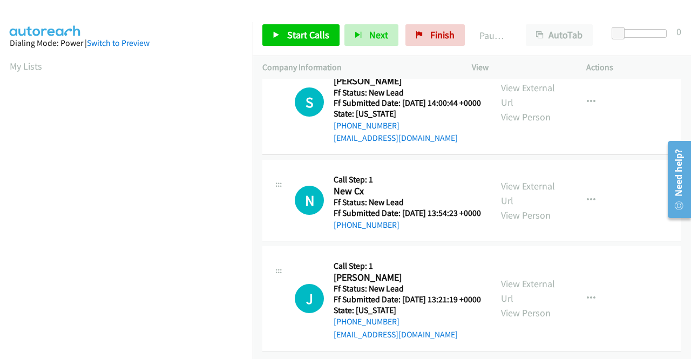
scroll to position [311, 0]
click at [532, 278] on link "View External Url" at bounding box center [528, 291] width 54 height 27
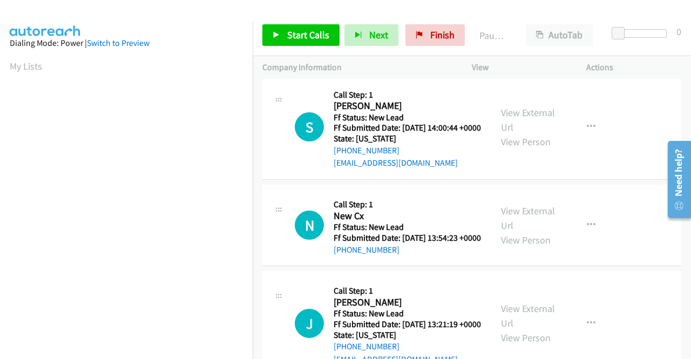
scroll to position [0, 0]
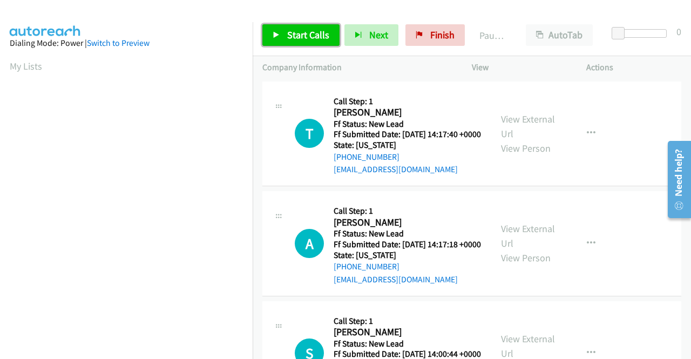
drag, startPoint x: 286, startPoint y: 33, endPoint x: 299, endPoint y: 40, distance: 14.5
click at [286, 33] on link "Start Calls" at bounding box center [300, 35] width 77 height 22
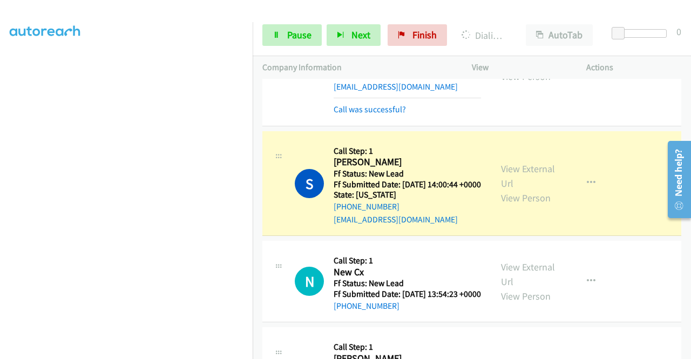
scroll to position [270, 0]
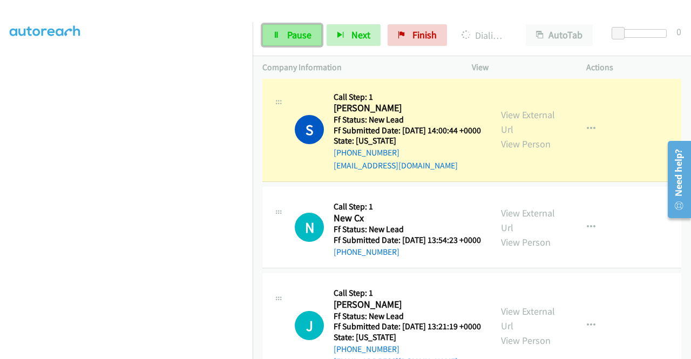
click at [305, 37] on span "Pause" at bounding box center [299, 35] width 24 height 12
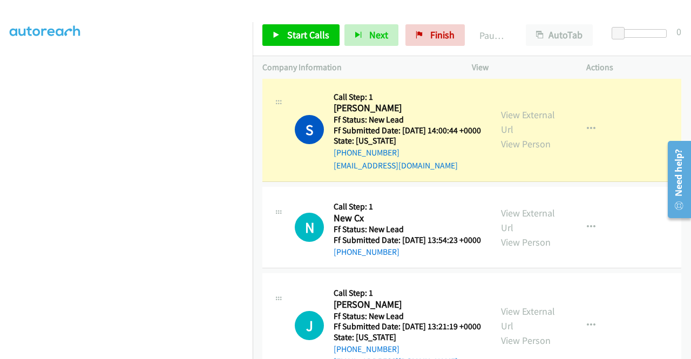
scroll to position [30, 0]
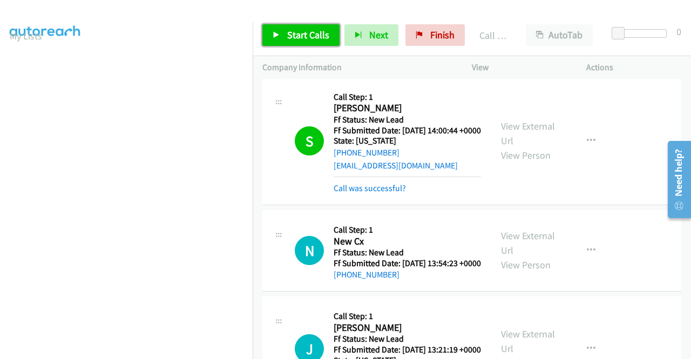
click at [307, 34] on span "Start Calls" at bounding box center [308, 35] width 42 height 12
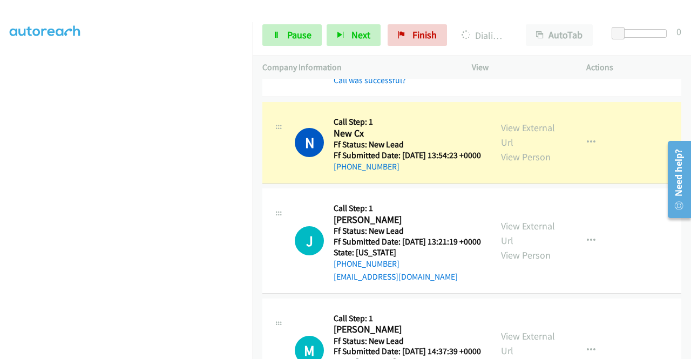
scroll to position [0, 0]
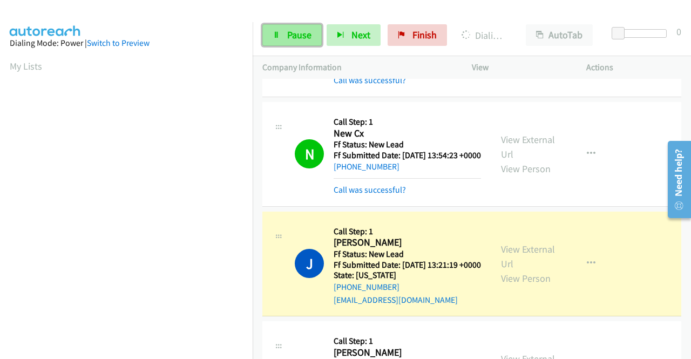
click at [307, 36] on span "Pause" at bounding box center [299, 35] width 24 height 12
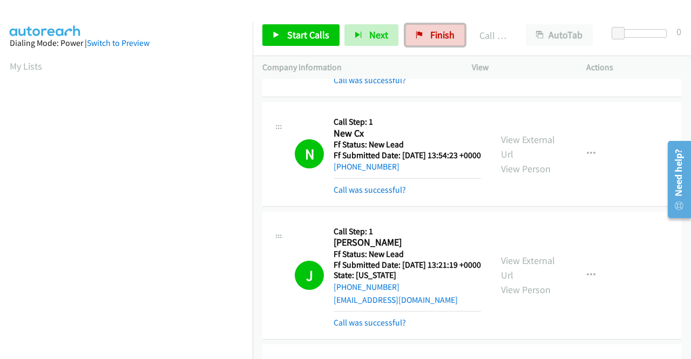
drag, startPoint x: 425, startPoint y: 25, endPoint x: 378, endPoint y: 53, distance: 54.0
click at [425, 25] on link "Finish" at bounding box center [434, 35] width 59 height 22
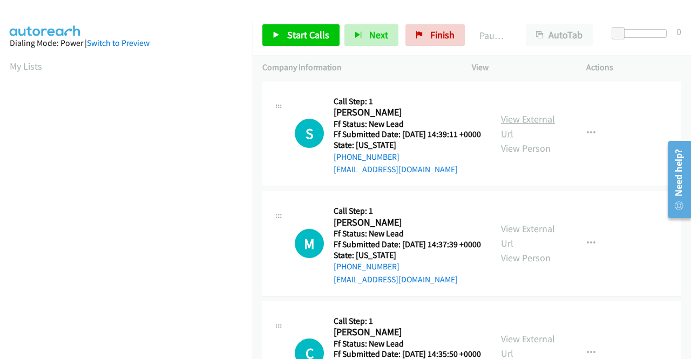
click at [529, 125] on link "View External Url" at bounding box center [528, 126] width 54 height 27
click at [511, 245] on link "View External Url" at bounding box center [528, 235] width 54 height 27
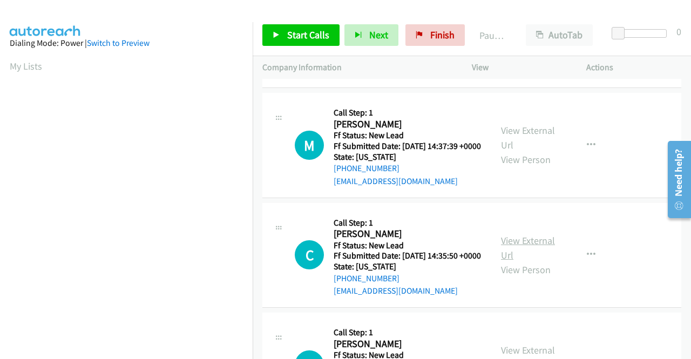
scroll to position [108, 0]
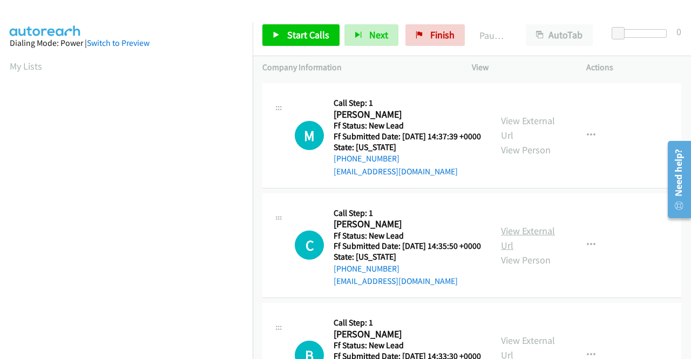
click at [542, 252] on link "View External Url" at bounding box center [528, 238] width 54 height 27
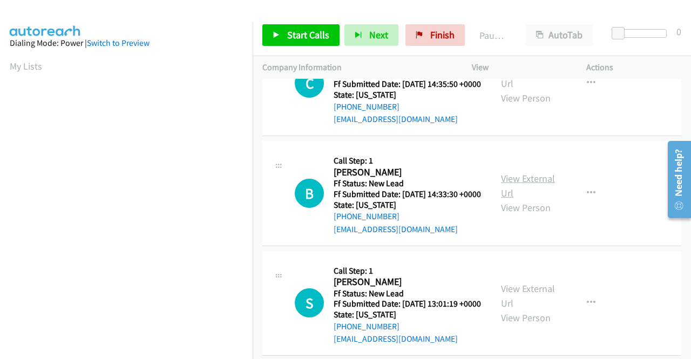
scroll to position [270, 0]
click at [519, 199] on link "View External Url" at bounding box center [528, 185] width 54 height 27
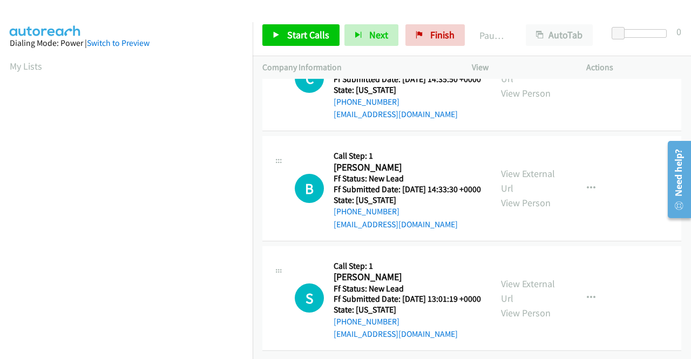
scroll to position [324, 0]
click at [523, 280] on link "View External Url" at bounding box center [528, 291] width 54 height 27
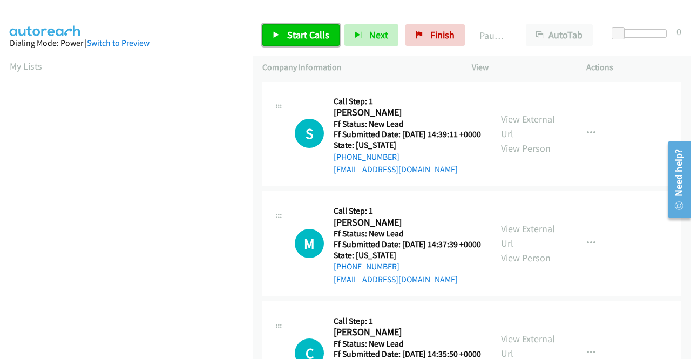
click at [293, 40] on span "Start Calls" at bounding box center [308, 35] width 42 height 12
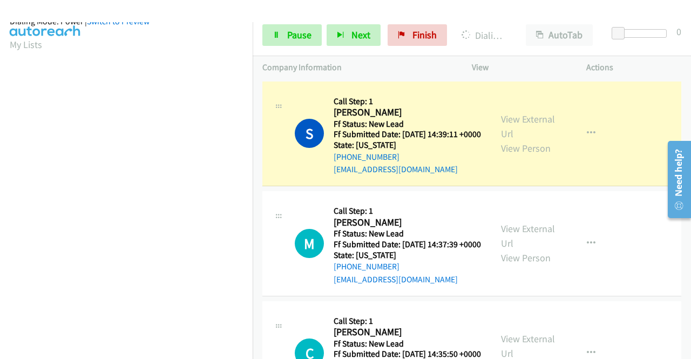
scroll to position [246, 0]
click at [281, 33] on link "Pause" at bounding box center [291, 35] width 59 height 22
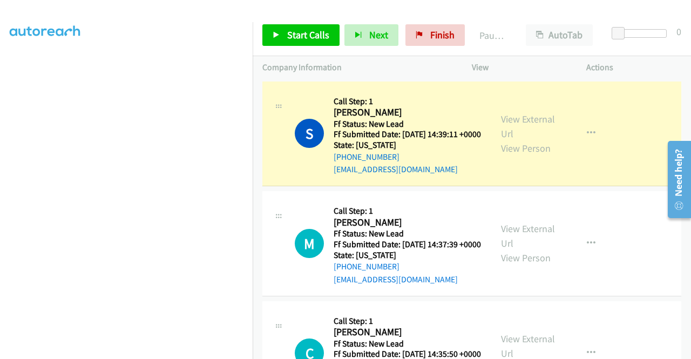
scroll to position [84, 0]
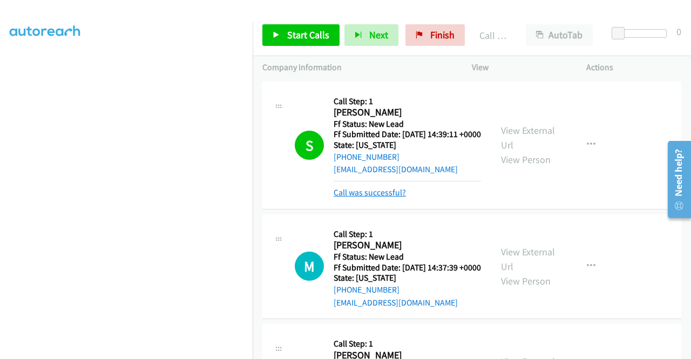
click at [387, 198] on link "Call was successful?" at bounding box center [370, 192] width 72 height 10
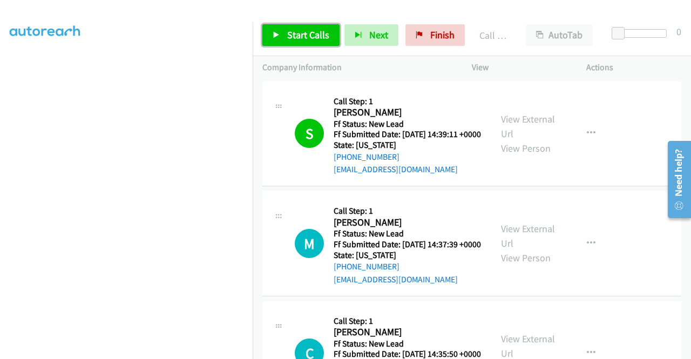
click at [303, 38] on span "Start Calls" at bounding box center [308, 35] width 42 height 12
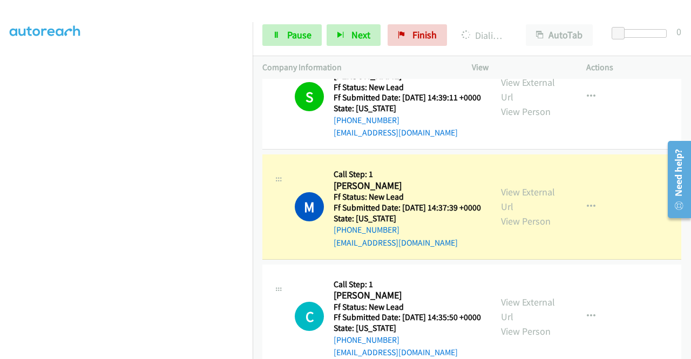
scroll to position [108, 0]
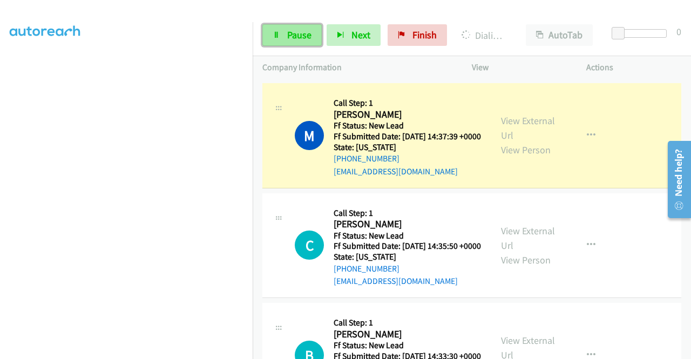
click at [289, 44] on link "Pause" at bounding box center [291, 35] width 59 height 22
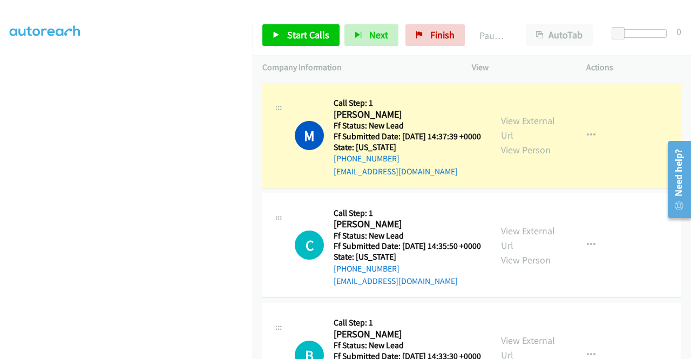
scroll to position [0, 0]
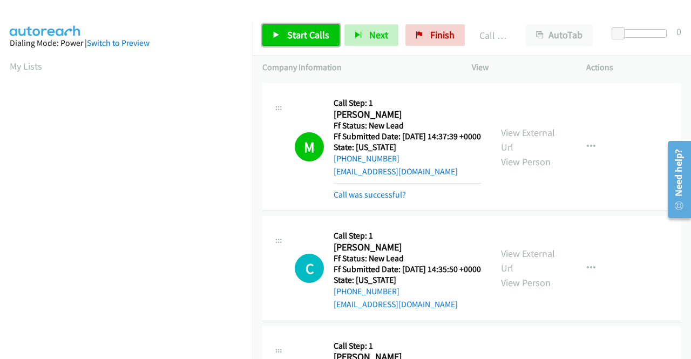
click at [323, 36] on span "Start Calls" at bounding box center [308, 35] width 42 height 12
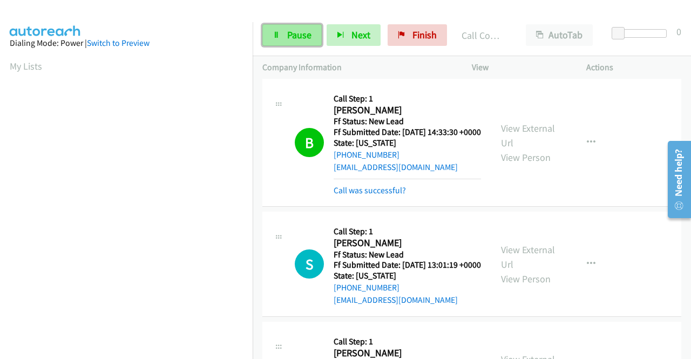
click at [305, 35] on span "Pause" at bounding box center [299, 35] width 24 height 12
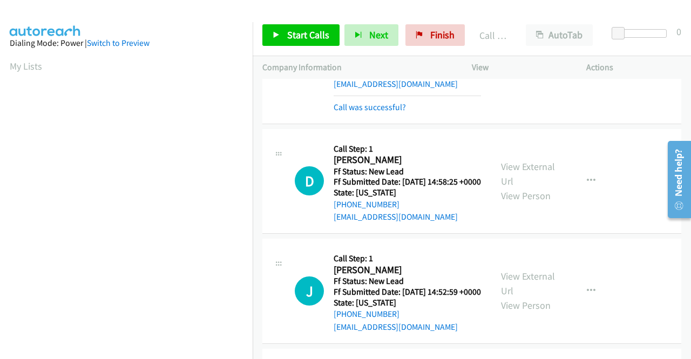
scroll to position [605, 0]
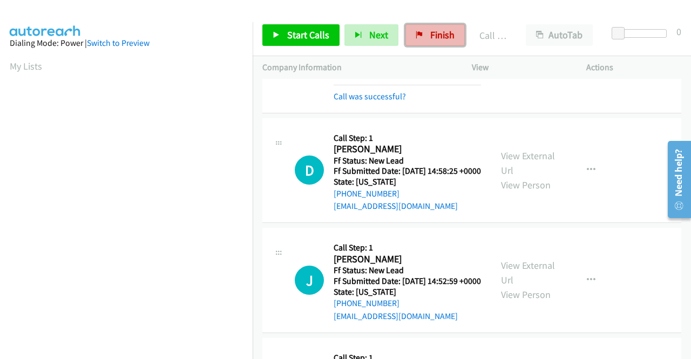
click at [419, 37] on icon at bounding box center [420, 36] width 8 height 8
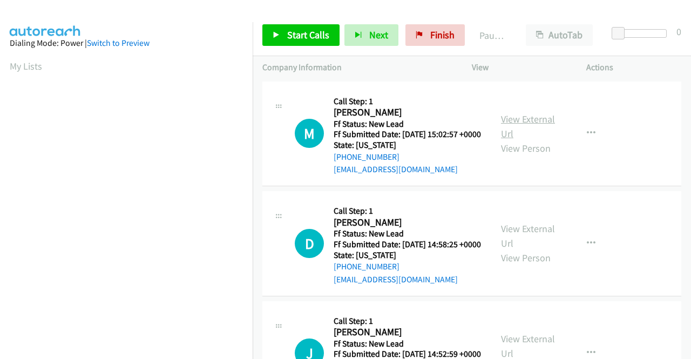
click at [542, 126] on link "View External Url" at bounding box center [528, 126] width 54 height 27
click at [518, 240] on link "View External Url" at bounding box center [528, 235] width 54 height 27
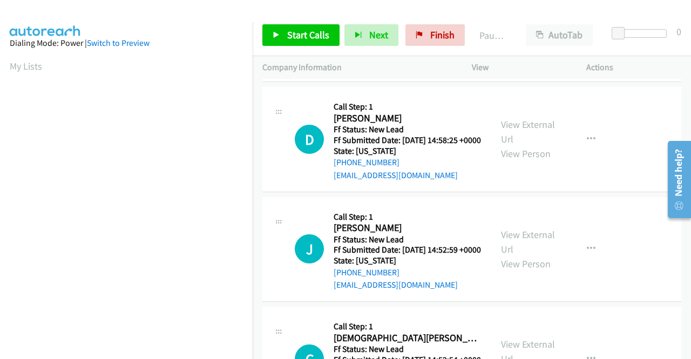
scroll to position [108, 0]
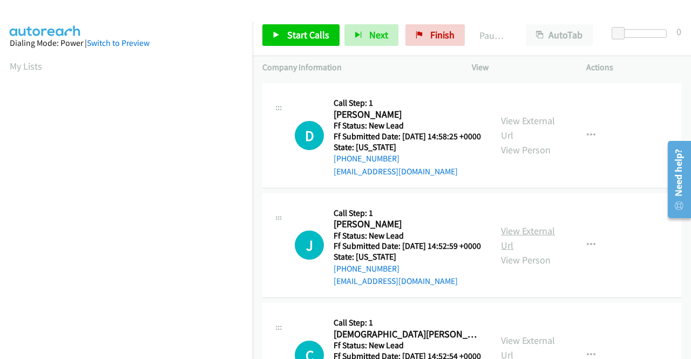
click at [520, 252] on link "View External Url" at bounding box center [528, 238] width 54 height 27
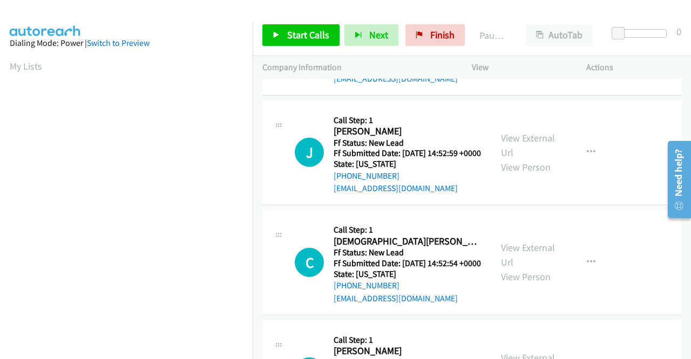
scroll to position [216, 0]
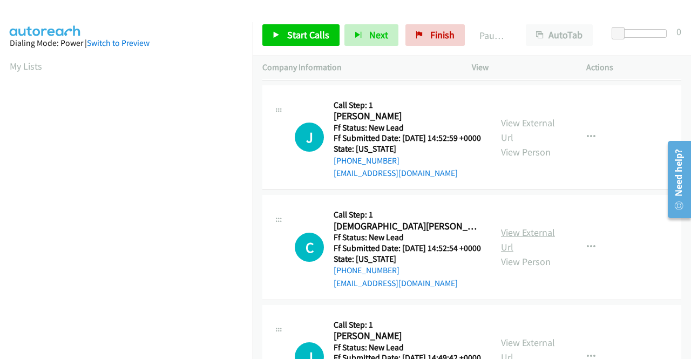
click at [512, 253] on link "View External Url" at bounding box center [528, 239] width 54 height 27
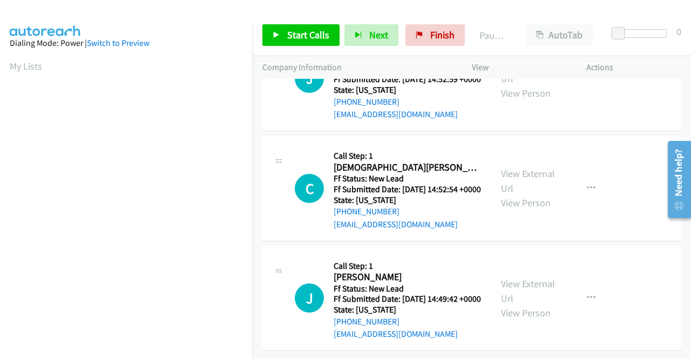
scroll to position [324, 0]
click at [529, 285] on link "View External Url" at bounding box center [528, 291] width 54 height 27
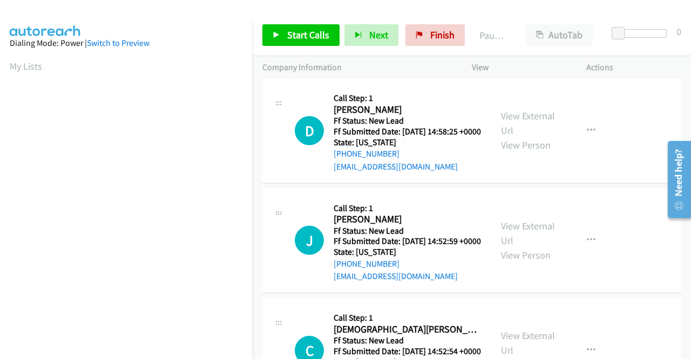
scroll to position [0, 0]
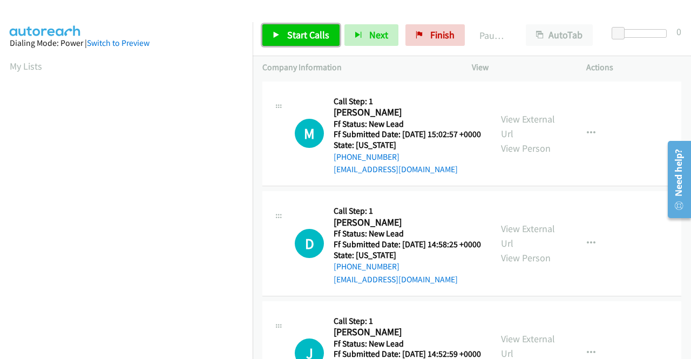
click at [312, 36] on span "Start Calls" at bounding box center [308, 35] width 42 height 12
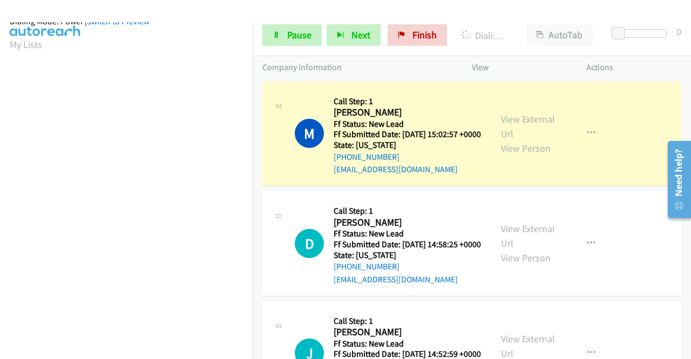
scroll to position [246, 0]
click at [312, 31] on link "Pause" at bounding box center [291, 35] width 59 height 22
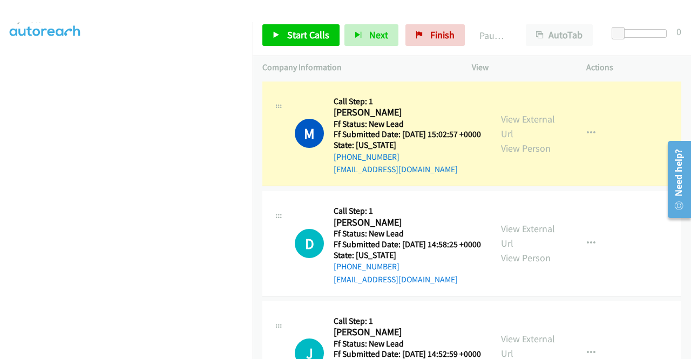
scroll to position [30, 0]
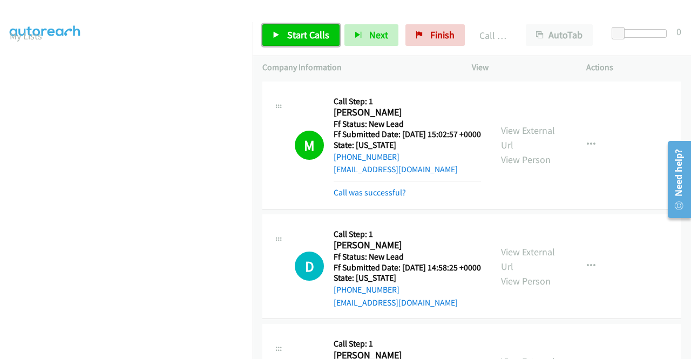
click at [314, 37] on span "Start Calls" at bounding box center [308, 35] width 42 height 12
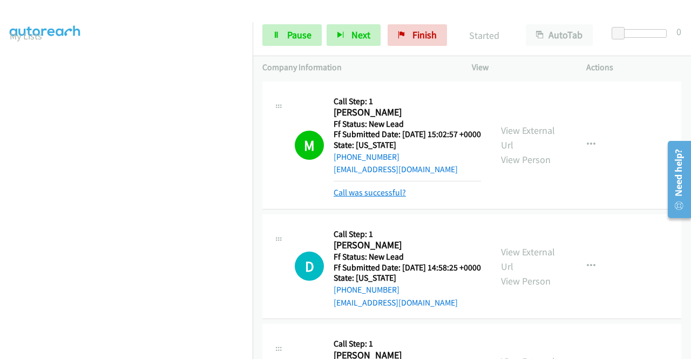
click at [376, 198] on link "Call was successful?" at bounding box center [370, 192] width 72 height 10
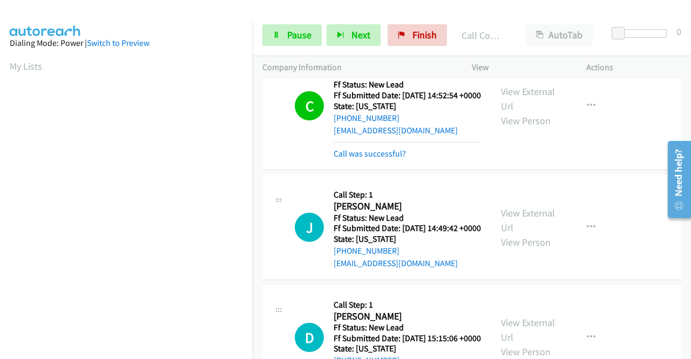
scroll to position [432, 0]
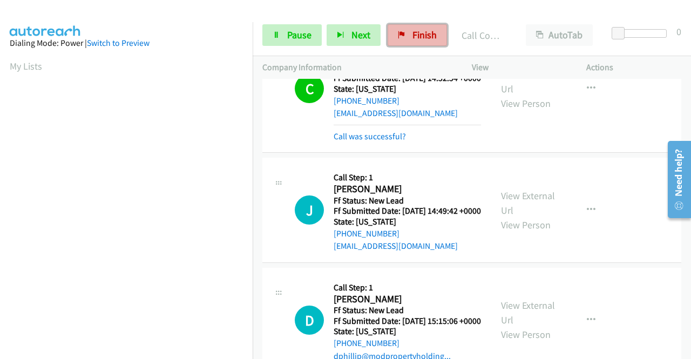
click at [408, 32] on link "Finish" at bounding box center [417, 35] width 59 height 22
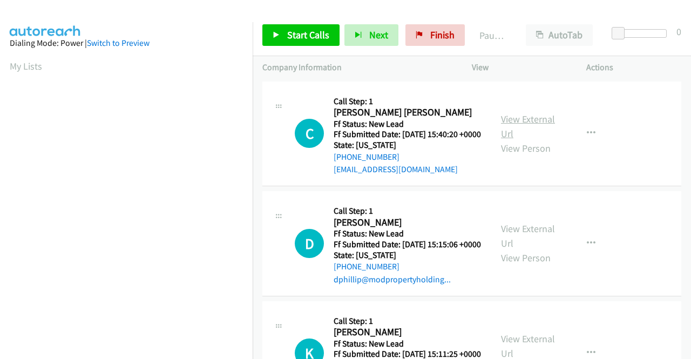
click at [511, 124] on link "View External Url" at bounding box center [528, 126] width 54 height 27
click at [532, 242] on link "View External Url" at bounding box center [528, 235] width 54 height 27
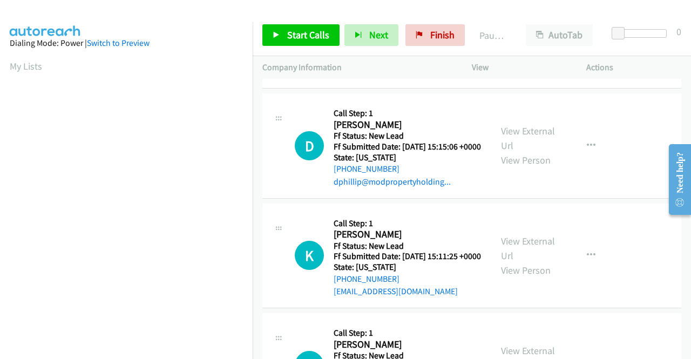
scroll to position [108, 0]
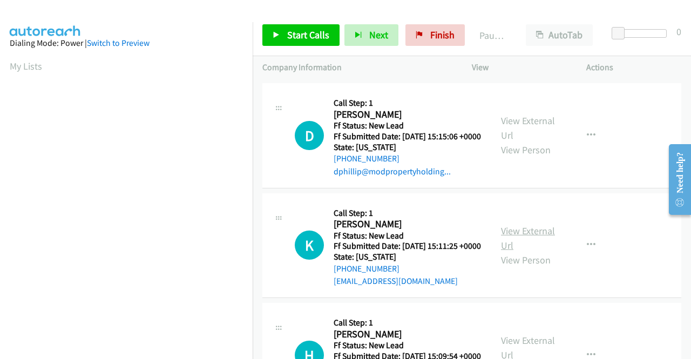
click at [527, 252] on link "View External Url" at bounding box center [528, 238] width 54 height 27
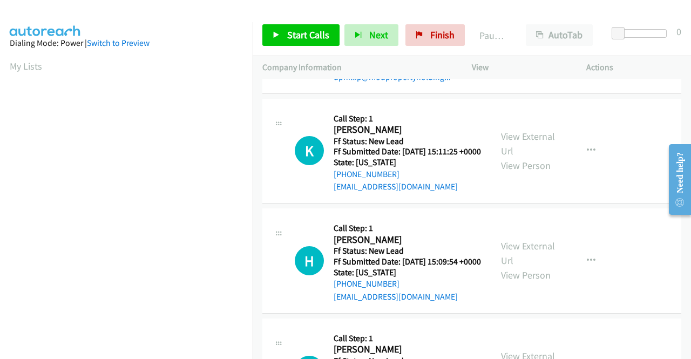
scroll to position [216, 0]
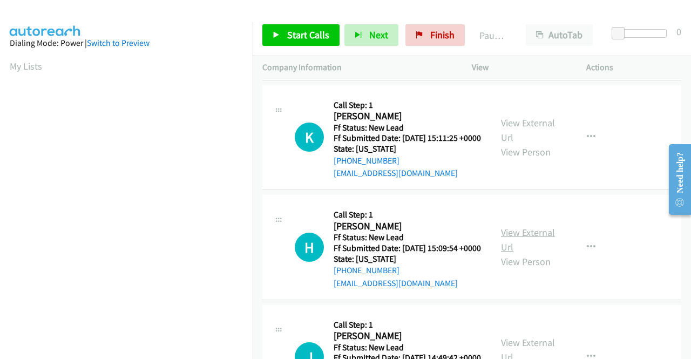
click at [536, 253] on link "View External Url" at bounding box center [528, 239] width 54 height 27
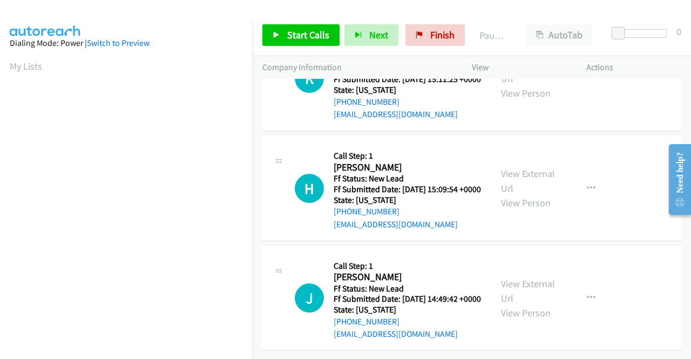
scroll to position [335, 0]
click at [547, 278] on link "View External Url" at bounding box center [528, 291] width 54 height 27
click at [524, 167] on link "View External Url" at bounding box center [528, 180] width 54 height 27
click at [589, 184] on icon "button" at bounding box center [591, 188] width 9 height 9
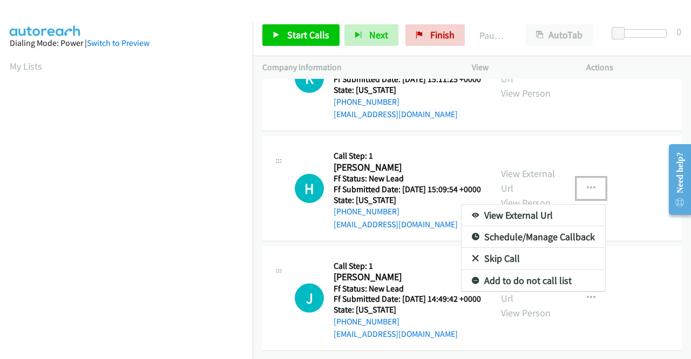
click at [537, 270] on link "Add to do not call list" at bounding box center [534, 281] width 144 height 22
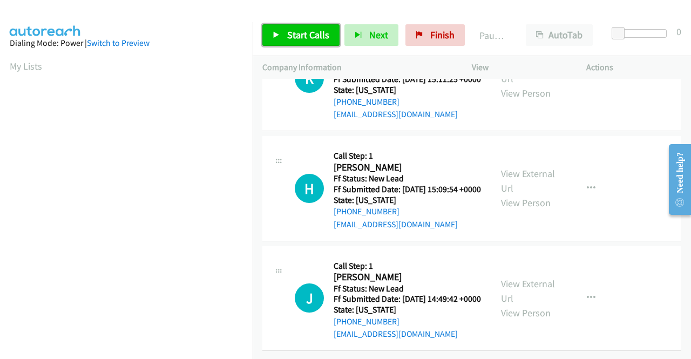
click at [323, 36] on span "Start Calls" at bounding box center [308, 35] width 42 height 12
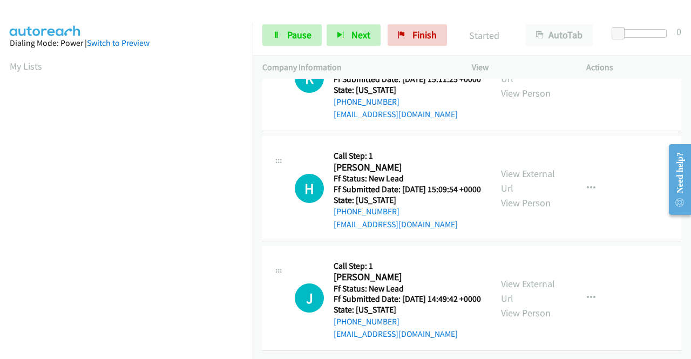
drag, startPoint x: 691, startPoint y: 74, endPoint x: 691, endPoint y: 103, distance: 29.2
click at [691, 74] on div "Actions" at bounding box center [634, 67] width 114 height 23
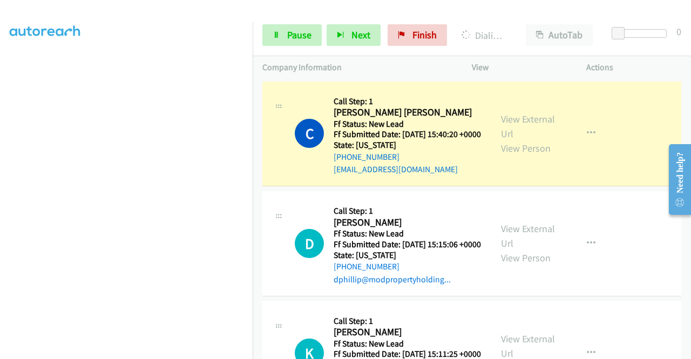
scroll to position [0, 0]
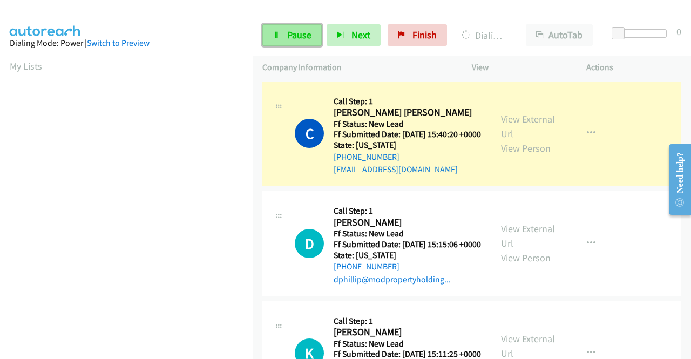
click at [303, 40] on span "Pause" at bounding box center [299, 35] width 24 height 12
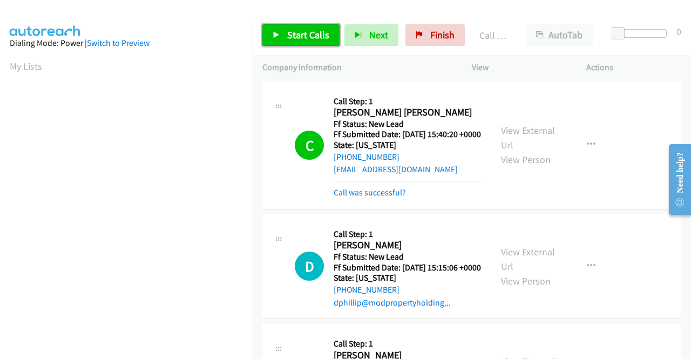
click at [315, 36] on span "Start Calls" at bounding box center [308, 35] width 42 height 12
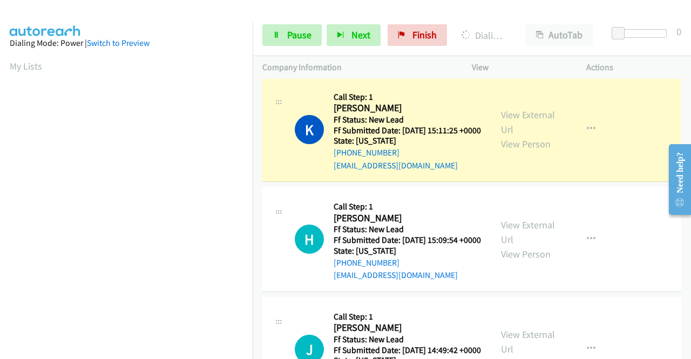
scroll to position [246, 0]
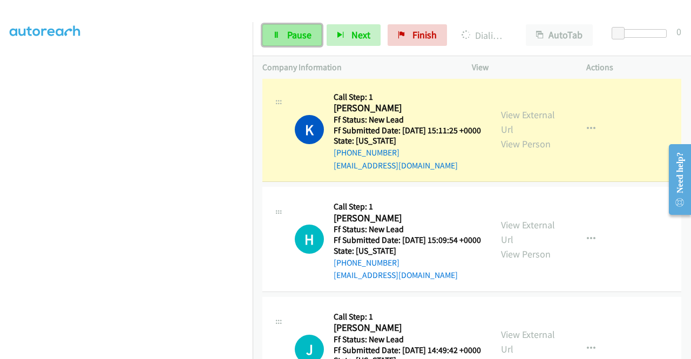
click at [292, 35] on span "Pause" at bounding box center [299, 35] width 24 height 12
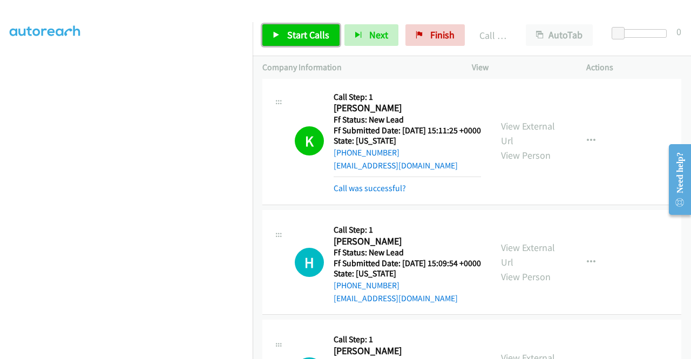
click at [321, 37] on span "Start Calls" at bounding box center [308, 35] width 42 height 12
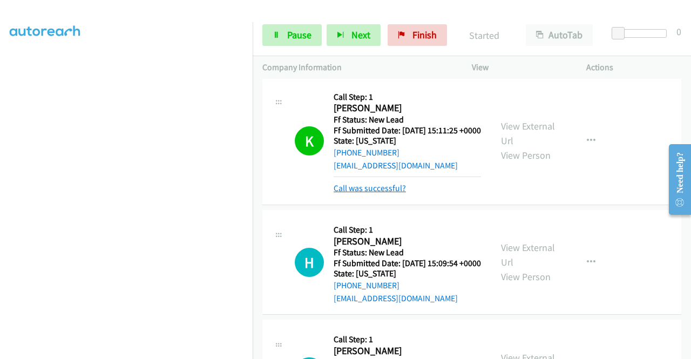
click at [371, 193] on link "Call was successful?" at bounding box center [370, 188] width 72 height 10
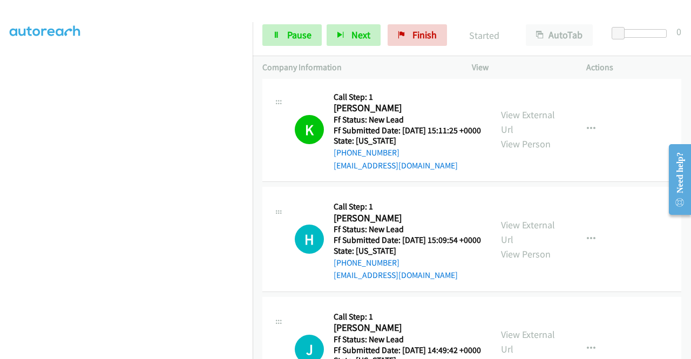
scroll to position [324, 0]
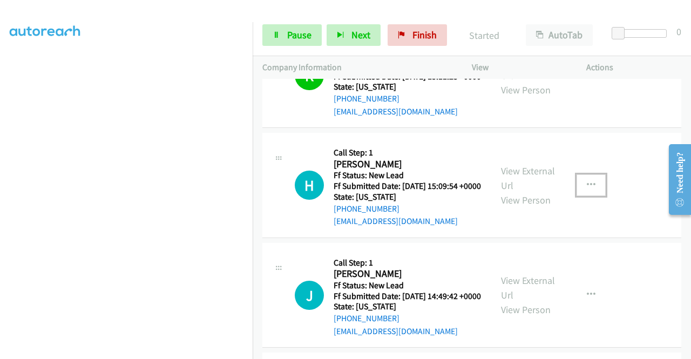
click at [587, 190] on icon "button" at bounding box center [591, 185] width 9 height 9
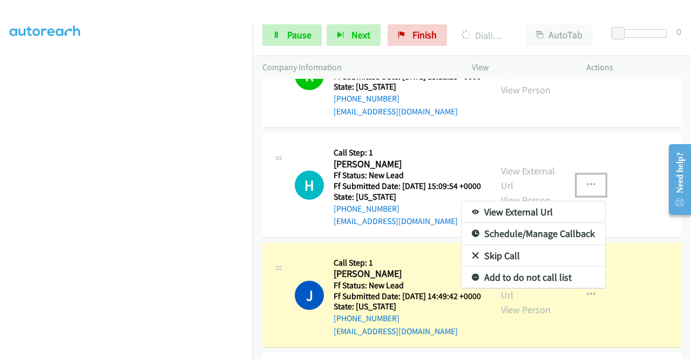
click at [294, 32] on div at bounding box center [345, 179] width 691 height 359
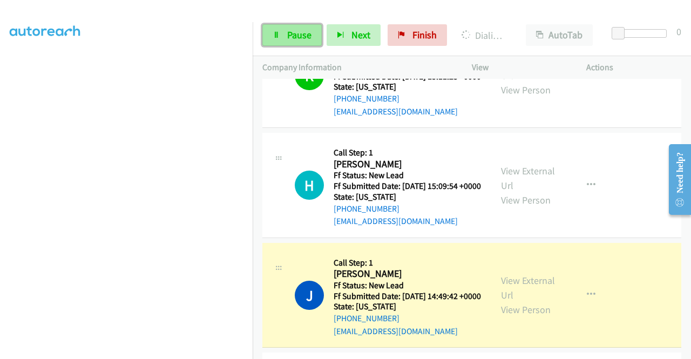
click at [292, 34] on span "Pause" at bounding box center [299, 35] width 24 height 12
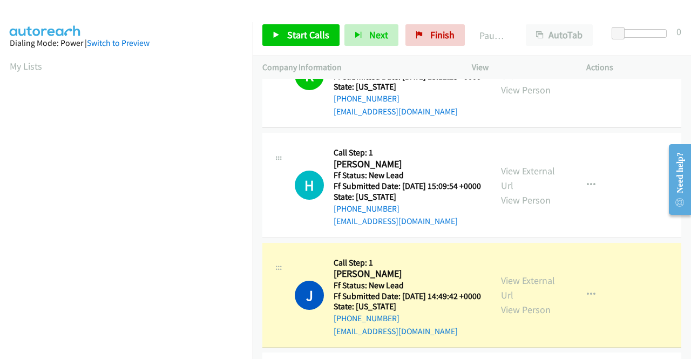
scroll to position [246, 0]
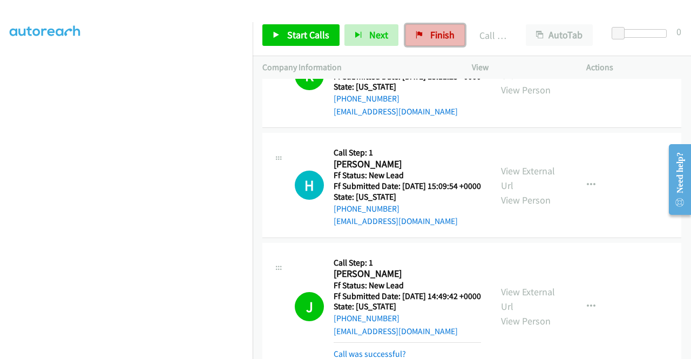
click at [431, 35] on span "Finish" at bounding box center [442, 35] width 24 height 12
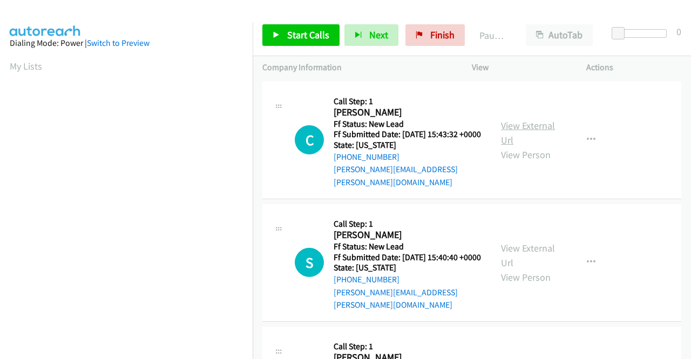
click at [531, 124] on link "View External Url" at bounding box center [528, 132] width 54 height 27
click at [537, 244] on link "View External Url" at bounding box center [528, 255] width 54 height 27
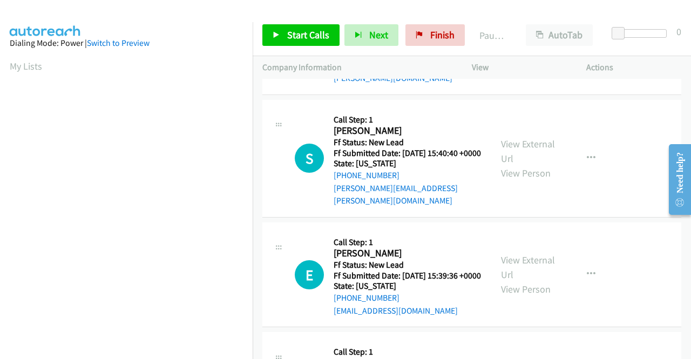
scroll to position [108, 0]
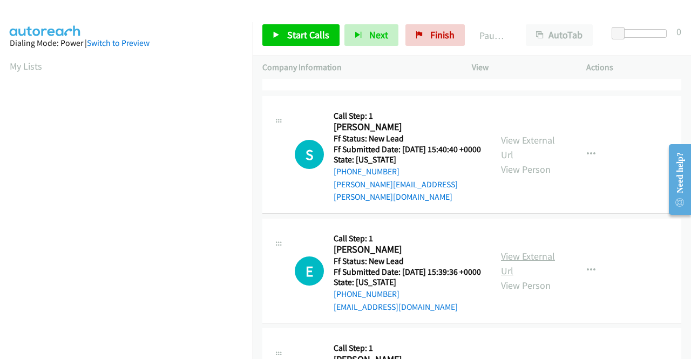
click at [510, 259] on link "View External Url" at bounding box center [528, 263] width 54 height 27
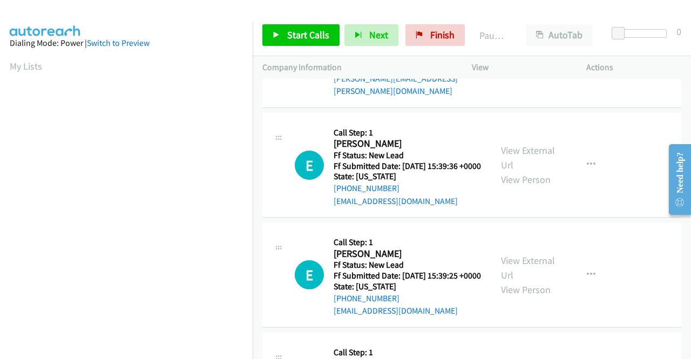
scroll to position [216, 0]
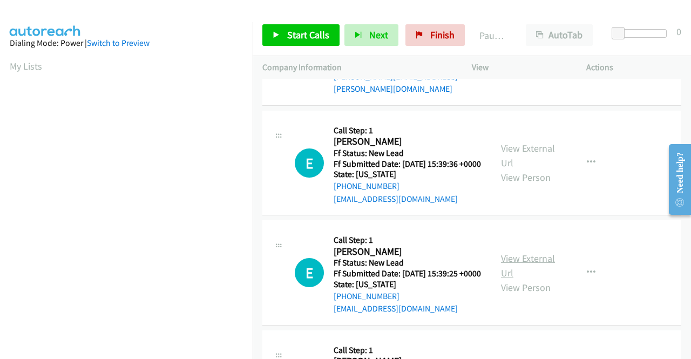
click at [518, 268] on link "View External Url" at bounding box center [528, 265] width 54 height 27
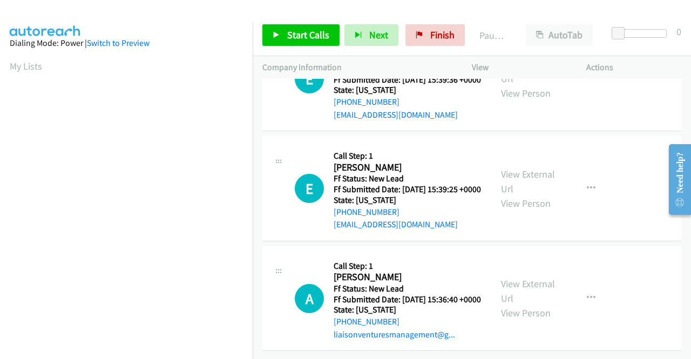
scroll to position [335, 0]
click at [514, 278] on link "View External Url" at bounding box center [528, 291] width 54 height 27
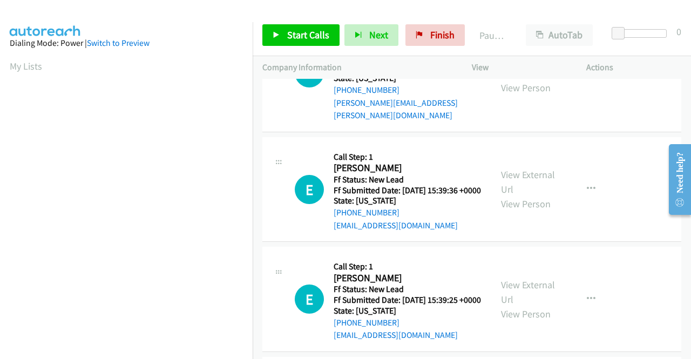
scroll to position [0, 0]
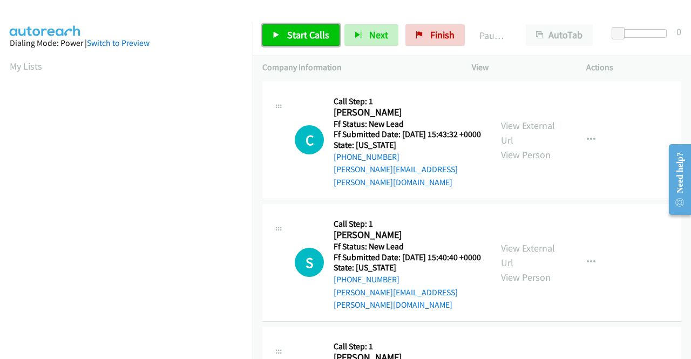
click at [278, 33] on icon at bounding box center [277, 36] width 8 height 8
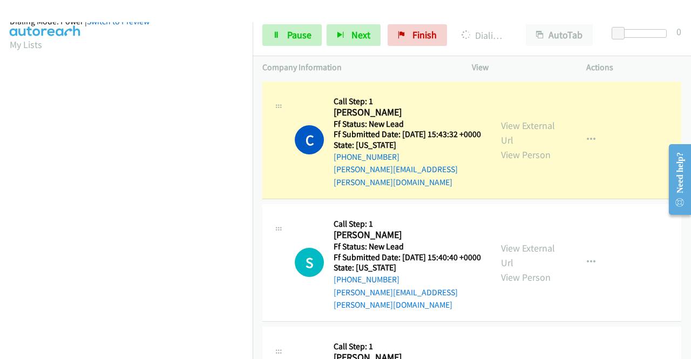
scroll to position [246, 0]
click at [289, 42] on link "Pause" at bounding box center [291, 35] width 59 height 22
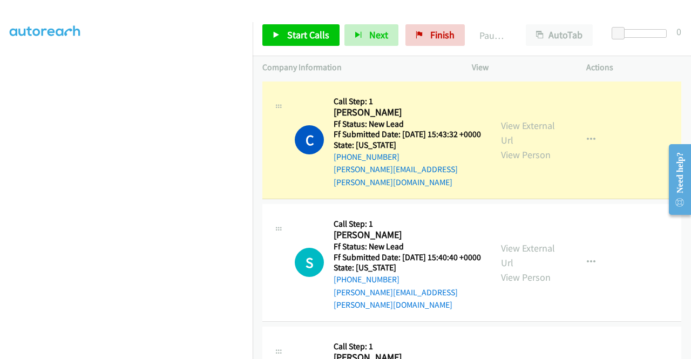
scroll to position [30, 0]
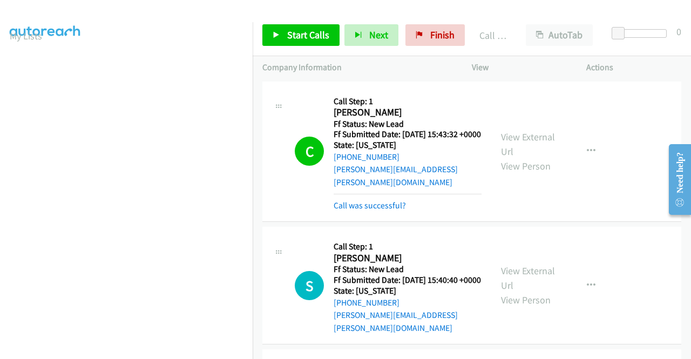
click at [363, 199] on div "Call was successful?" at bounding box center [408, 205] width 148 height 13
click at [353, 200] on link "Call was successful?" at bounding box center [370, 205] width 72 height 10
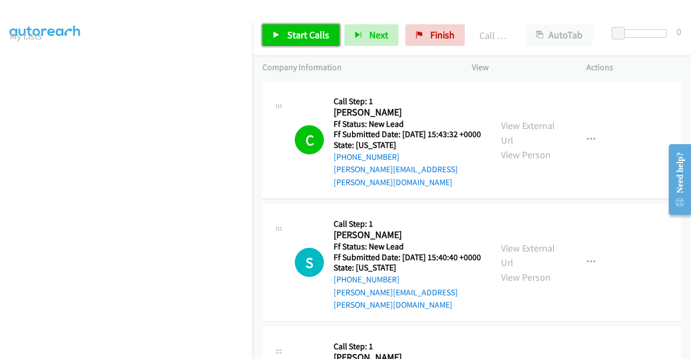
click at [311, 31] on span "Start Calls" at bounding box center [308, 35] width 42 height 12
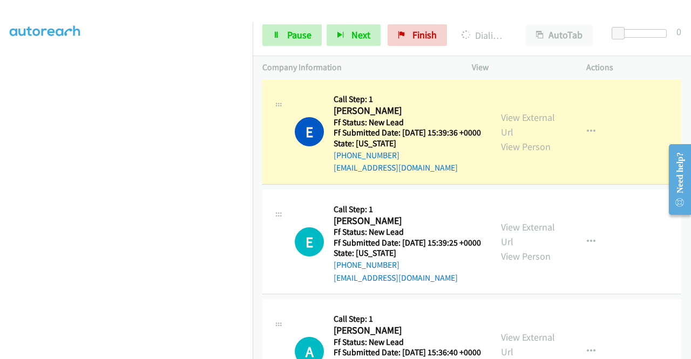
scroll to position [246, 0]
click at [303, 37] on span "Pause" at bounding box center [299, 35] width 24 height 12
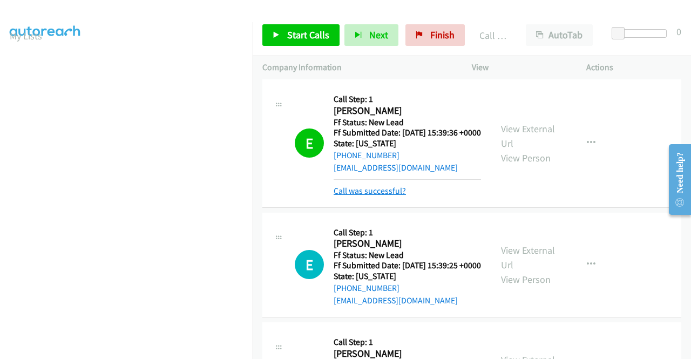
scroll to position [270, 0]
click at [383, 196] on link "Call was successful?" at bounding box center [370, 191] width 72 height 10
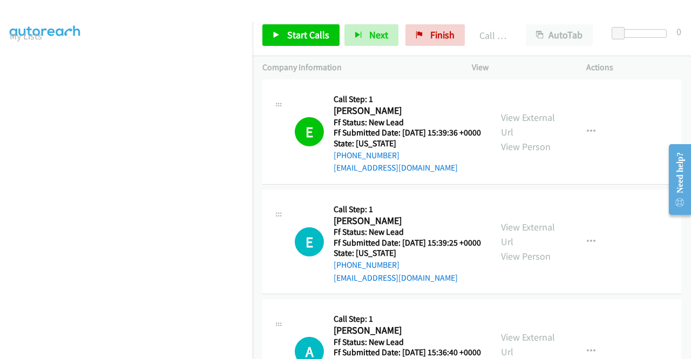
scroll to position [247, 0]
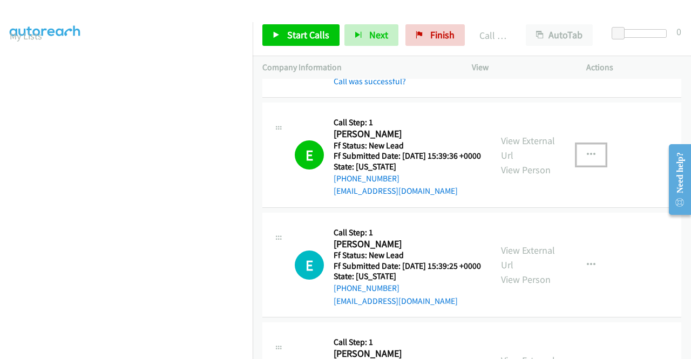
click at [587, 152] on icon "button" at bounding box center [591, 155] width 9 height 9
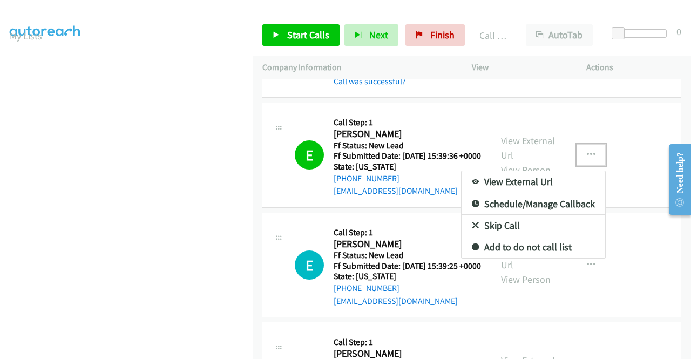
click at [545, 247] on link "Add to do not call list" at bounding box center [534, 247] width 144 height 22
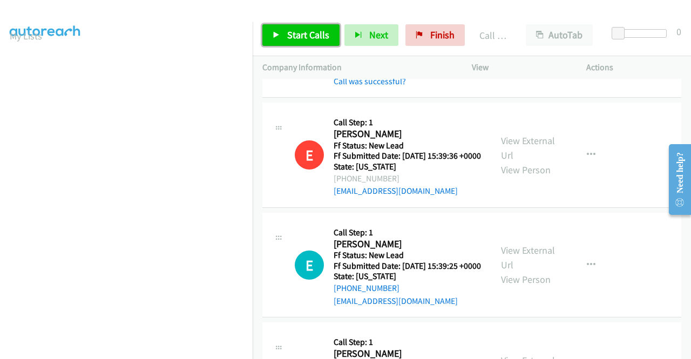
click at [315, 36] on span "Start Calls" at bounding box center [308, 35] width 42 height 12
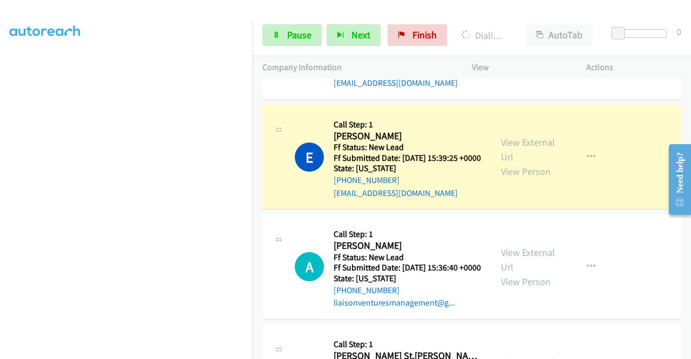
scroll to position [0, 0]
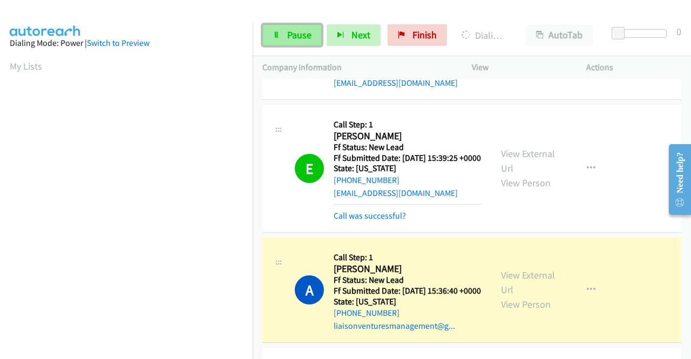
click at [293, 38] on span "Pause" at bounding box center [299, 35] width 24 height 12
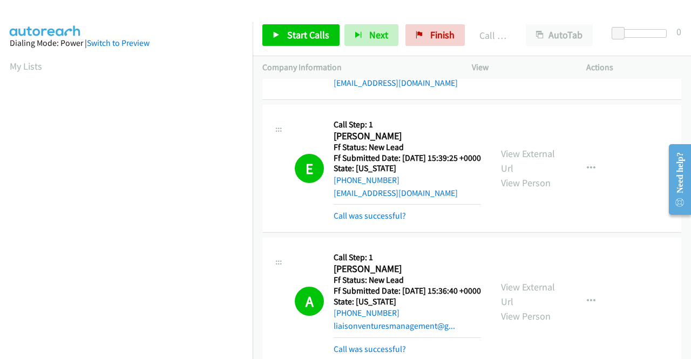
scroll to position [246, 0]
drag, startPoint x: 457, startPoint y: 37, endPoint x: 387, endPoint y: 55, distance: 71.9
click at [457, 37] on link "Finish" at bounding box center [434, 35] width 59 height 22
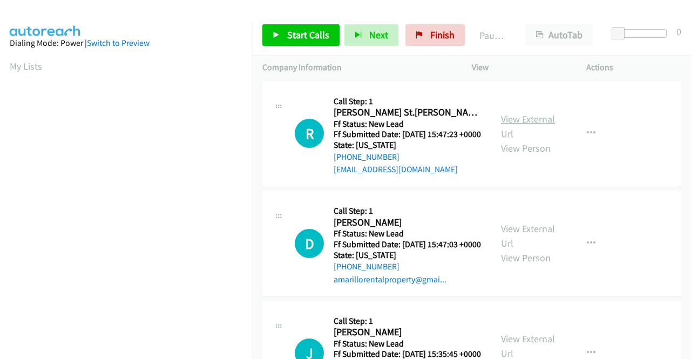
click at [529, 124] on link "View External Url" at bounding box center [528, 126] width 54 height 27
click at [522, 242] on link "View External Url" at bounding box center [528, 235] width 54 height 27
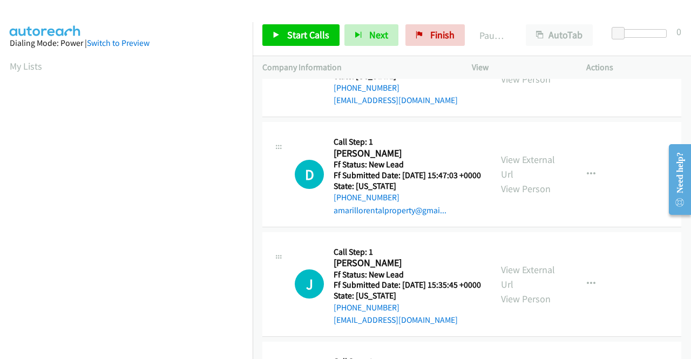
scroll to position [108, 0]
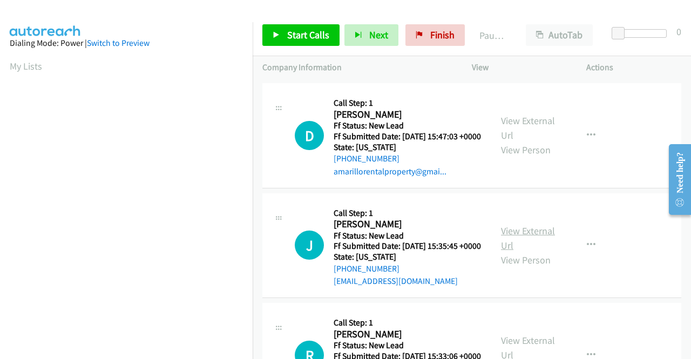
click at [529, 252] on link "View External Url" at bounding box center [528, 238] width 54 height 27
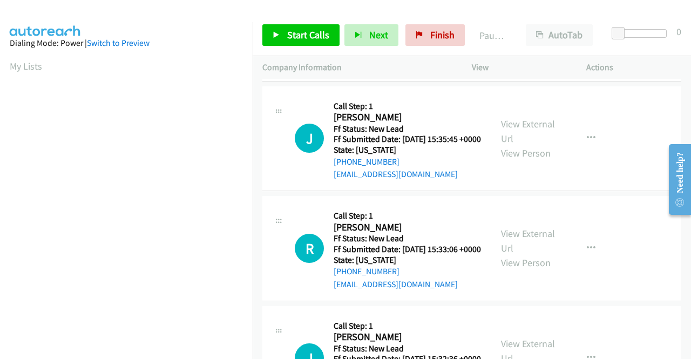
scroll to position [216, 0]
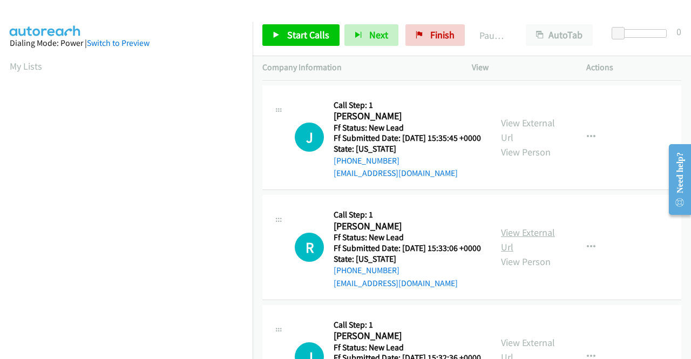
click at [518, 253] on link "View External Url" at bounding box center [528, 239] width 54 height 27
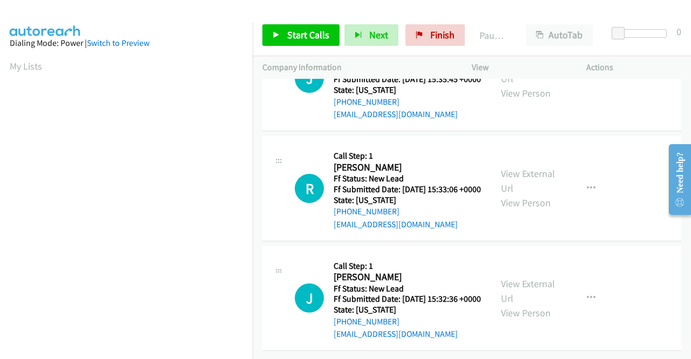
scroll to position [335, 0]
click at [538, 278] on link "View External Url" at bounding box center [528, 291] width 54 height 27
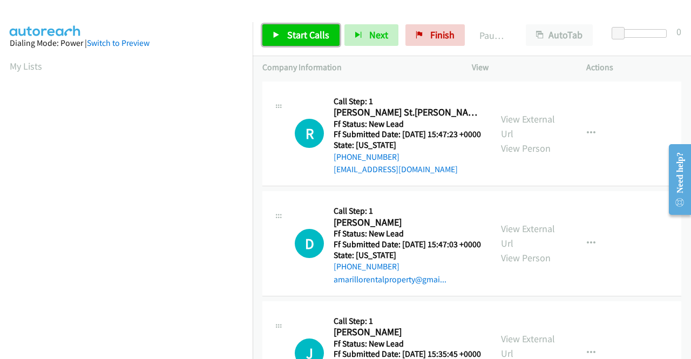
click at [312, 40] on span "Start Calls" at bounding box center [308, 35] width 42 height 12
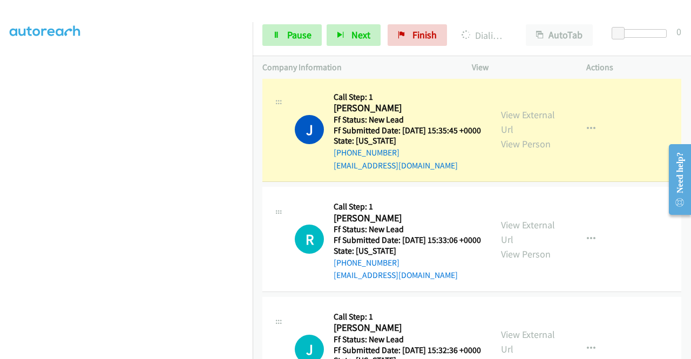
scroll to position [246, 0]
click at [294, 27] on link "Pause" at bounding box center [291, 35] width 59 height 22
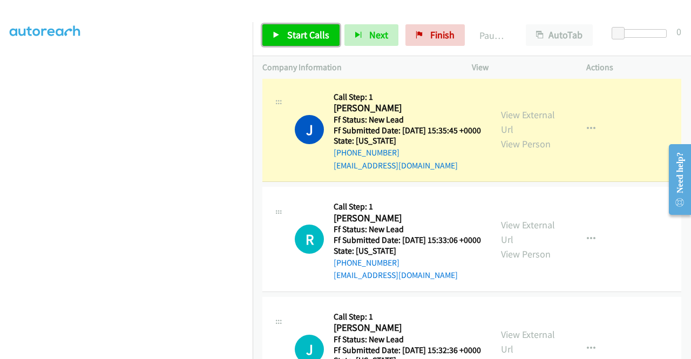
drag, startPoint x: 294, startPoint y: 27, endPoint x: 293, endPoint y: 55, distance: 28.1
click at [294, 28] on link "Start Calls" at bounding box center [300, 35] width 77 height 22
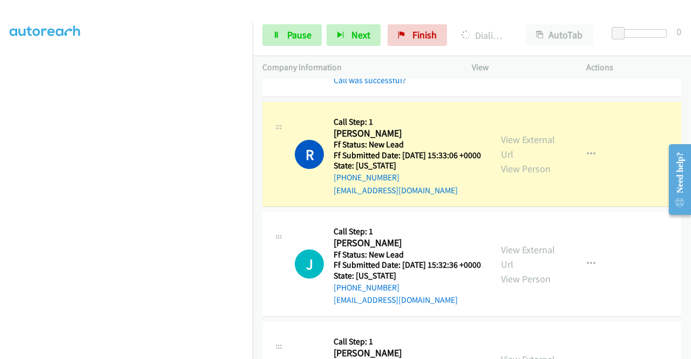
scroll to position [0, 0]
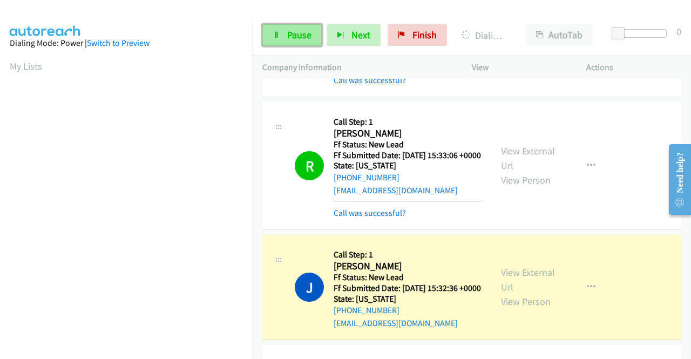
click at [297, 25] on link "Pause" at bounding box center [291, 35] width 59 height 22
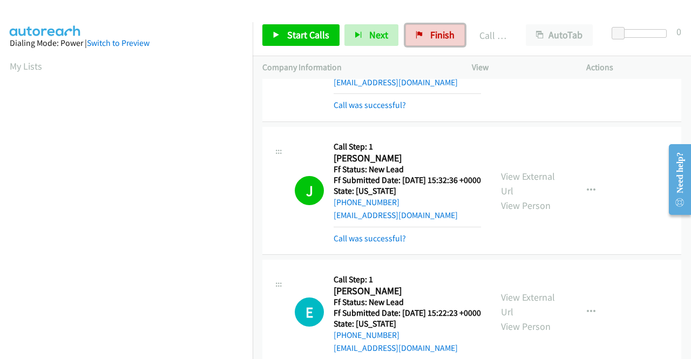
drag, startPoint x: 419, startPoint y: 39, endPoint x: 392, endPoint y: 52, distance: 29.9
click at [419, 39] on link "Finish" at bounding box center [434, 35] width 59 height 22
